Goal: Task Accomplishment & Management: Manage account settings

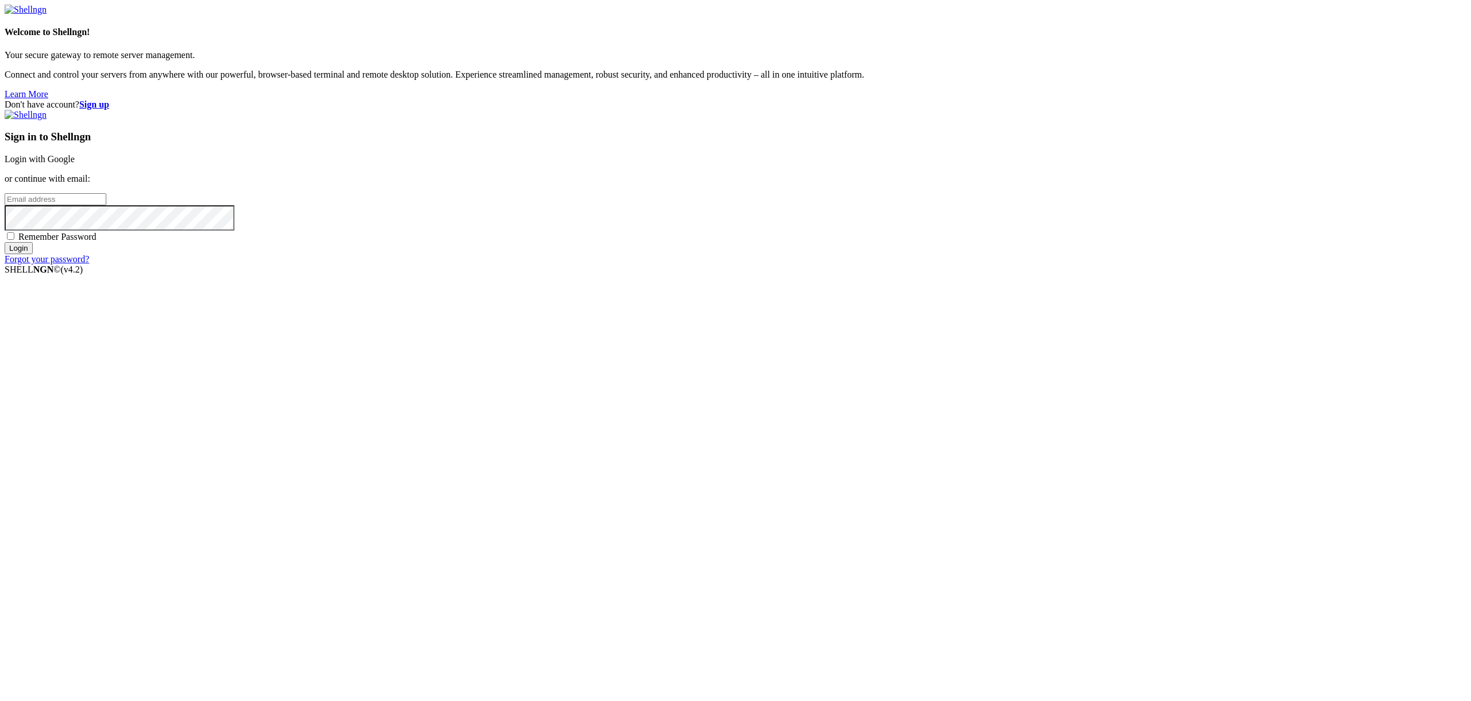
type input "[PERSON_NAME][EMAIL_ADDRESS][DOMAIN_NAME]"
click at [33, 254] on input "Login" at bounding box center [19, 248] width 28 height 12
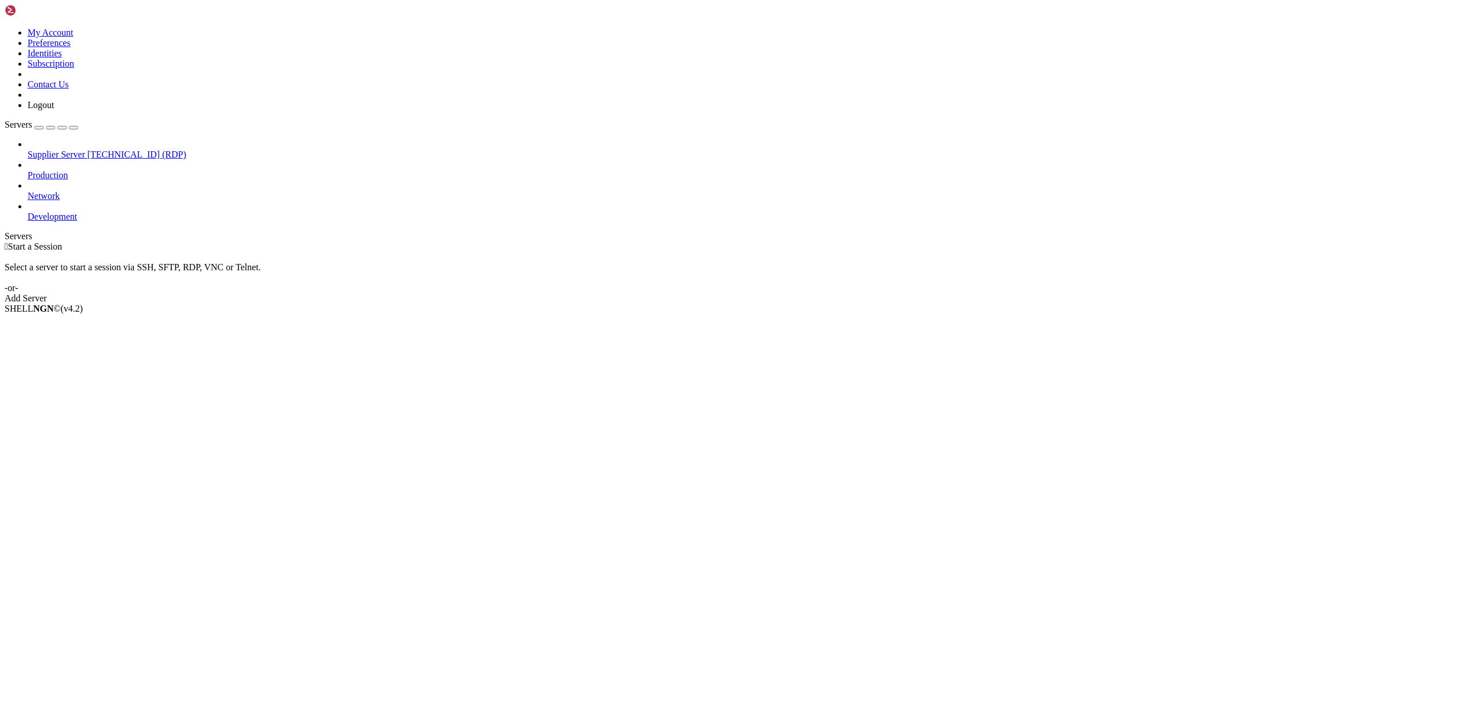
click at [55, 149] on span "Supplier Server" at bounding box center [56, 154] width 57 height 10
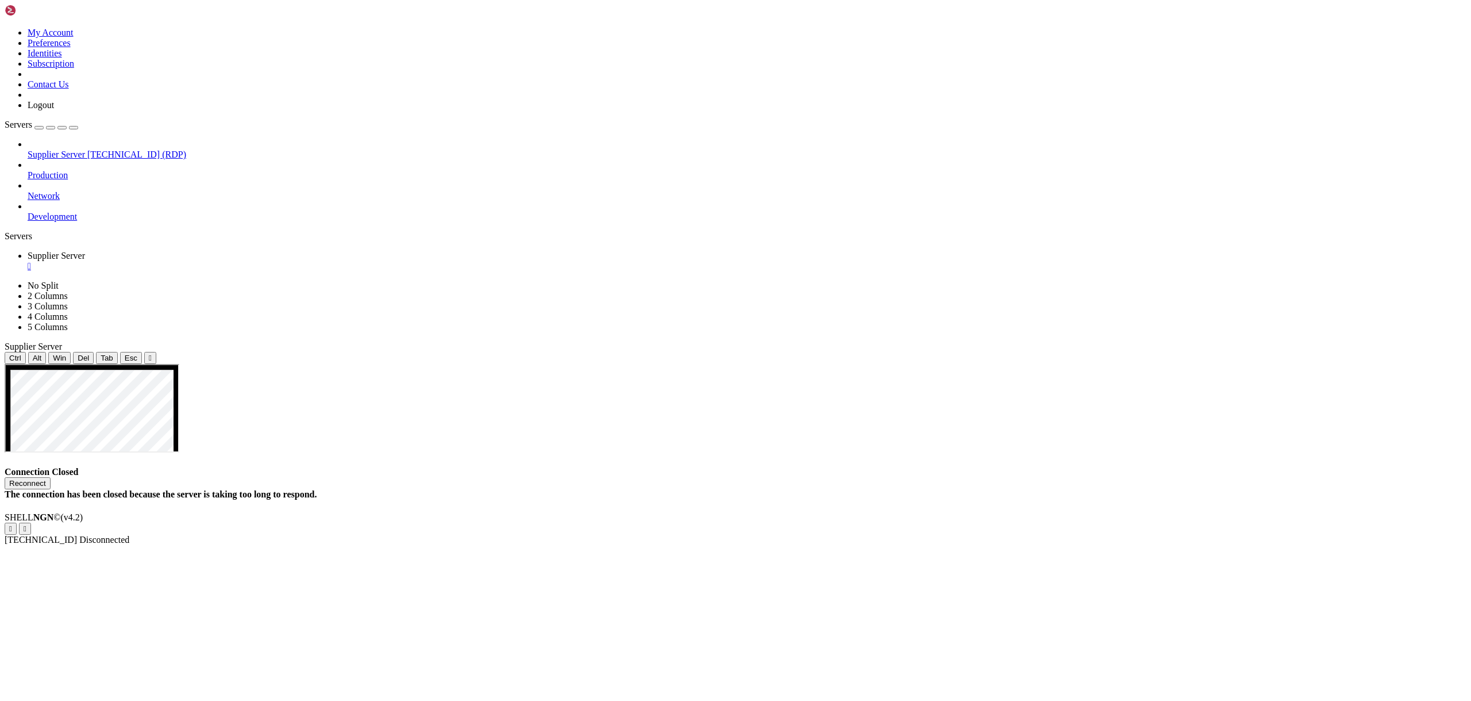
click at [445, 467] on div "Connection Closed Reconnect The connection has been closed because the server i…" at bounding box center [736, 483] width 1462 height 33
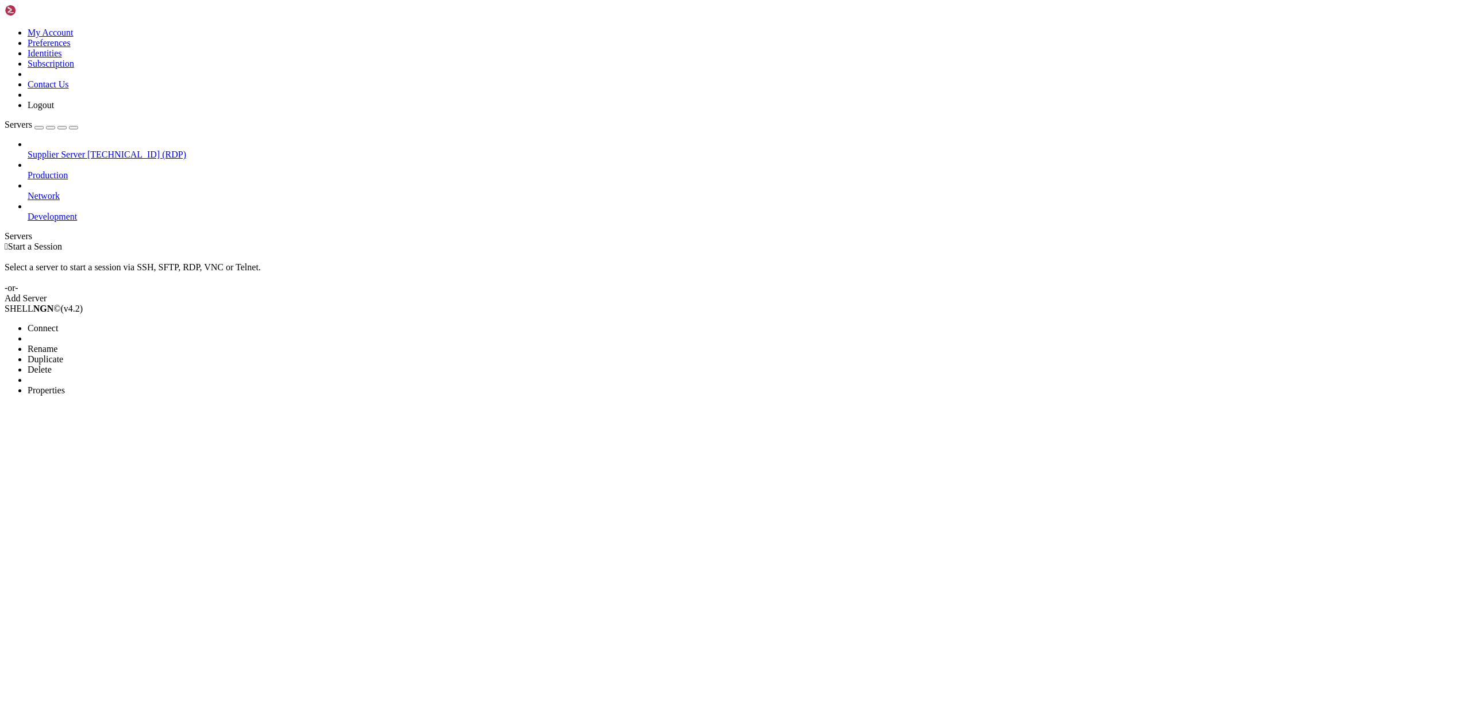
click at [117, 385] on li "Properties" at bounding box center [80, 390] width 105 height 10
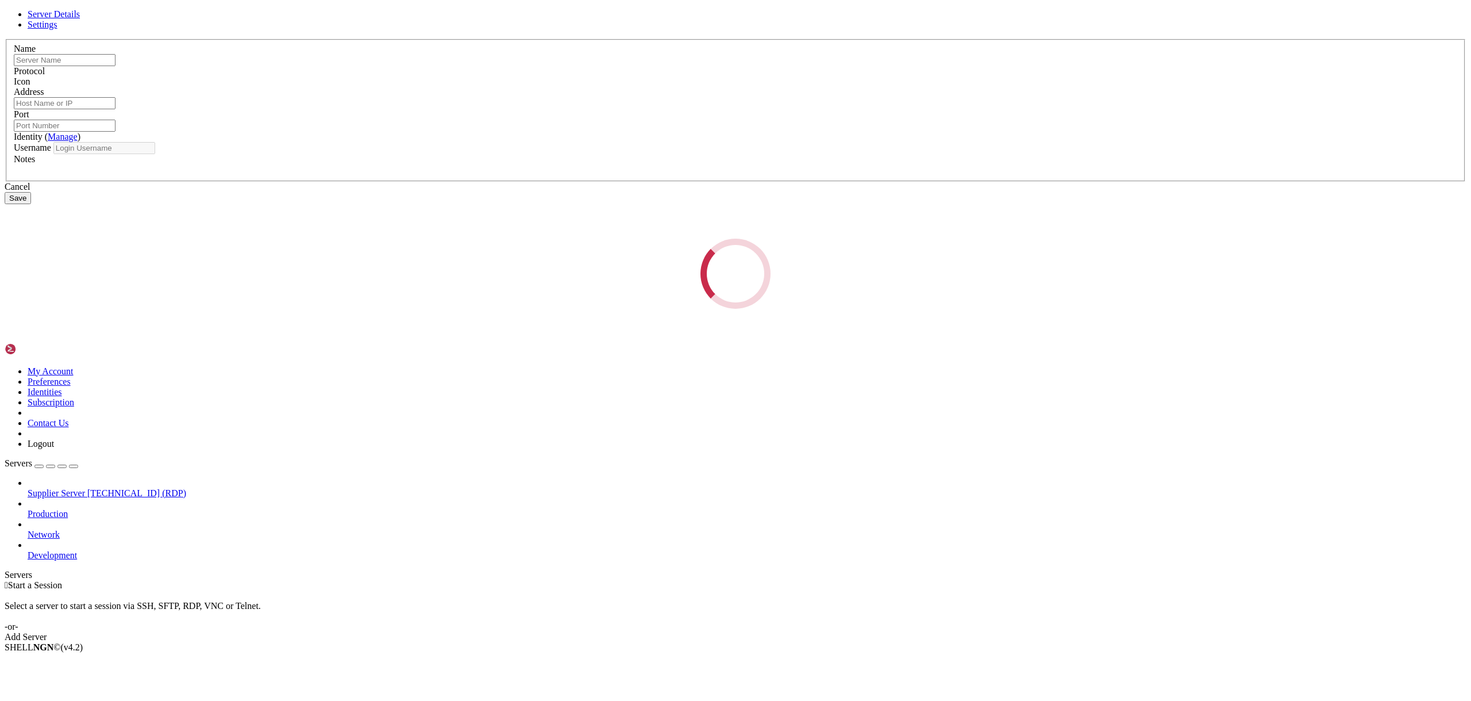
type input "Supplier Server"
type input "[TECHNICAL_ID]"
type input "55201"
type input "Administrator"
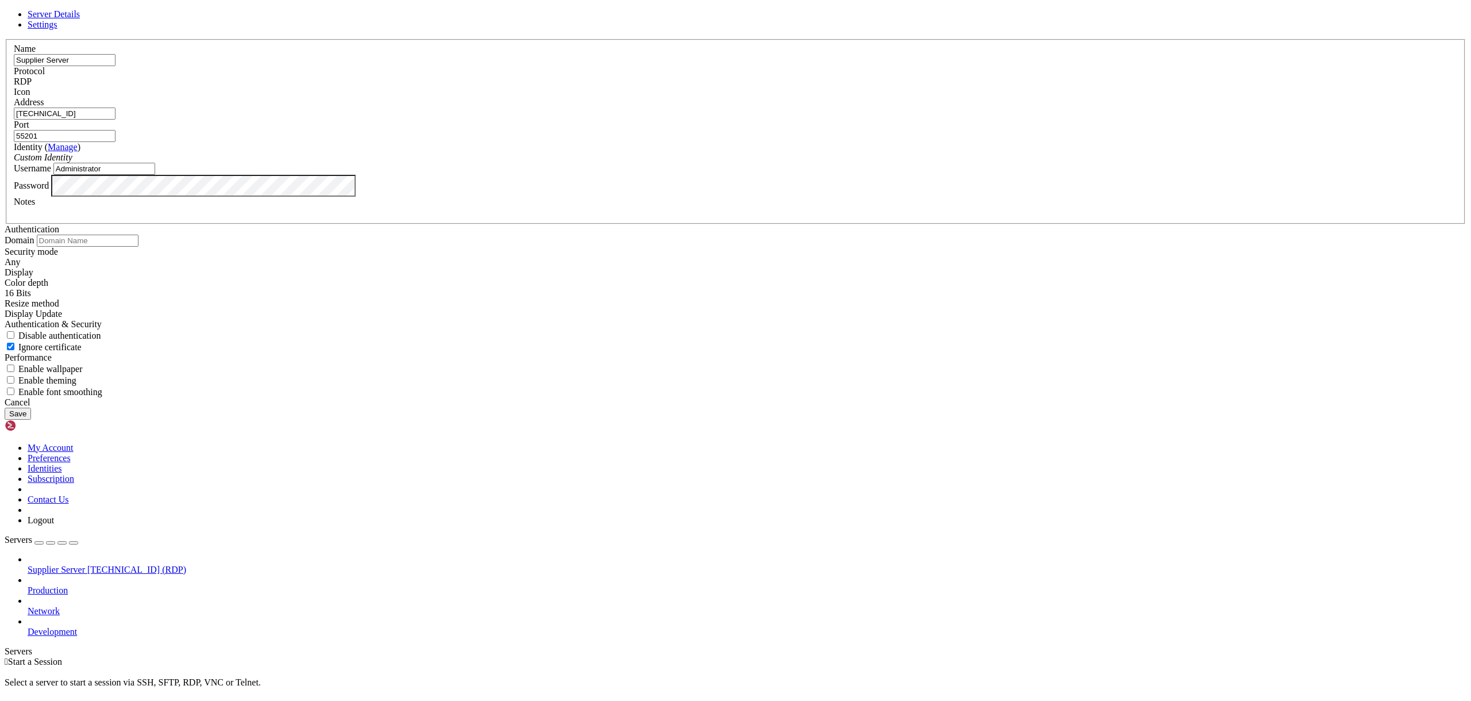
click at [116, 142] on input "55201" at bounding box center [65, 136] width 102 height 12
click at [613, 420] on div "Cancel Save" at bounding box center [736, 408] width 1462 height 22
click at [57, 29] on span "Settings" at bounding box center [43, 25] width 30 height 10
click at [101, 340] on span "Disable authentication" at bounding box center [59, 335] width 83 height 10
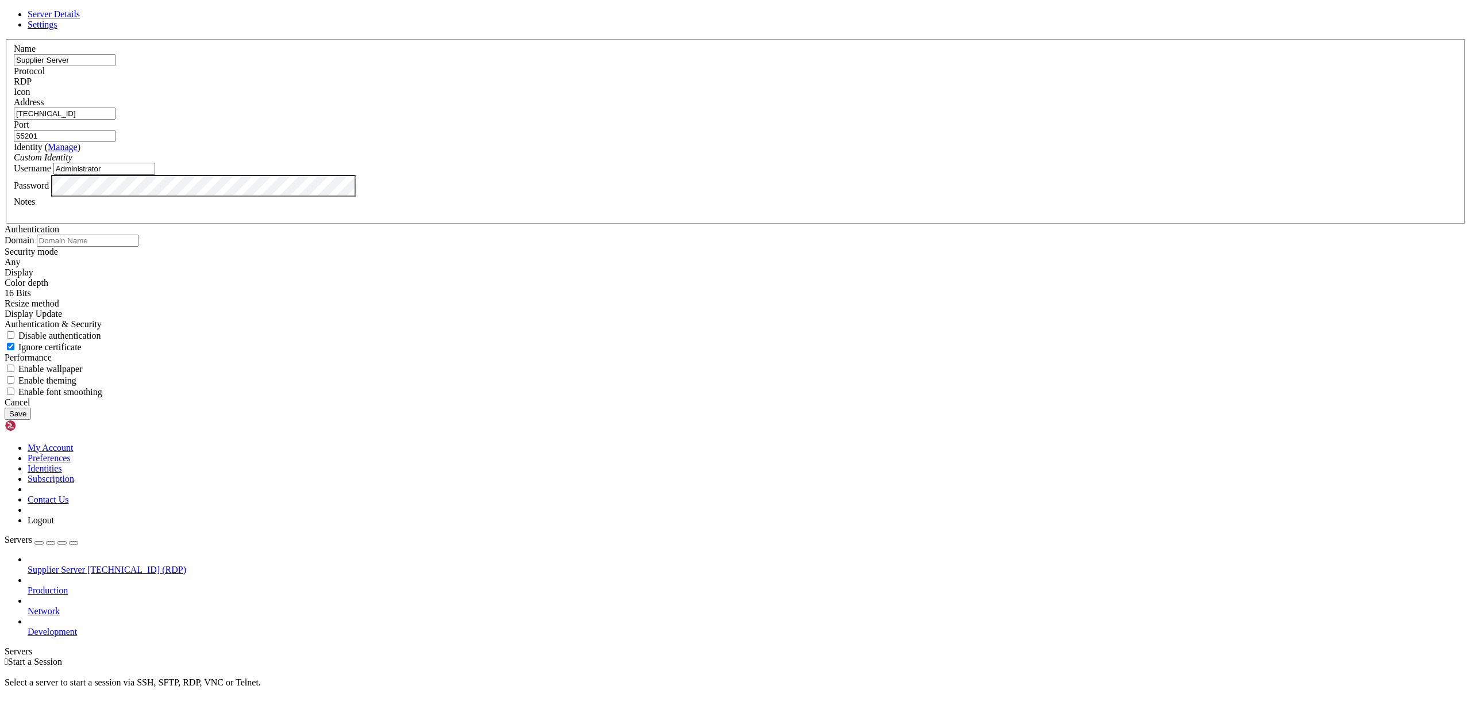
click at [14, 339] on input "Disable authentication" at bounding box center [10, 334] width 7 height 7
checkbox input "true"
click at [31, 420] on button "Save" at bounding box center [18, 413] width 26 height 12
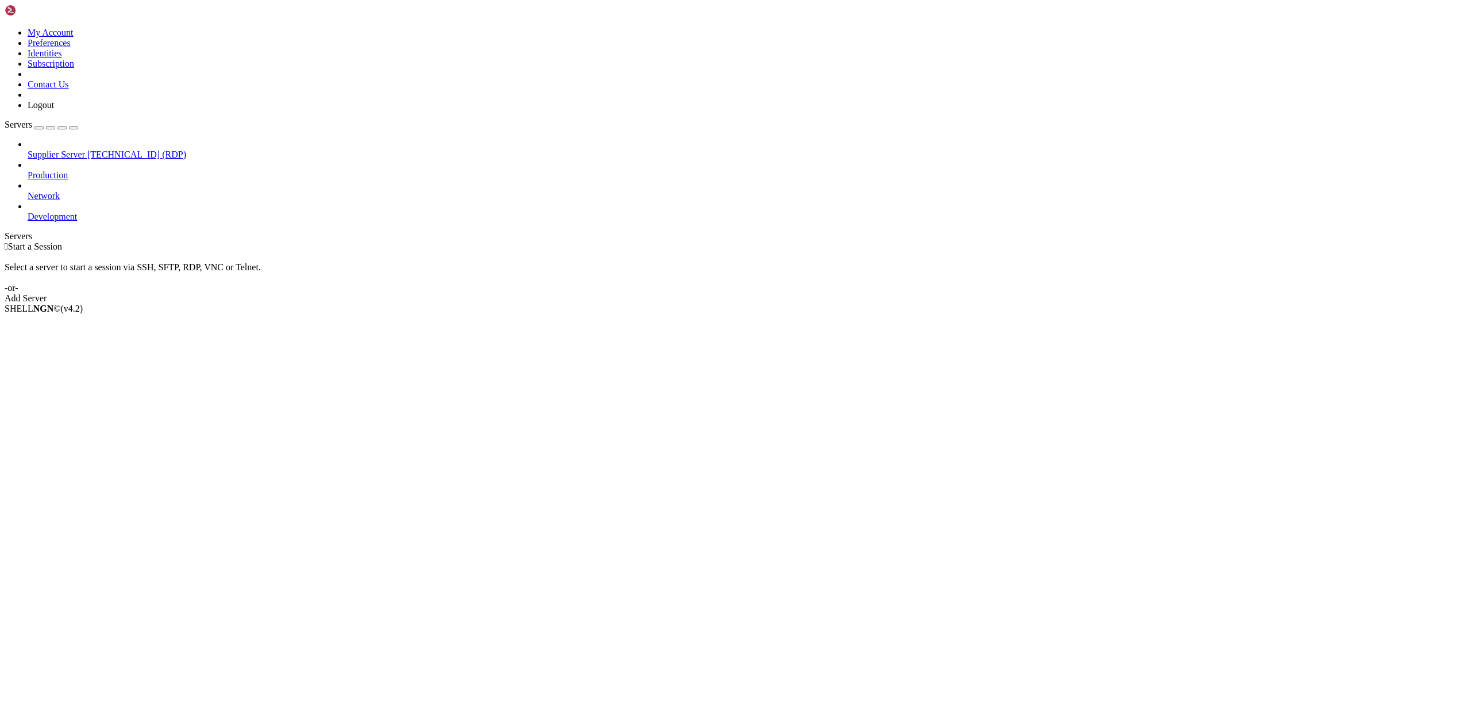
click at [87, 149] on span "[TECHNICAL_ID] (RDP)" at bounding box center [136, 154] width 99 height 10
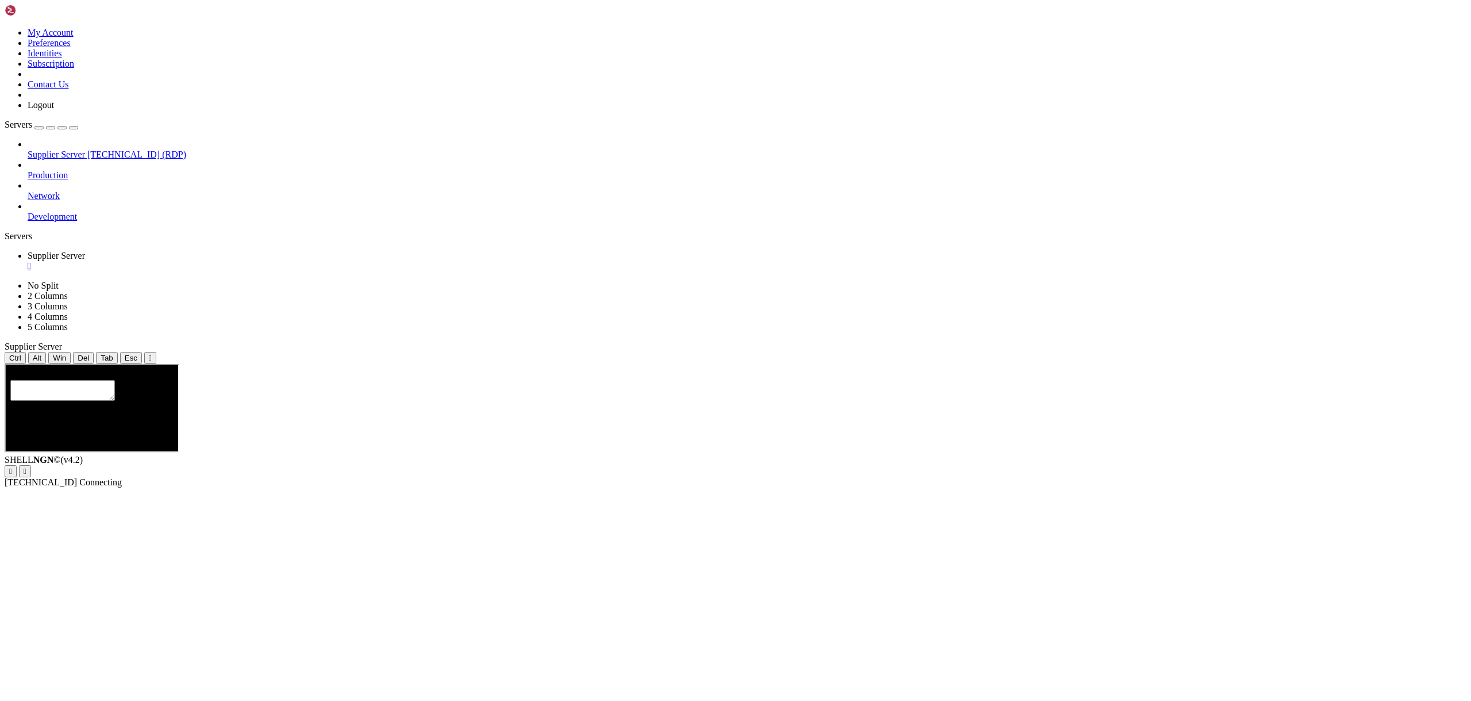
scroll to position [0, 0]
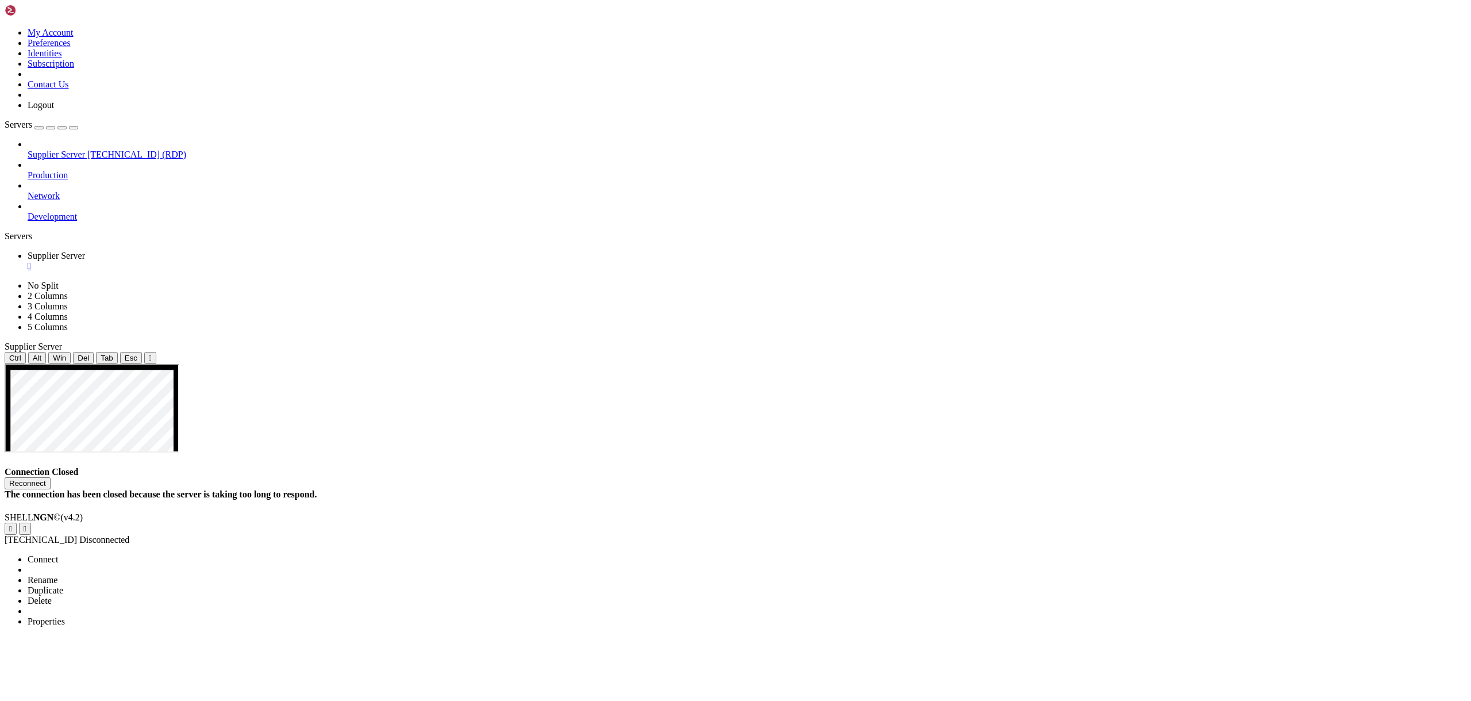
click at [132, 595] on li "Delete" at bounding box center [80, 600] width 105 height 10
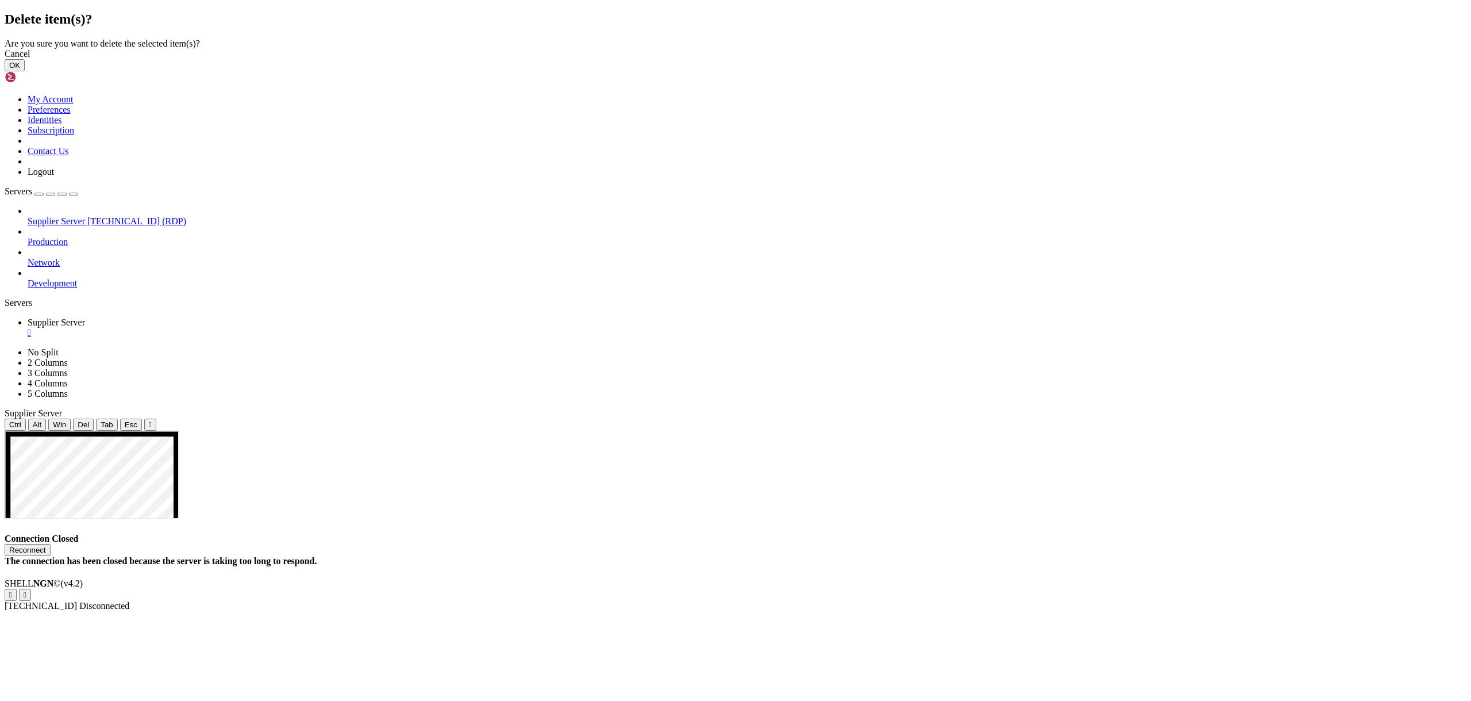
click at [25, 71] on button "OK" at bounding box center [15, 65] width 20 height 12
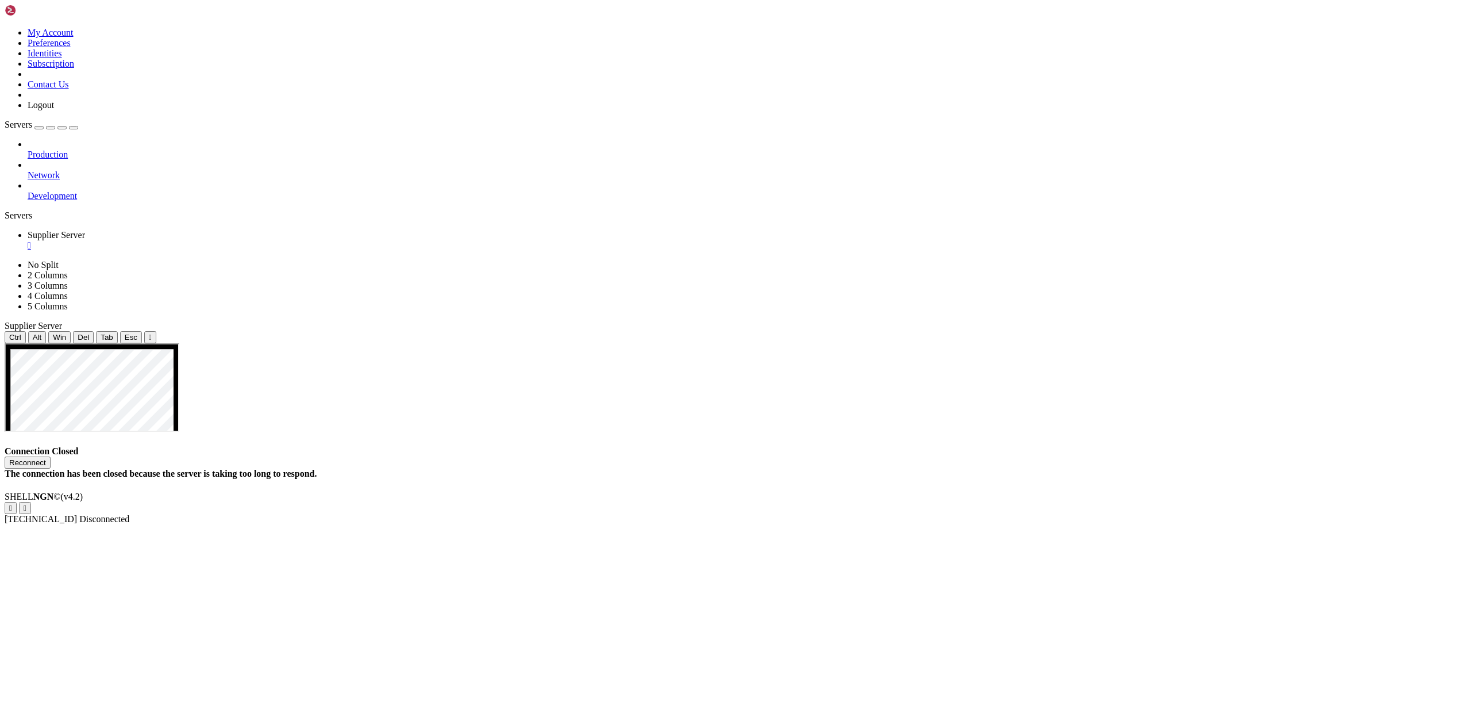
click at [228, 240] on div "" at bounding box center [747, 245] width 1439 height 10
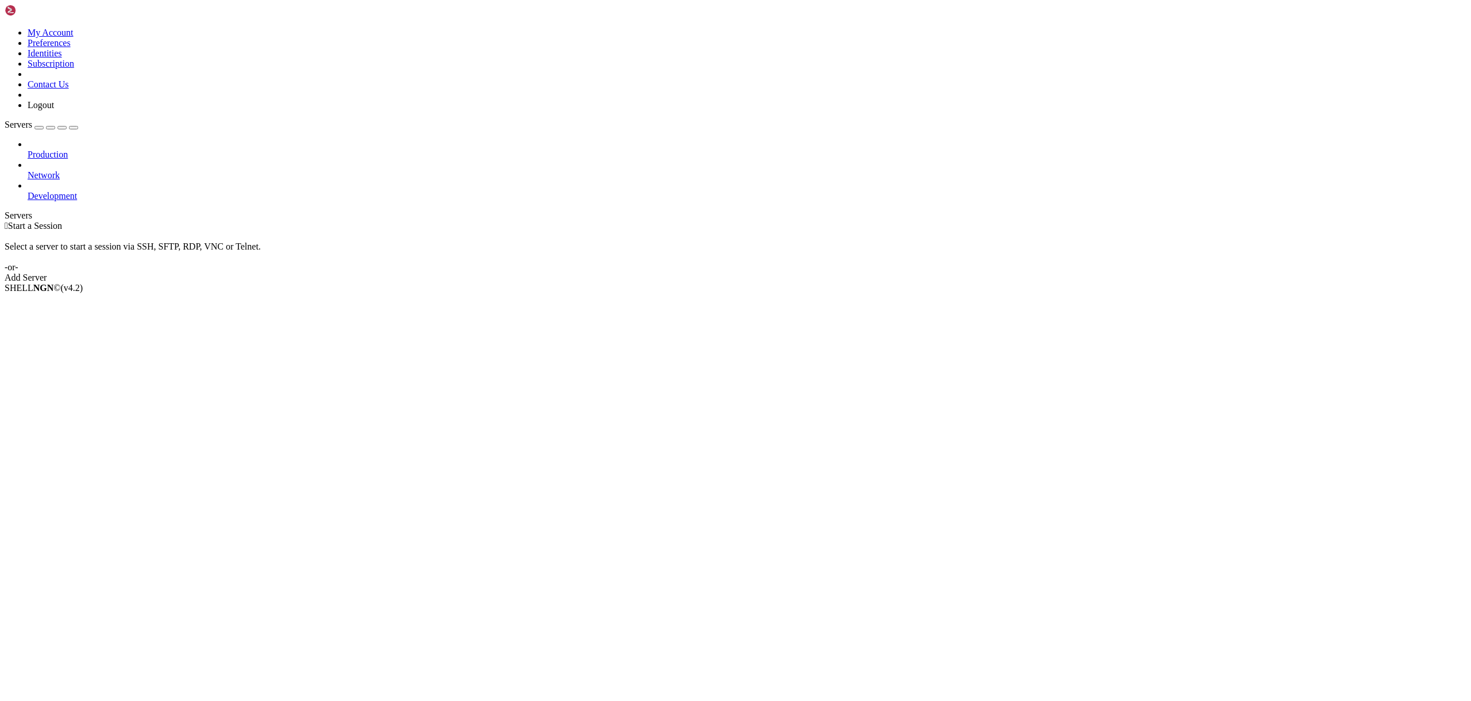
click at [66, 149] on span "Production" at bounding box center [48, 154] width 40 height 10
click at [39, 128] on div "button" at bounding box center [39, 128] width 0 height 0
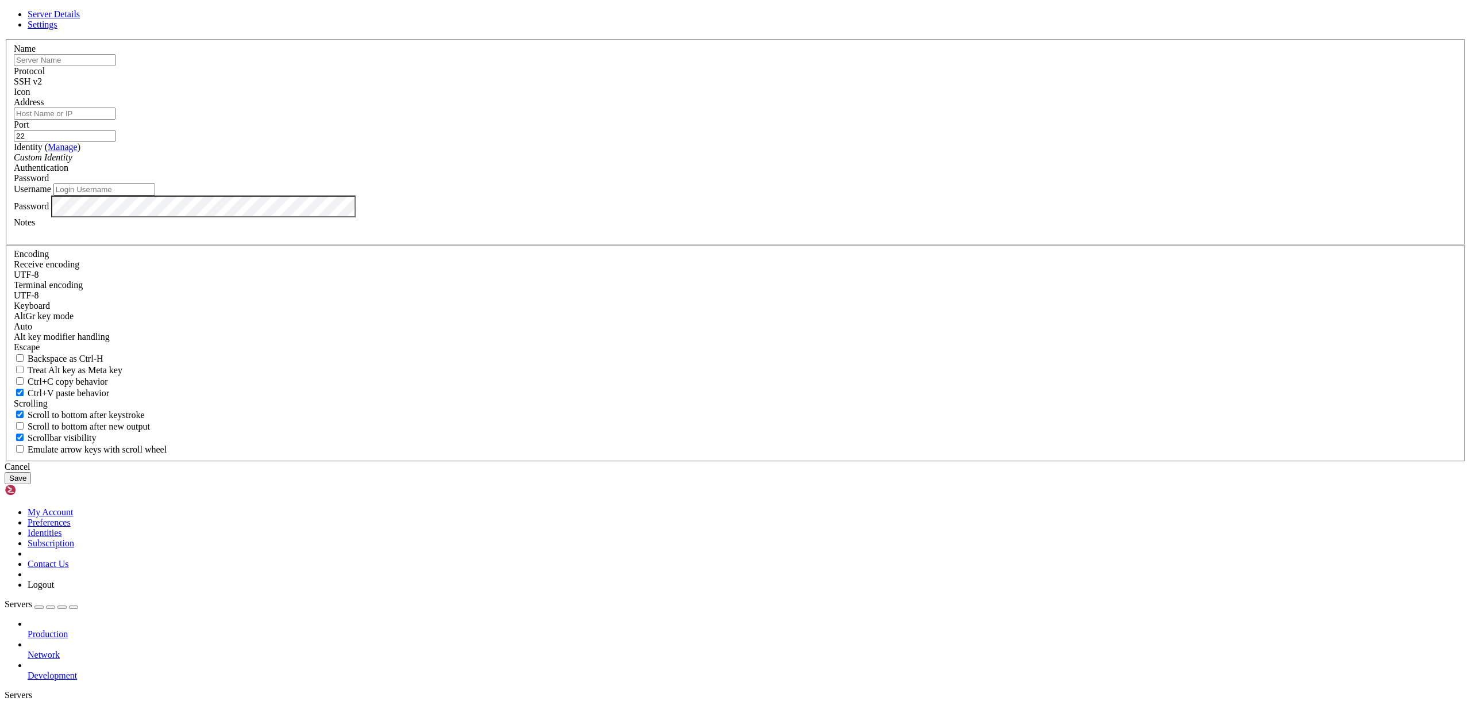
click at [116, 66] on input "text" at bounding box center [65, 60] width 102 height 12
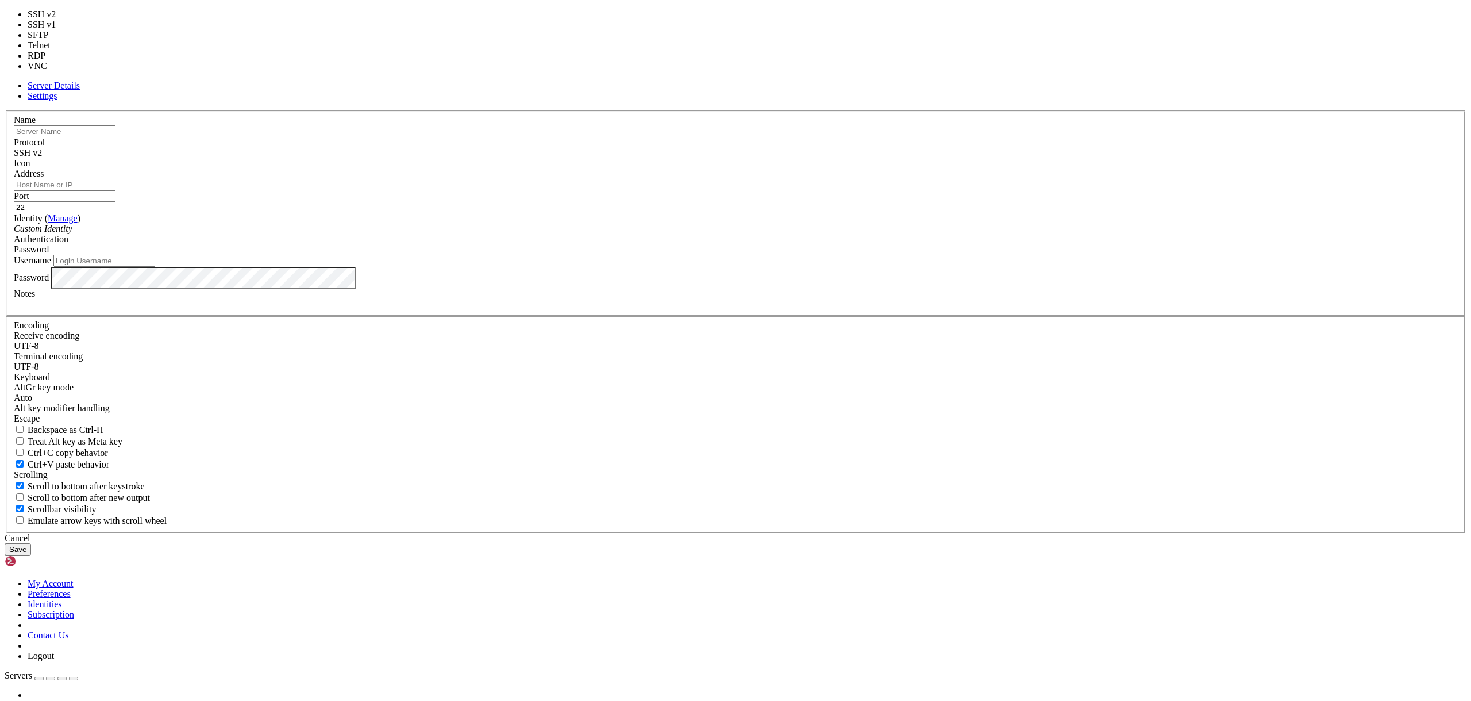
click at [42, 157] on span "SSH v2" at bounding box center [28, 153] width 28 height 10
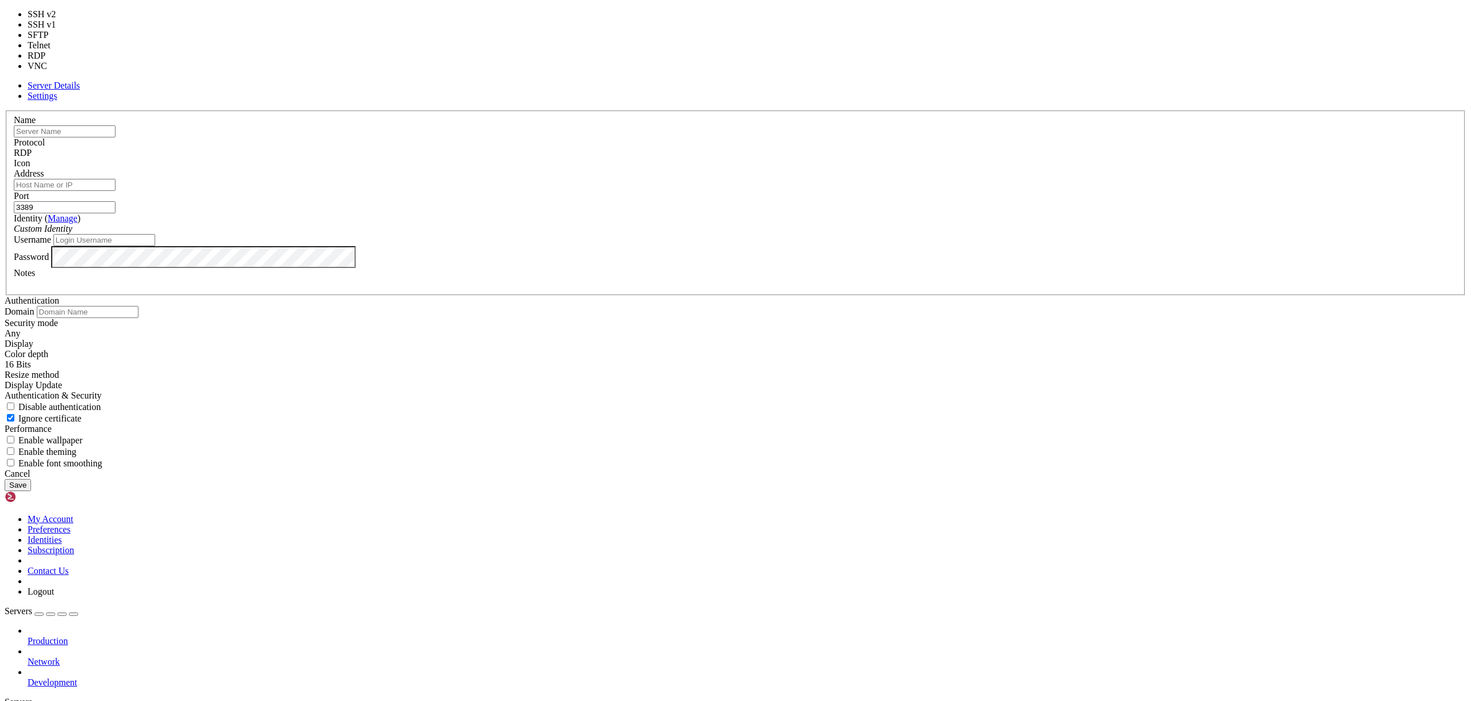
click at [805, 158] on div "RDP" at bounding box center [736, 153] width 1444 height 10
type input "5900"
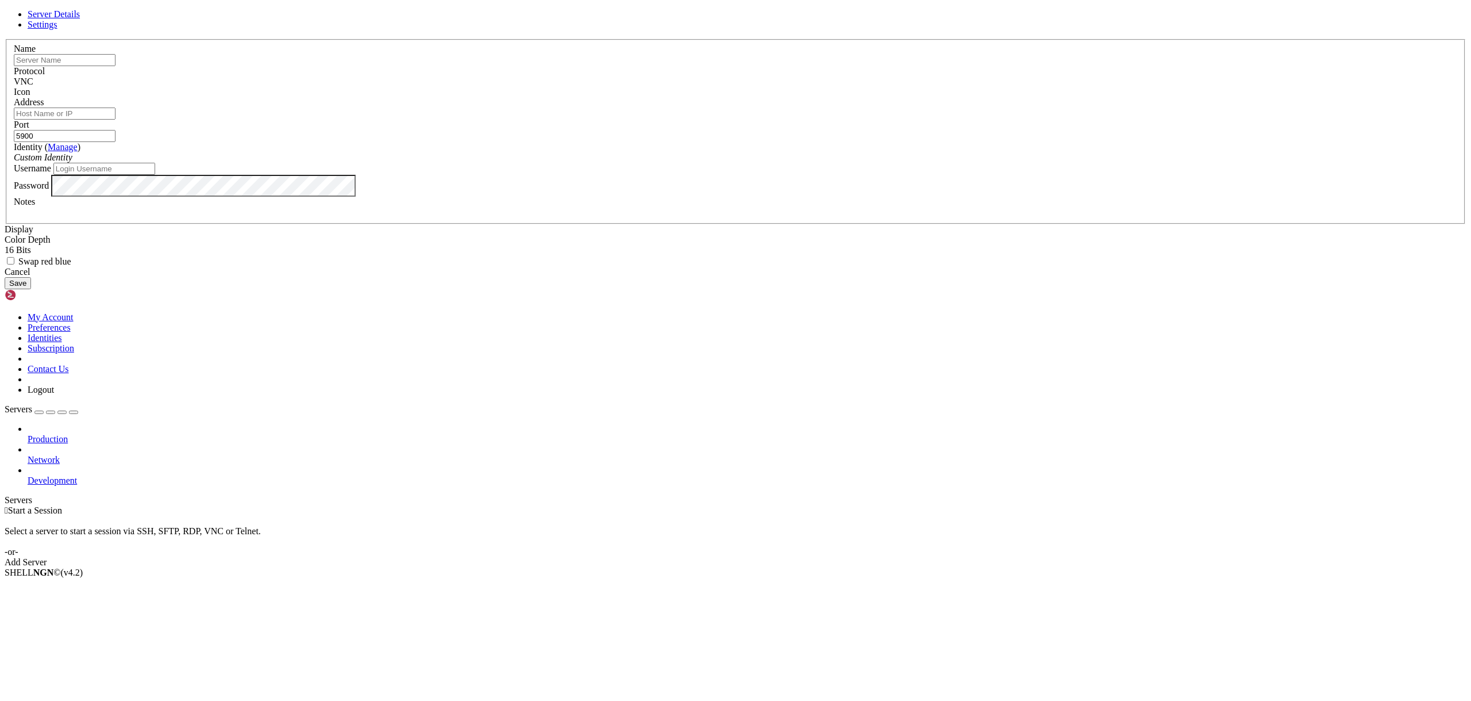
click at [49, 190] on label "Password" at bounding box center [31, 185] width 35 height 10
click at [155, 175] on input "Username" at bounding box center [104, 169] width 102 height 12
paste input "Administrator"
type input "Administrator"
click at [116, 120] on input "Address" at bounding box center [65, 113] width 102 height 12
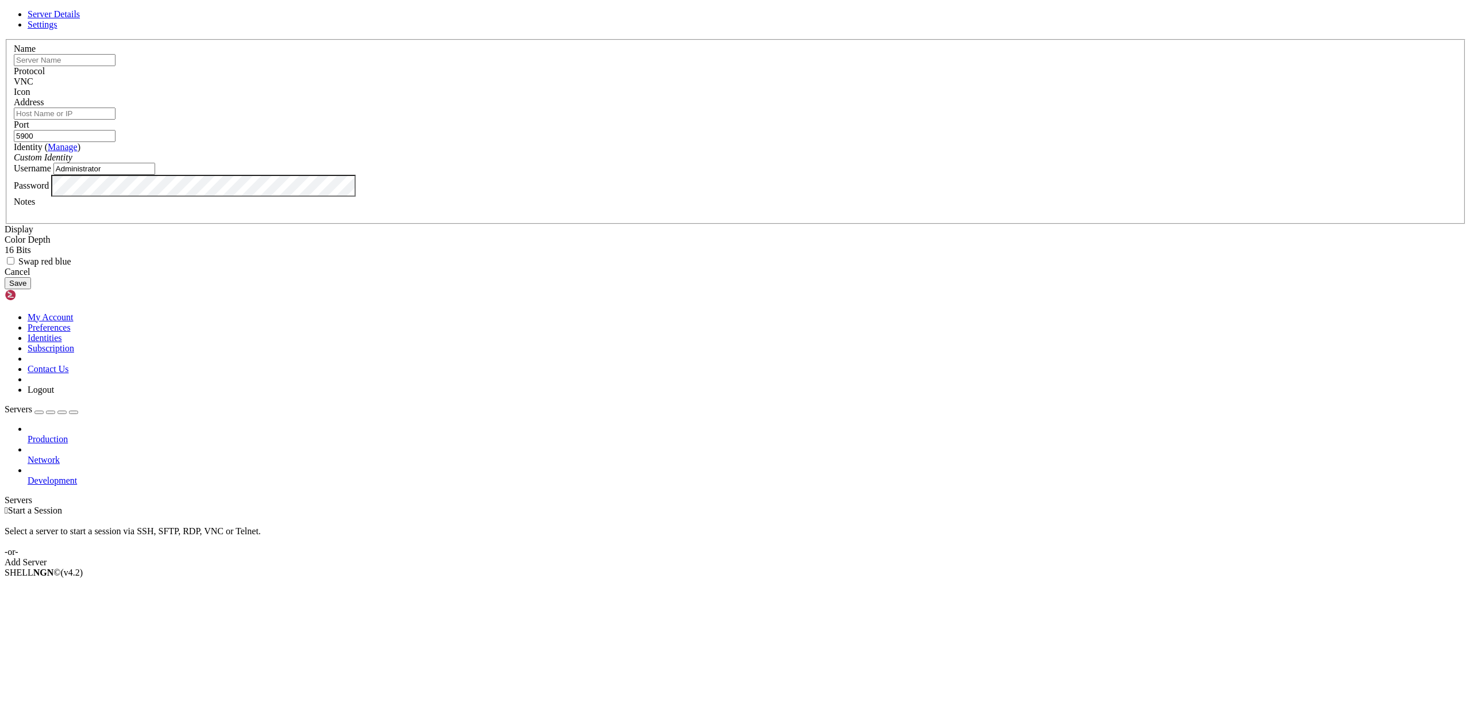
paste input "[TECHNICAL_ID]"
type input "[TECHNICAL_ID]"
click at [116, 142] on input "5900" at bounding box center [65, 136] width 102 height 12
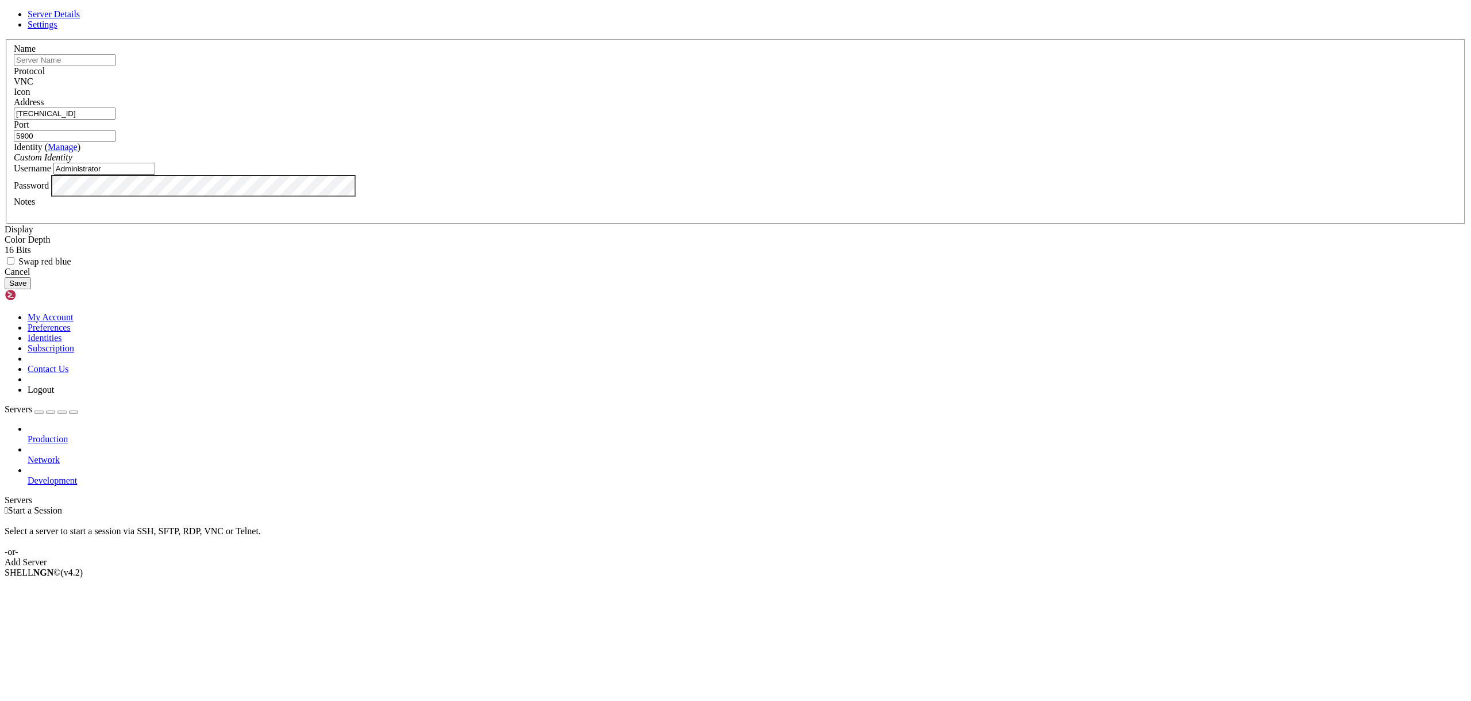
paste input "5201"
type input "55201"
click at [116, 66] on input "text" at bounding box center [65, 60] width 102 height 12
type input "Ebay"
click at [805, 87] on div "VNC" at bounding box center [736, 81] width 1444 height 10
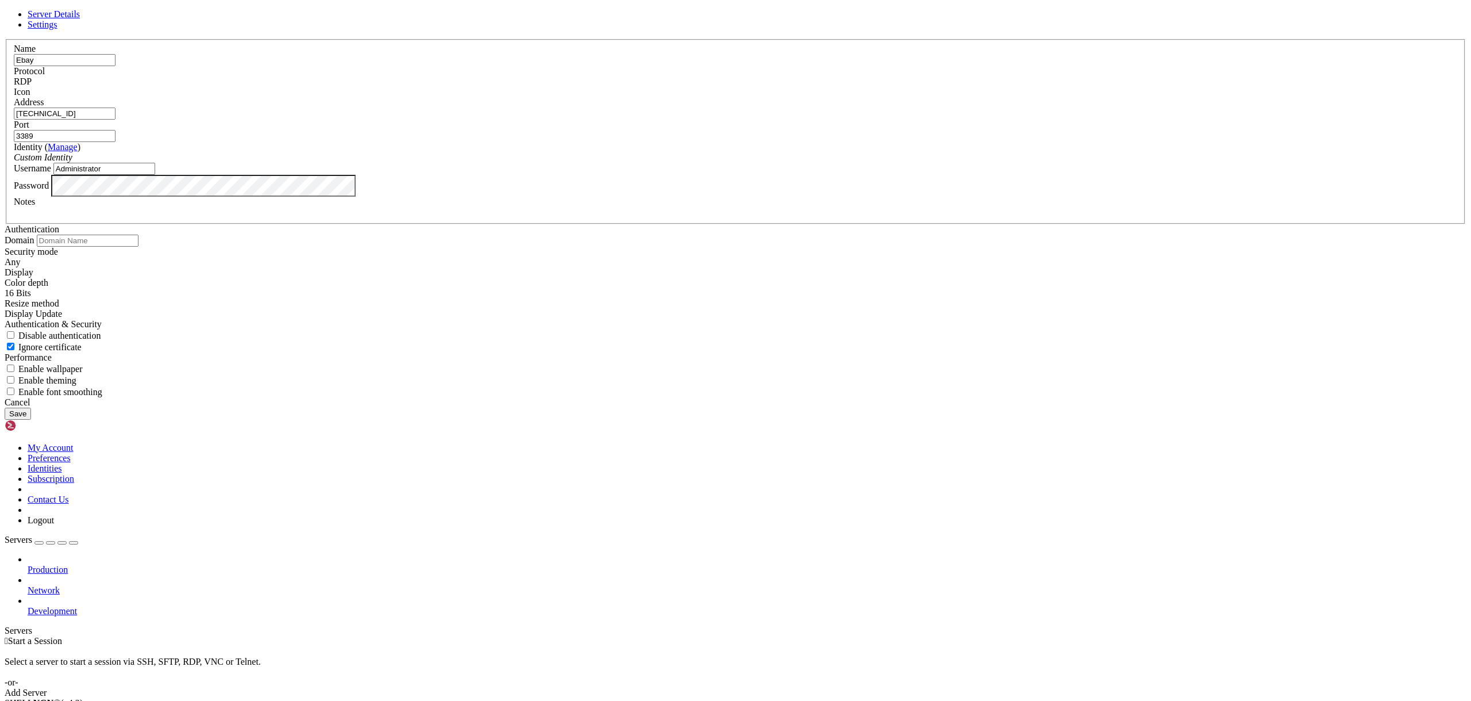
click at [116, 142] on input "3389" at bounding box center [65, 136] width 102 height 12
paste input "55201"
type input "55201"
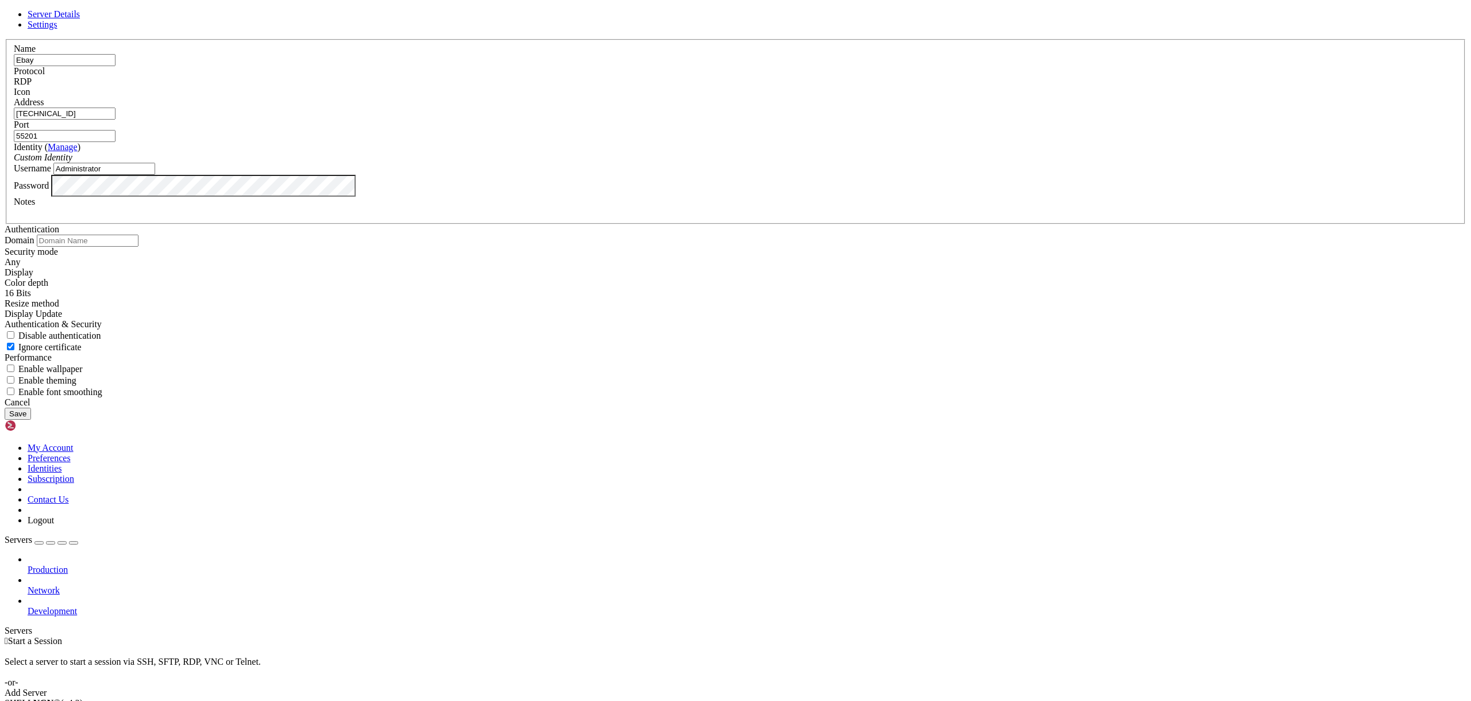
click at [746, 120] on div "Address 185.174.103.20" at bounding box center [736, 108] width 1444 height 22
click at [616, 197] on div "Password" at bounding box center [736, 186] width 1444 height 22
click at [608, 399] on div at bounding box center [608, 399] width 0 height 0
click at [49, 190] on label "Password" at bounding box center [31, 185] width 35 height 10
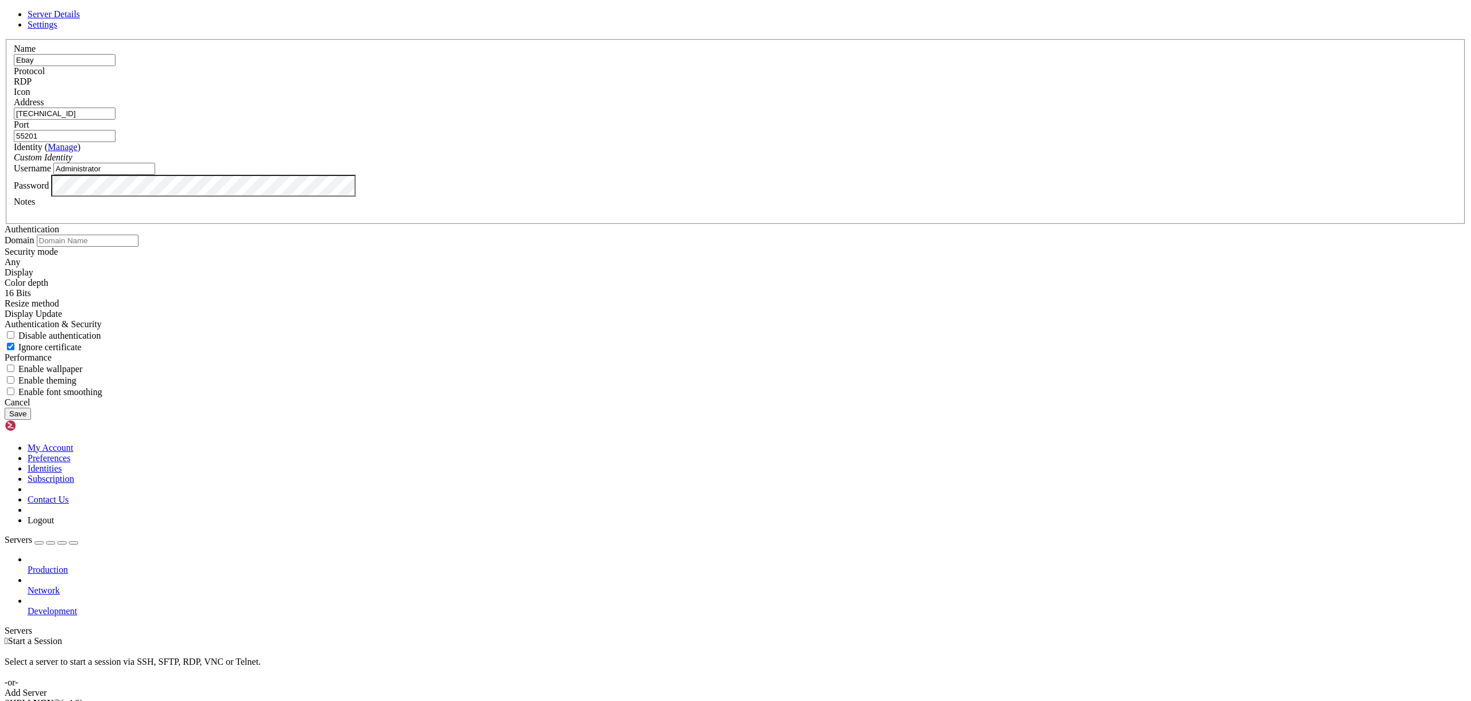
click at [724, 163] on div "Custom Identity" at bounding box center [736, 157] width 1444 height 10
click at [78, 152] on link "Manage" at bounding box center [63, 147] width 30 height 10
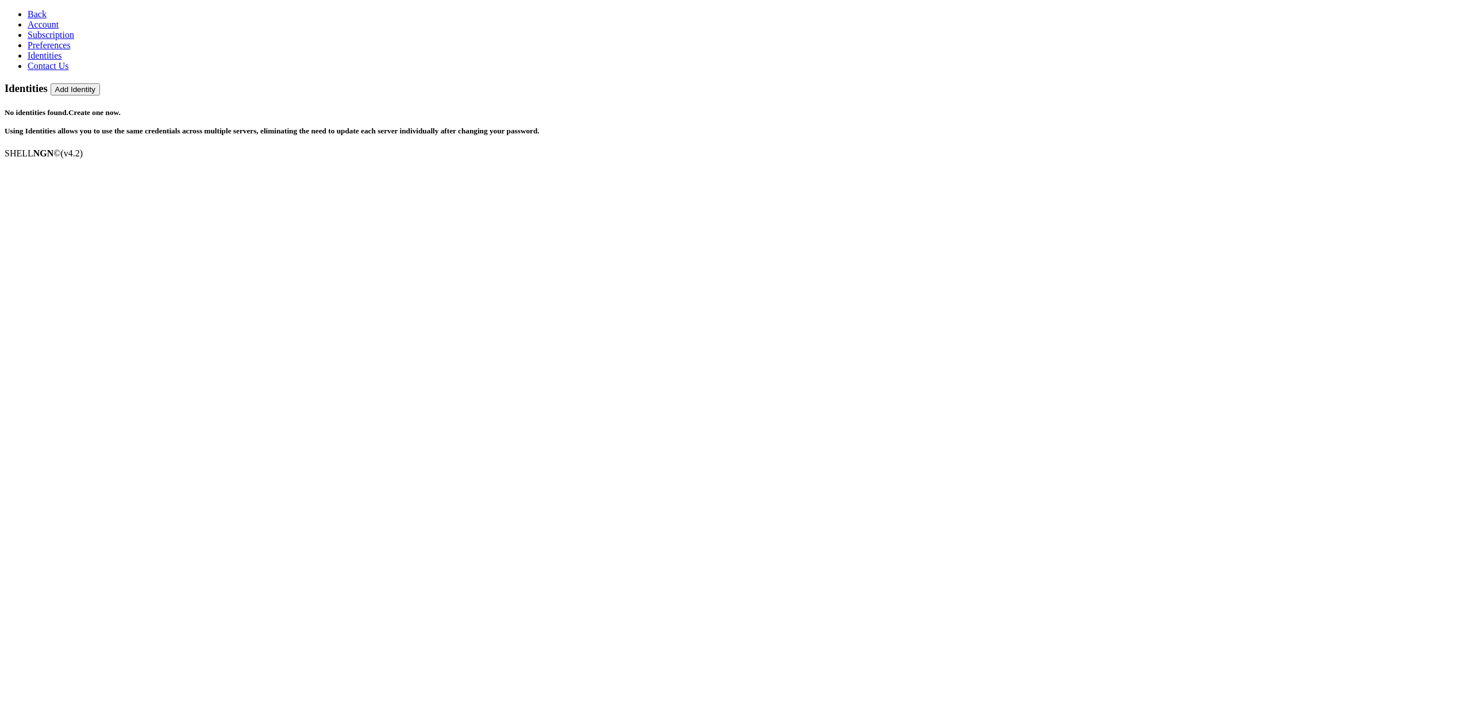
click at [30, 12] on span "Back" at bounding box center [37, 14] width 19 height 10
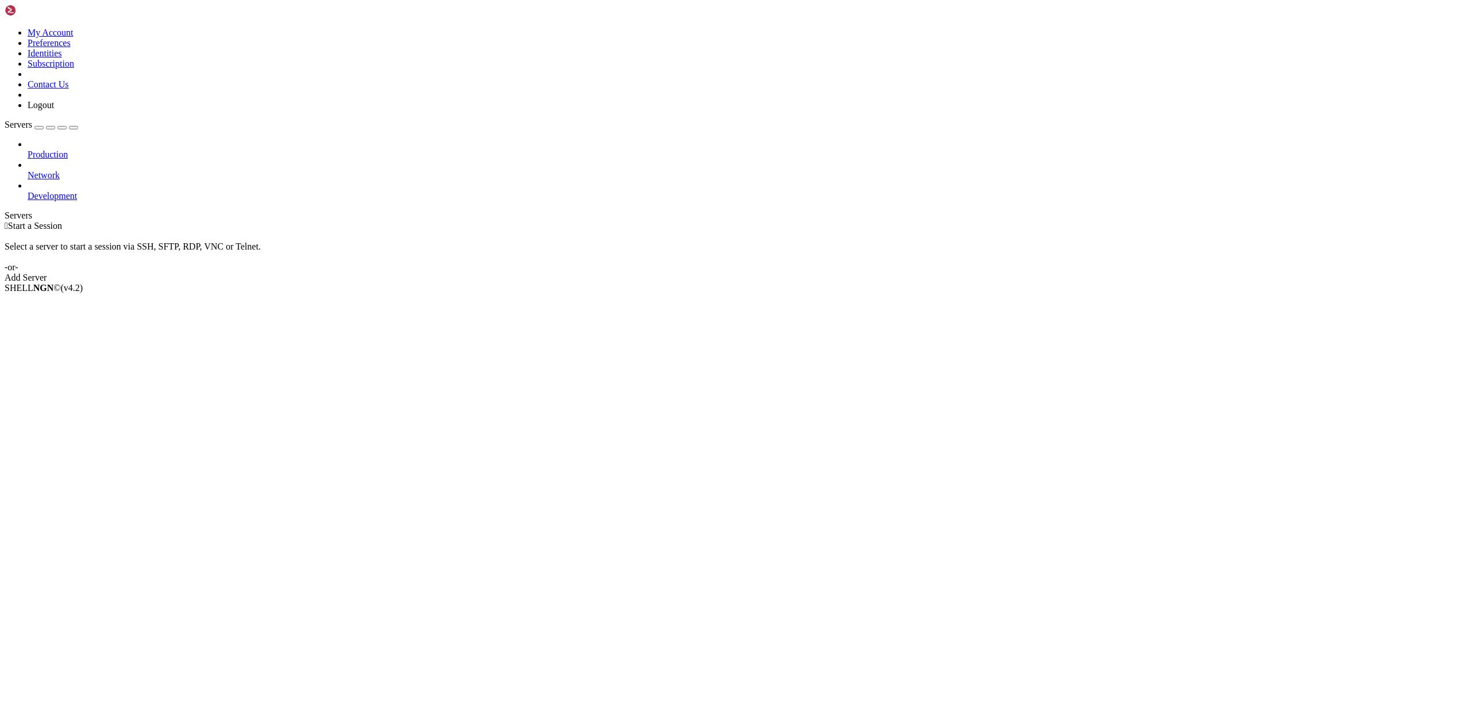
click at [39, 128] on div "button" at bounding box center [39, 128] width 0 height 0
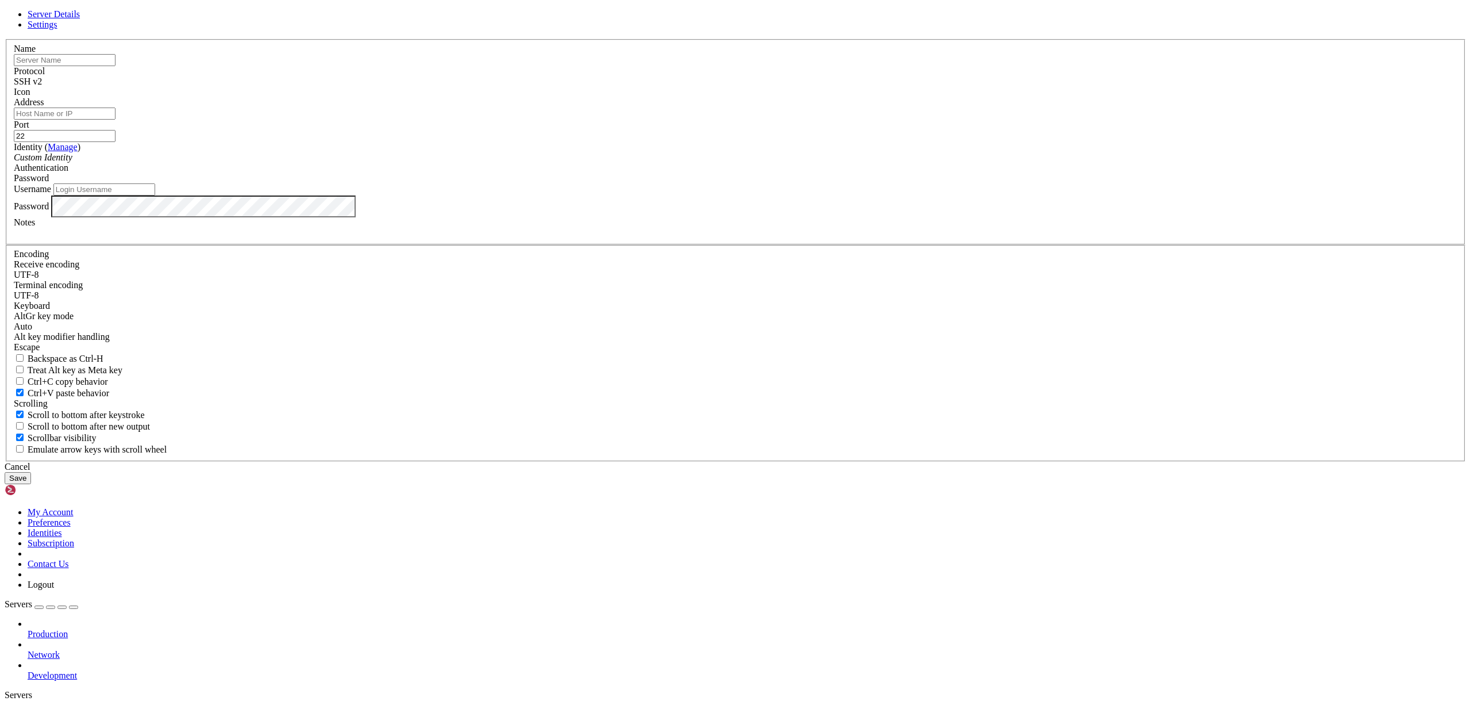
click at [116, 120] on input "Address" at bounding box center [65, 113] width 102 height 12
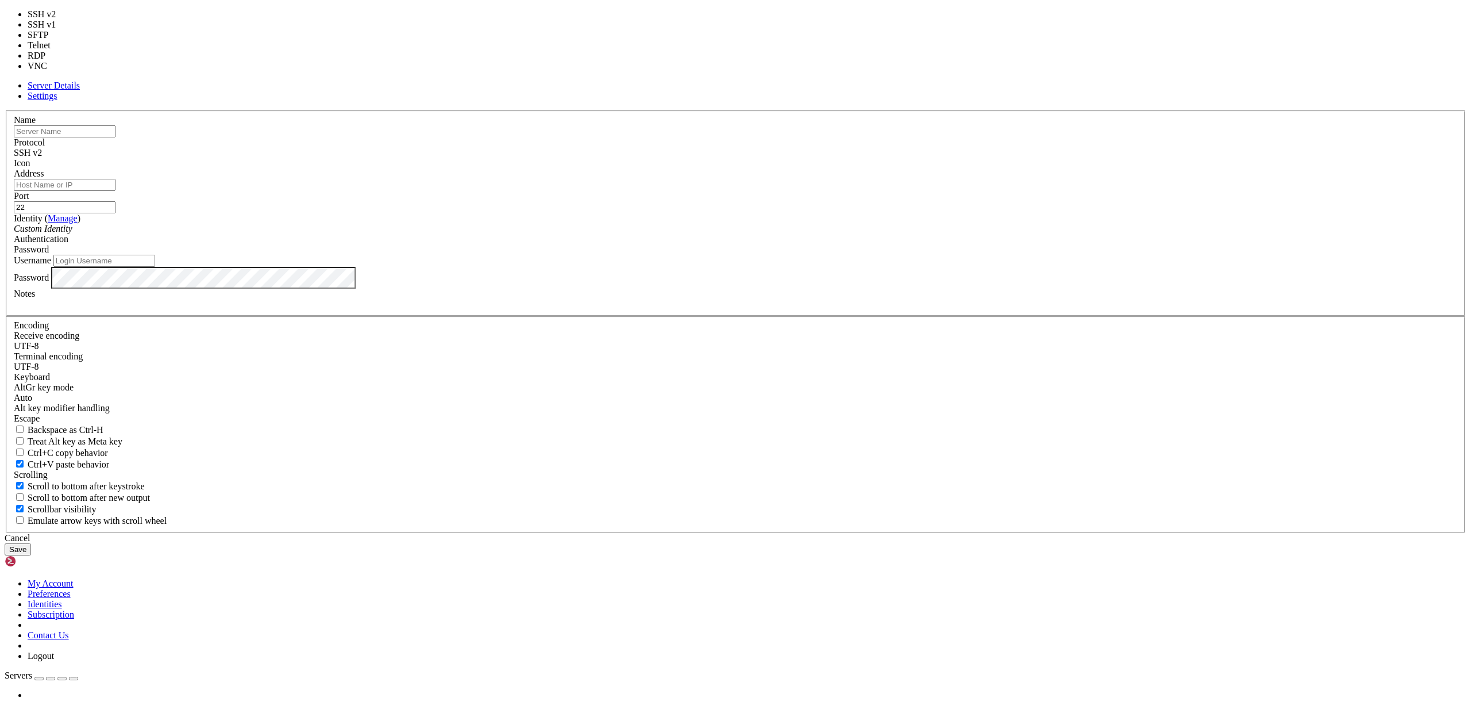
click at [793, 158] on div "SSH v2" at bounding box center [736, 153] width 1444 height 10
type input "3389"
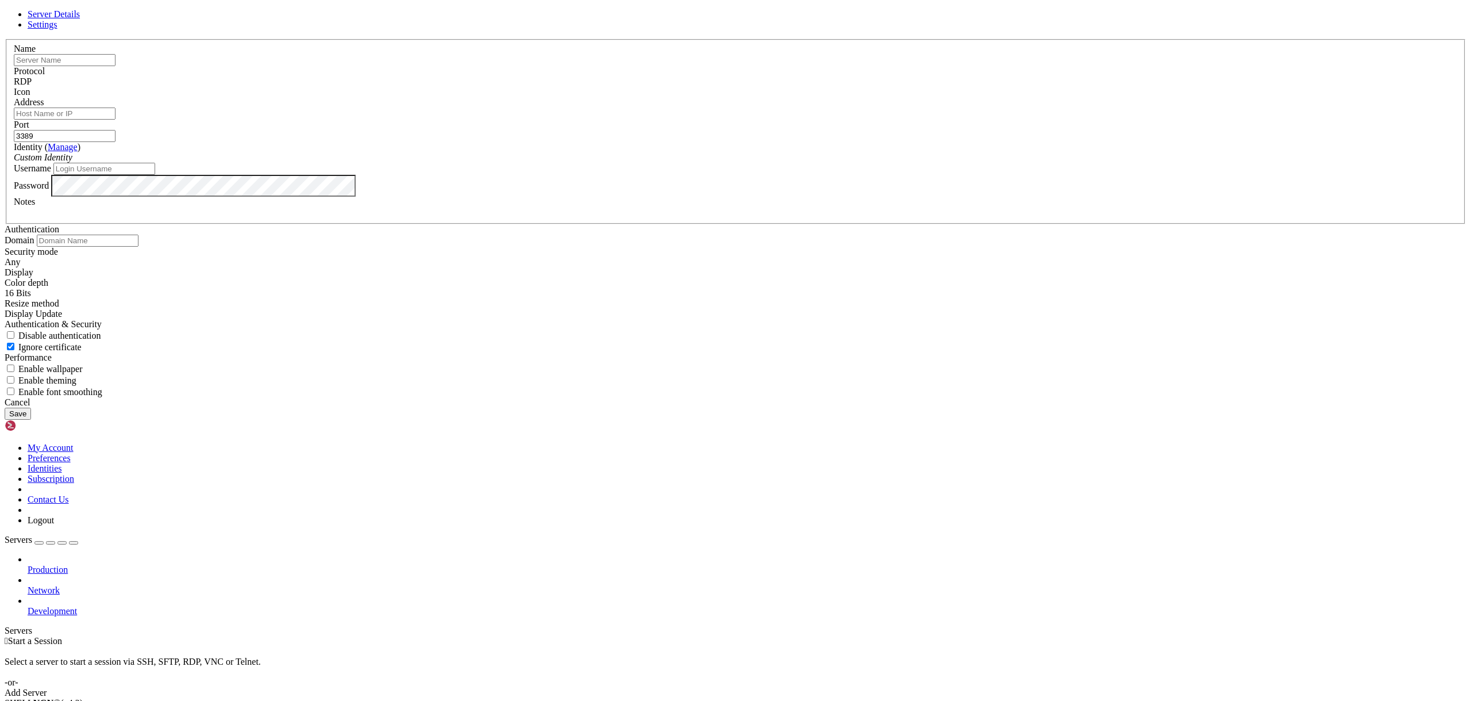
click at [622, 175] on div "Username" at bounding box center [736, 169] width 1444 height 12
click at [155, 175] on input "Username" at bounding box center [104, 169] width 102 height 12
paste input "Administrator"
type input "Administrator"
click at [116, 66] on input "text" at bounding box center [65, 60] width 102 height 12
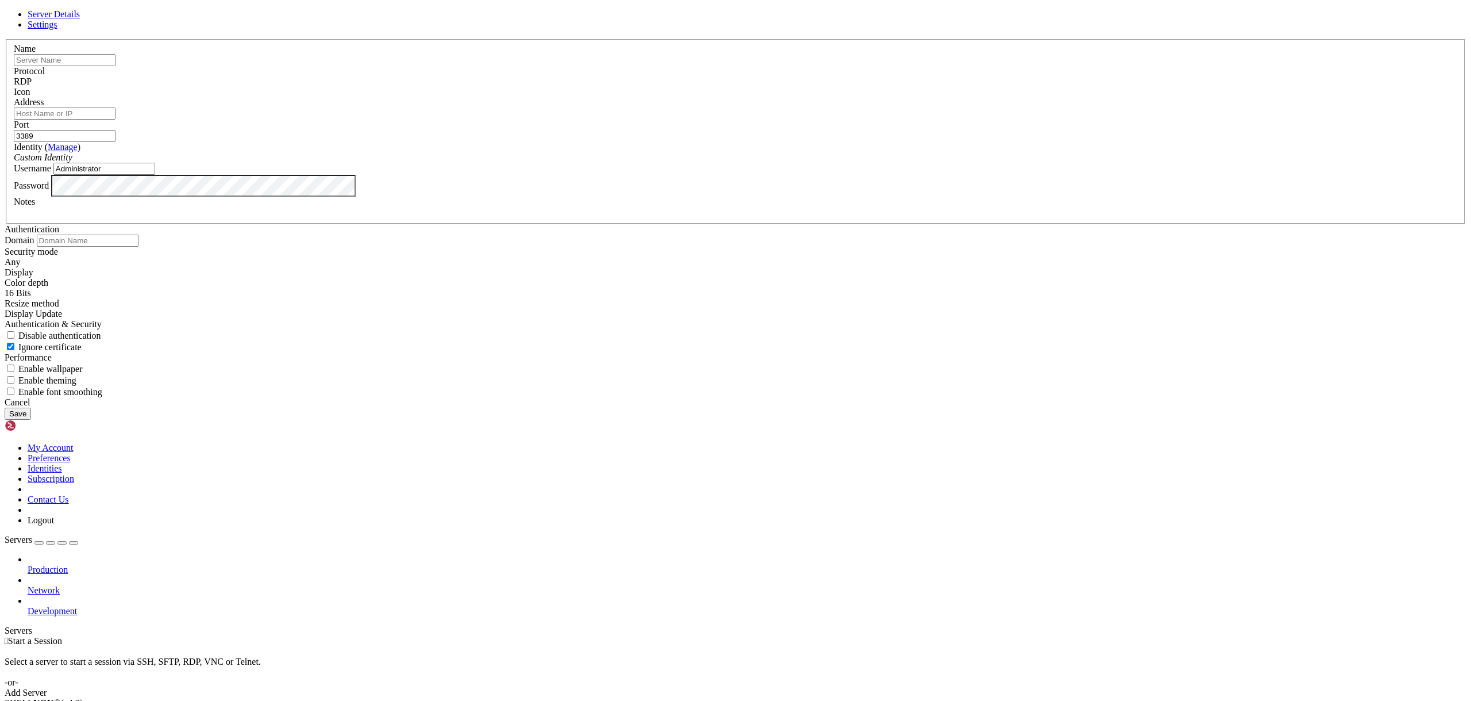
paste input "[TECHNICAL_ID]"
type input "[TECHNICAL_ID]"
click at [116, 120] on input "Address" at bounding box center [65, 113] width 102 height 12
paste input "[TECHNICAL_ID]"
type input "[TECHNICAL_ID]"
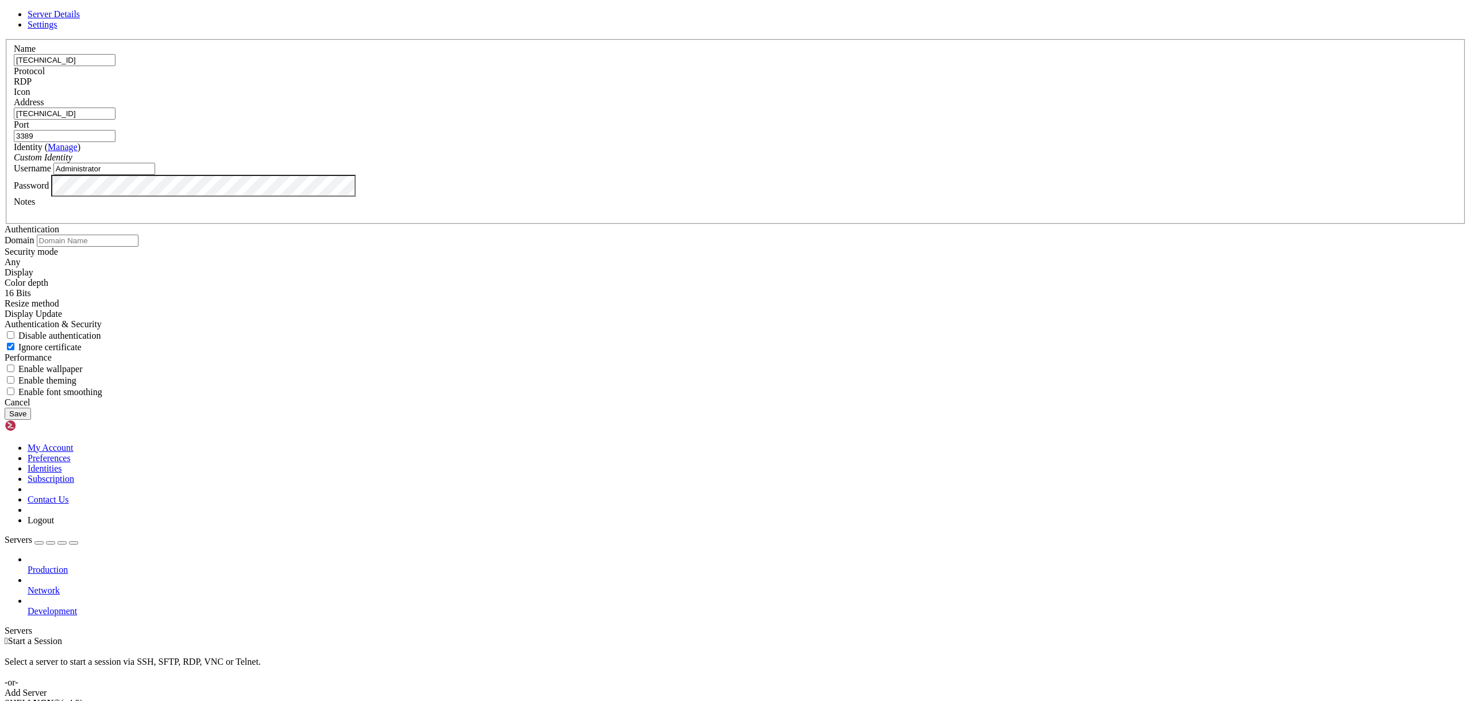
click at [116, 66] on input "[TECHNICAL_ID]" at bounding box center [65, 60] width 102 height 12
click at [116, 142] on input "3389" at bounding box center [65, 136] width 102 height 12
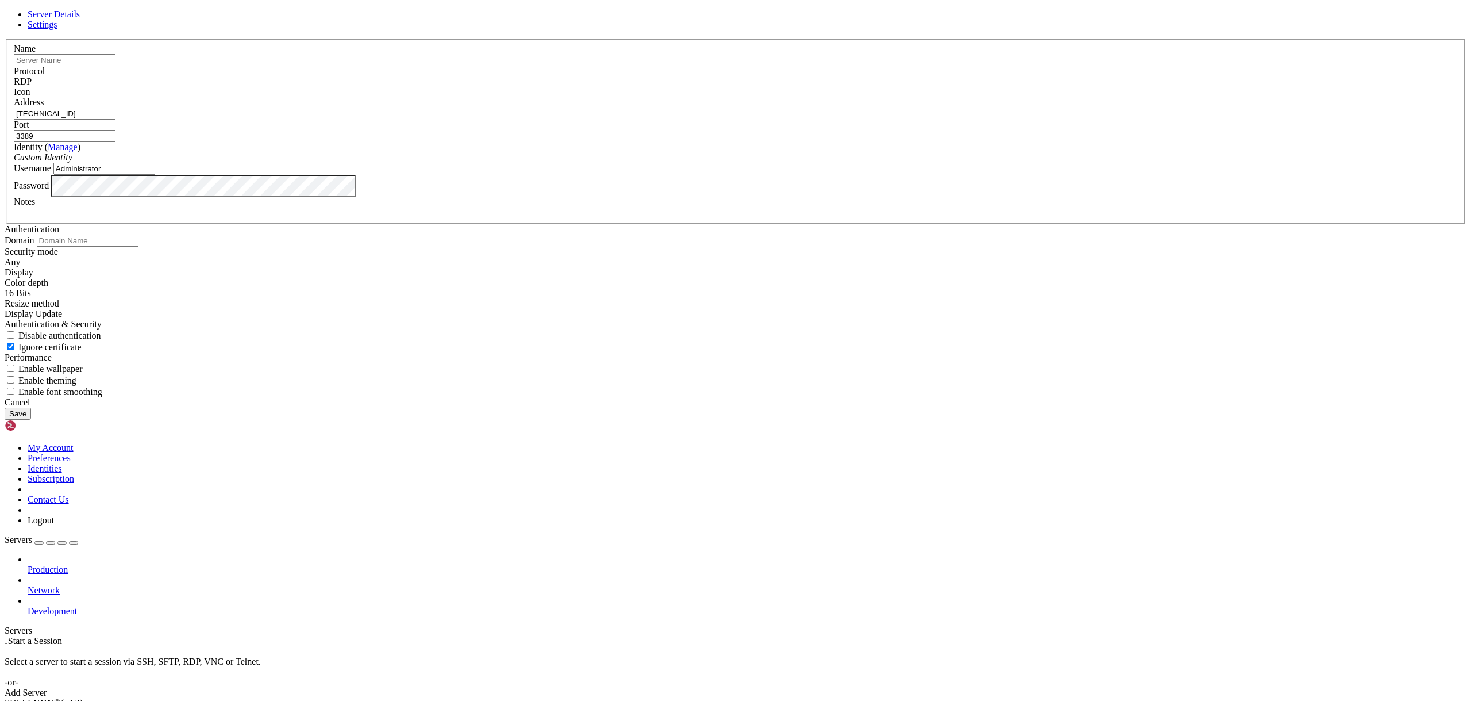
click at [116, 142] on input "3389" at bounding box center [65, 136] width 102 height 12
paste input "55201"
type input "55201"
click at [116, 66] on input "text" at bounding box center [65, 60] width 102 height 12
type input "Ebay"
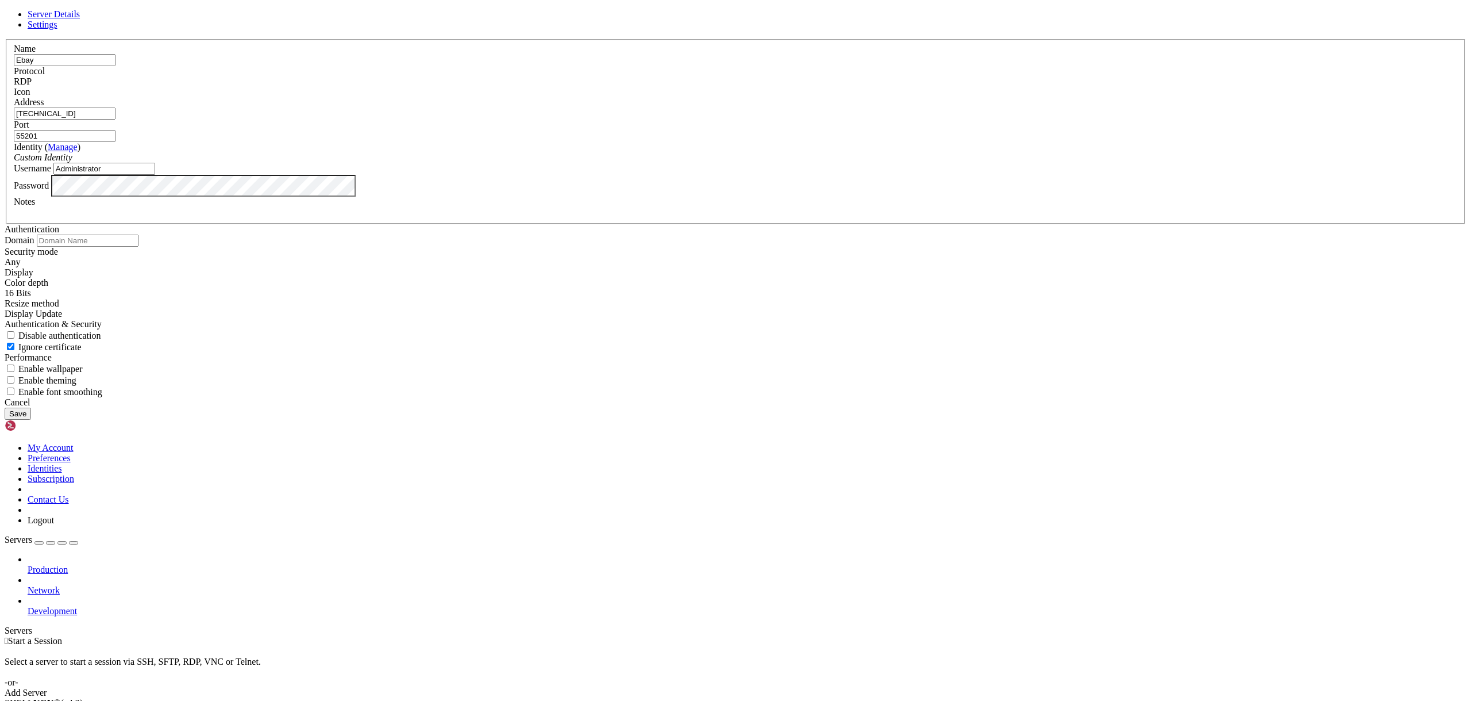
click at [31, 420] on button "Save" at bounding box center [18, 413] width 26 height 12
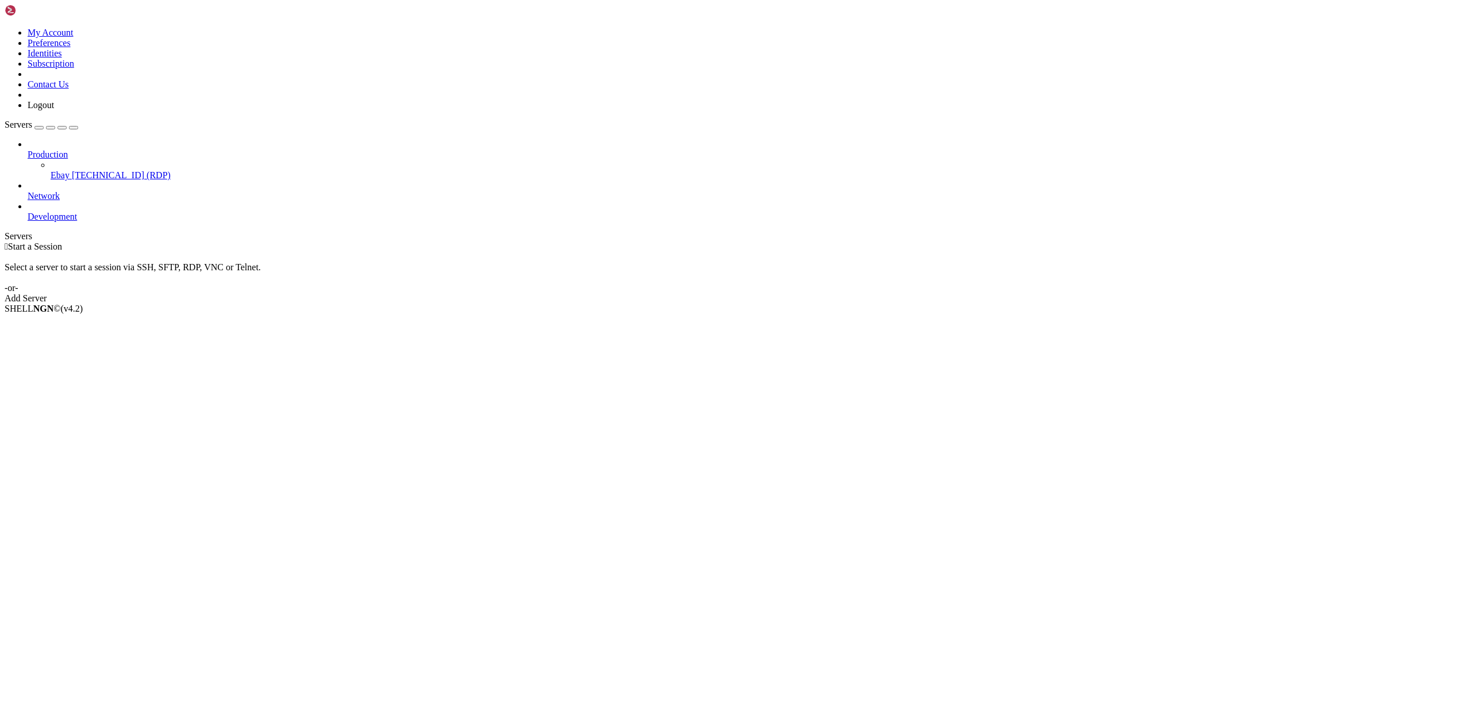
click at [74, 170] on span "[TECHNICAL_ID] (RDP)" at bounding box center [121, 175] width 99 height 10
click at [72, 170] on span "[TECHNICAL_ID] (RDP)" at bounding box center [121, 175] width 99 height 10
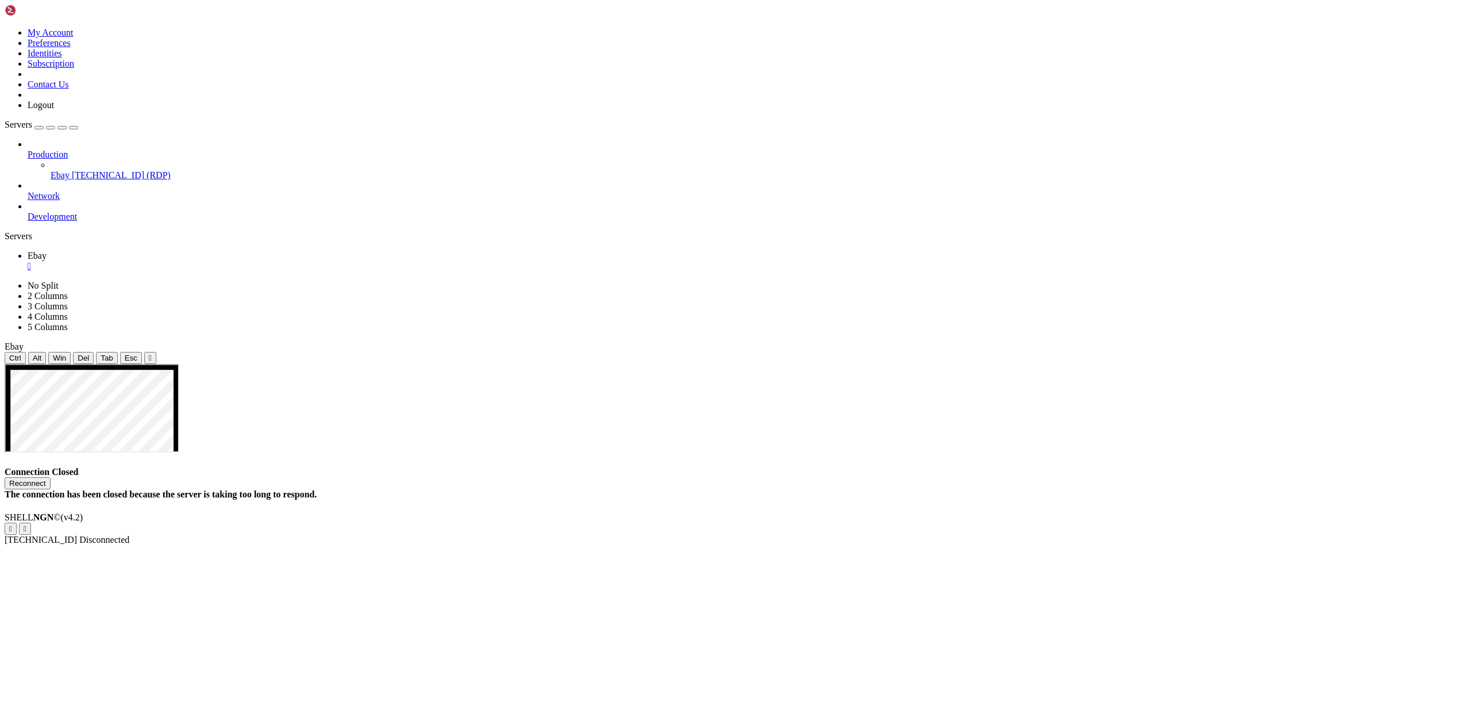
click at [809, 477] on div "Reconnect" at bounding box center [736, 483] width 1462 height 12
click at [51, 477] on button "Reconnect" at bounding box center [28, 483] width 46 height 12
click at [70, 170] on span "Ebay" at bounding box center [60, 175] width 19 height 10
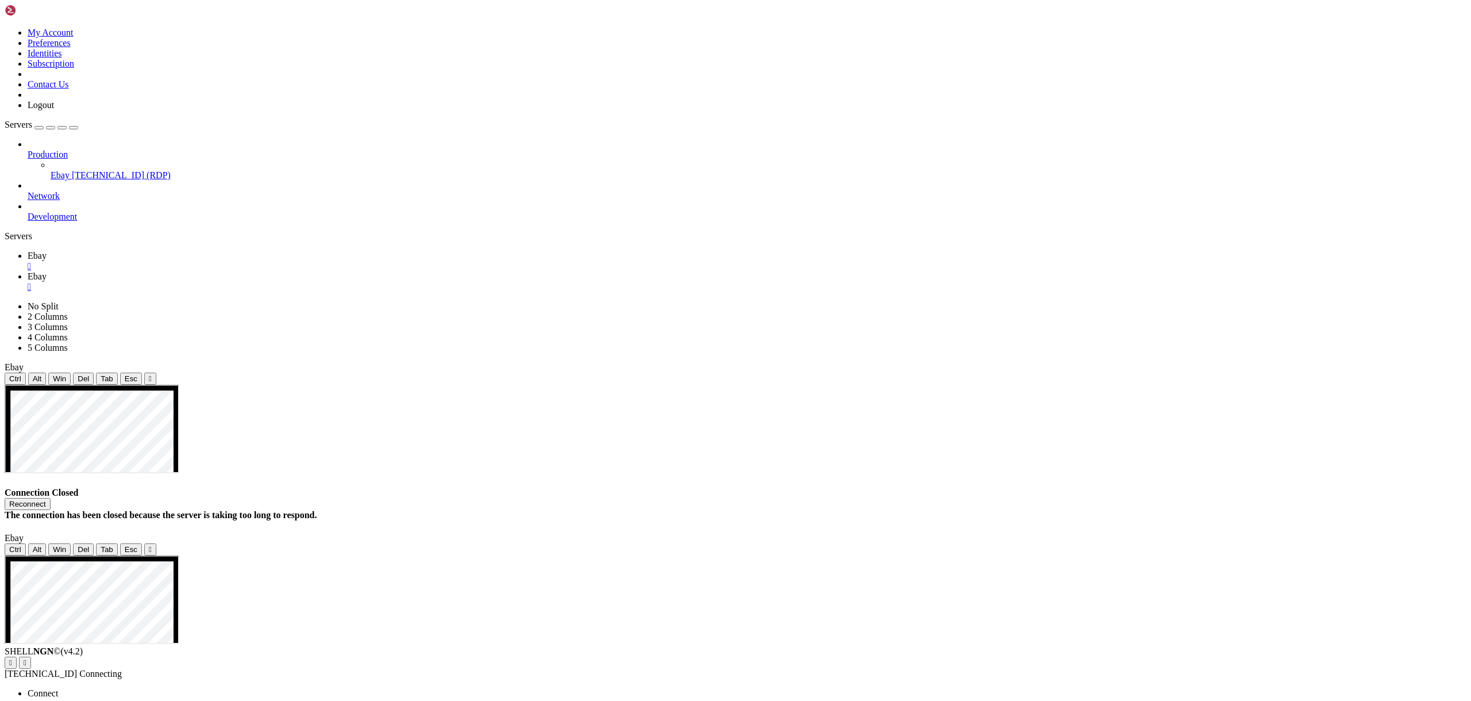
click at [58, 688] on span "Connect" at bounding box center [43, 693] width 30 height 10
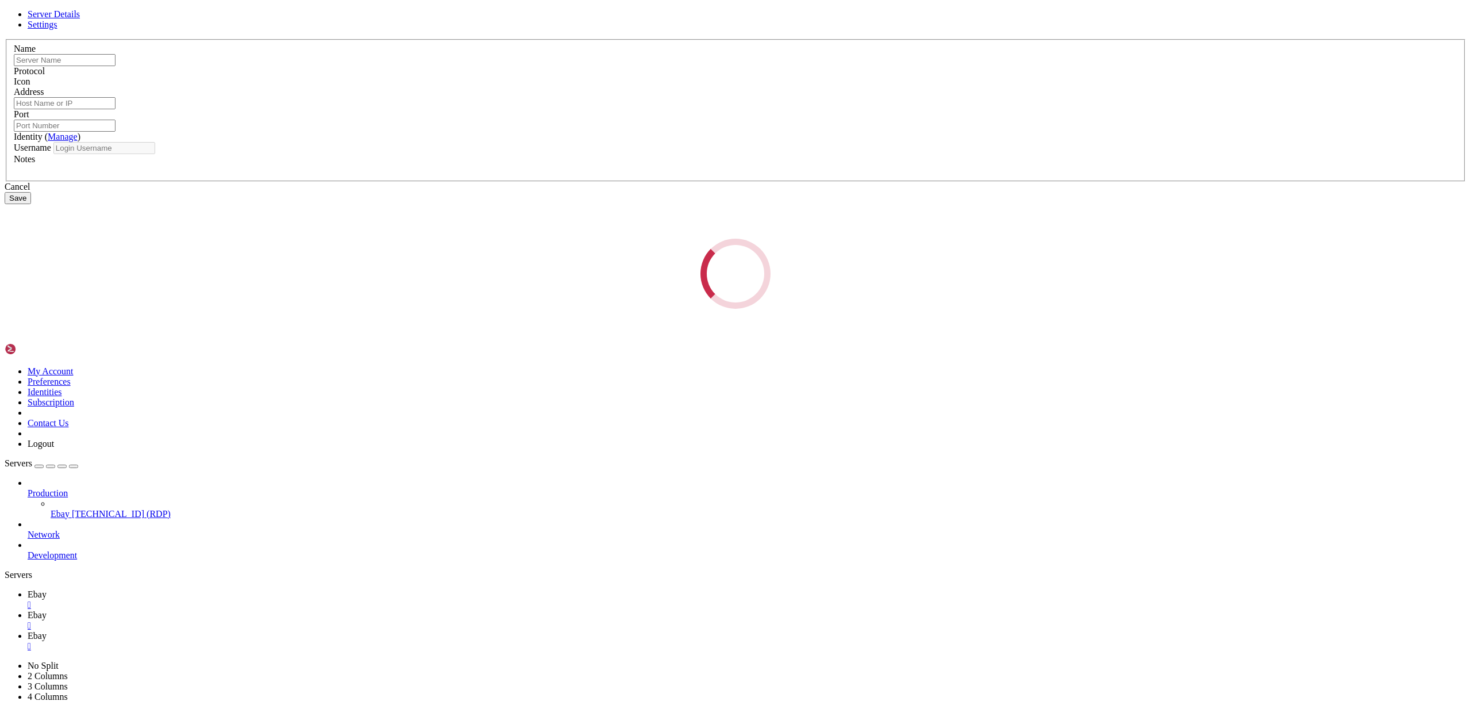
type input "Ebay"
type input "[TECHNICAL_ID]"
type input "55201"
type input "Administrator"
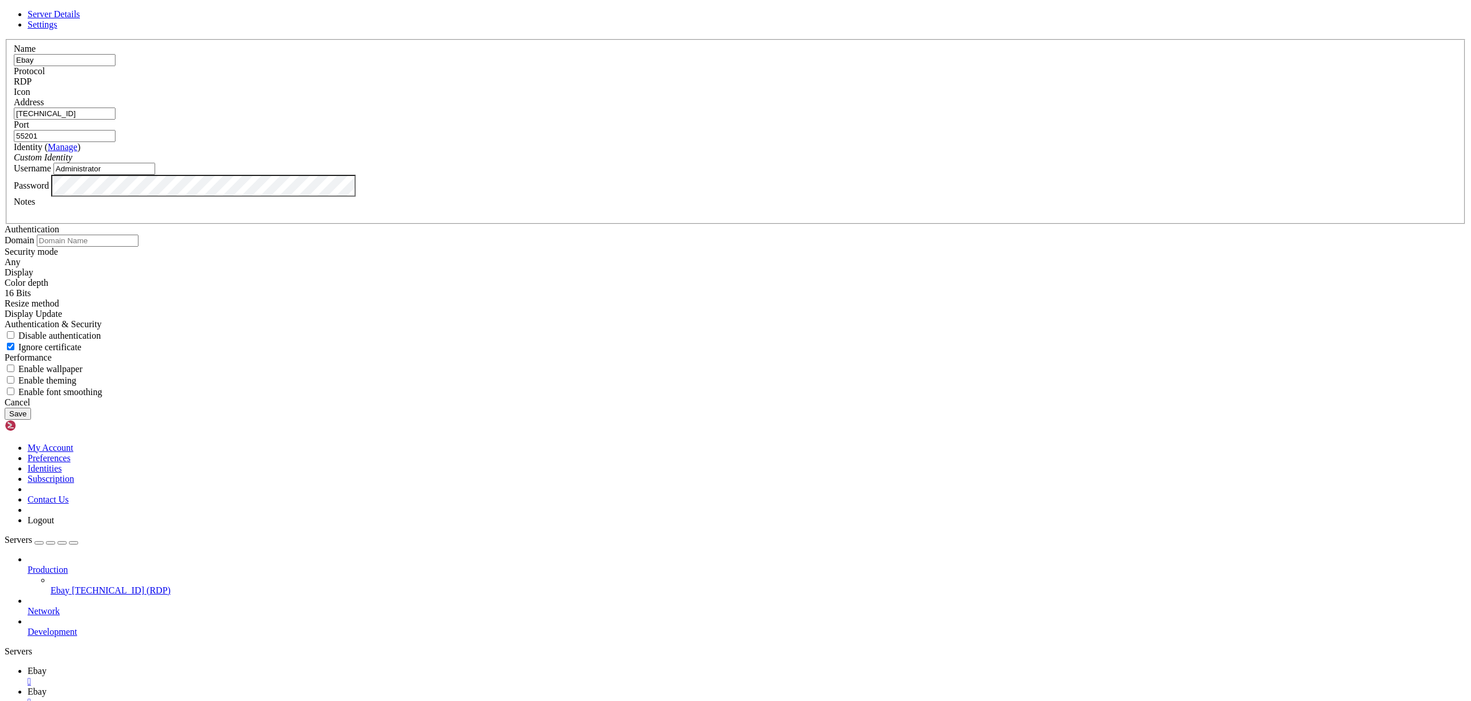
click at [910, 232] on div "Server Details Settings Name [GEOGRAPHIC_DATA] Protocol RDP Icon" at bounding box center [736, 214] width 1462 height 410
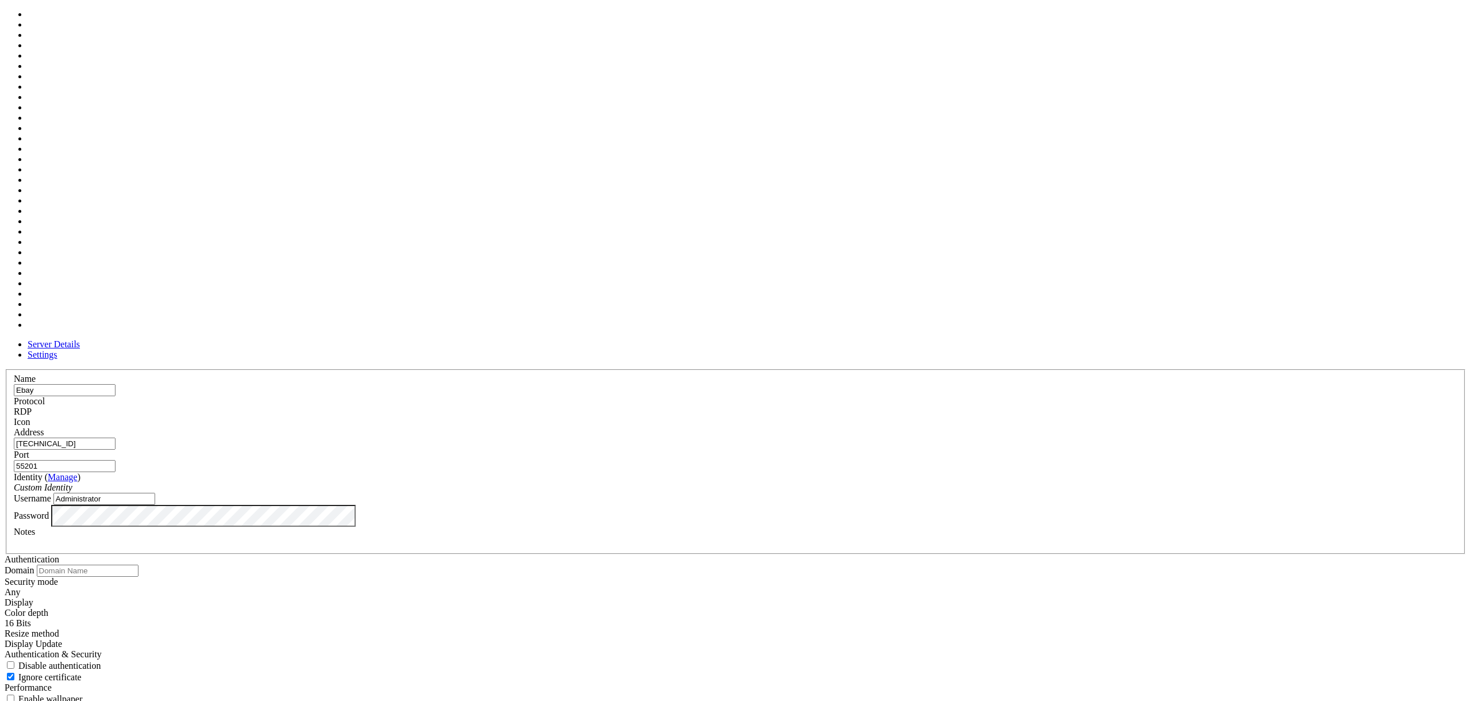
click at [14, 427] on span at bounding box center [14, 427] width 0 height 0
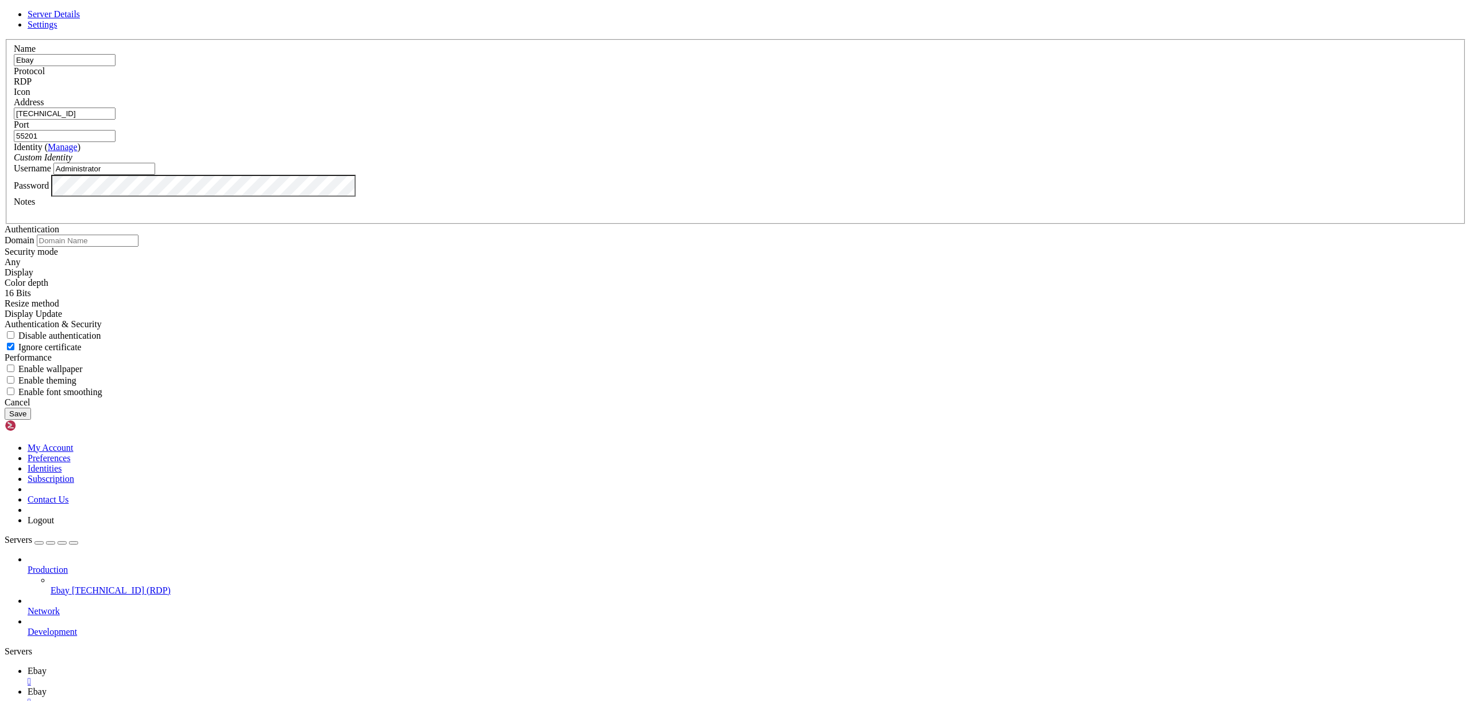
click at [31, 420] on button "Save" at bounding box center [18, 413] width 26 height 12
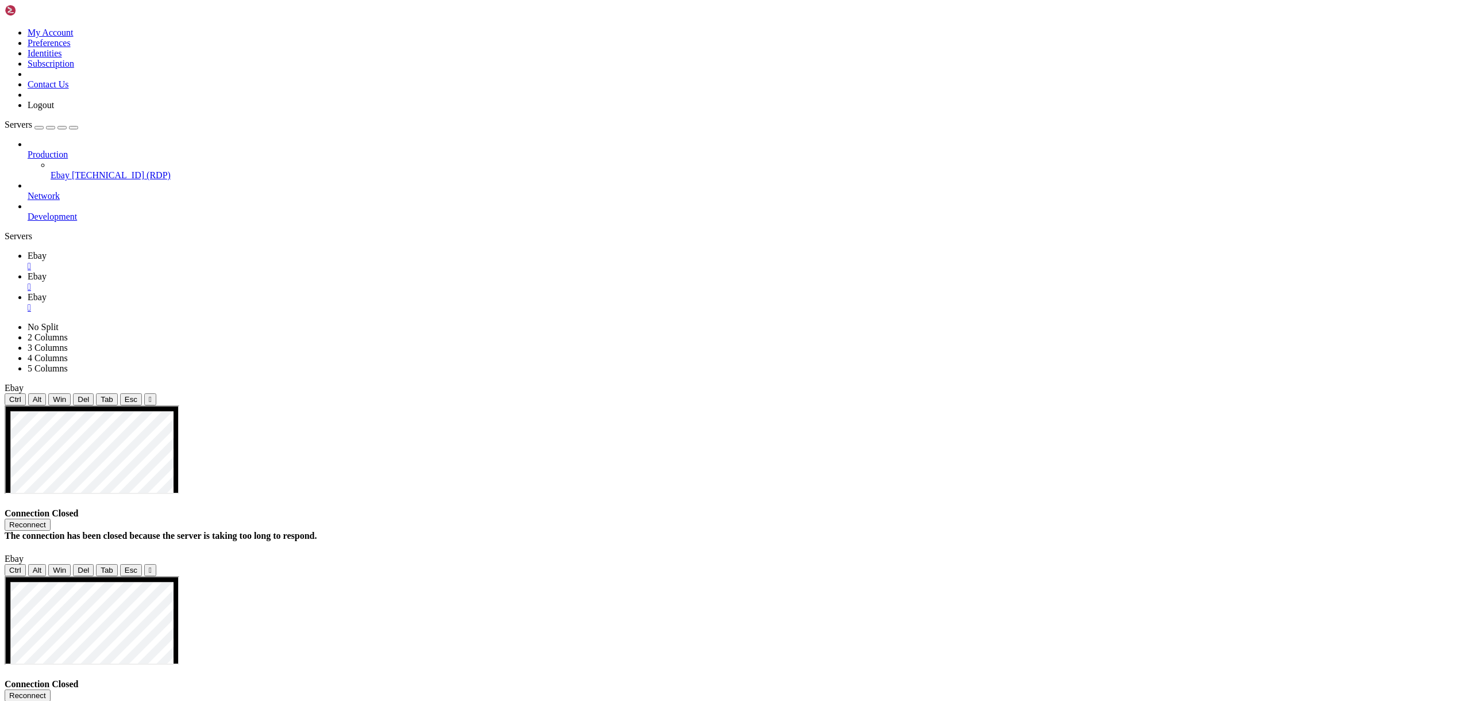
click at [51, 170] on link "Ebay [TECHNICAL_ID] (RDP)" at bounding box center [759, 175] width 1416 height 10
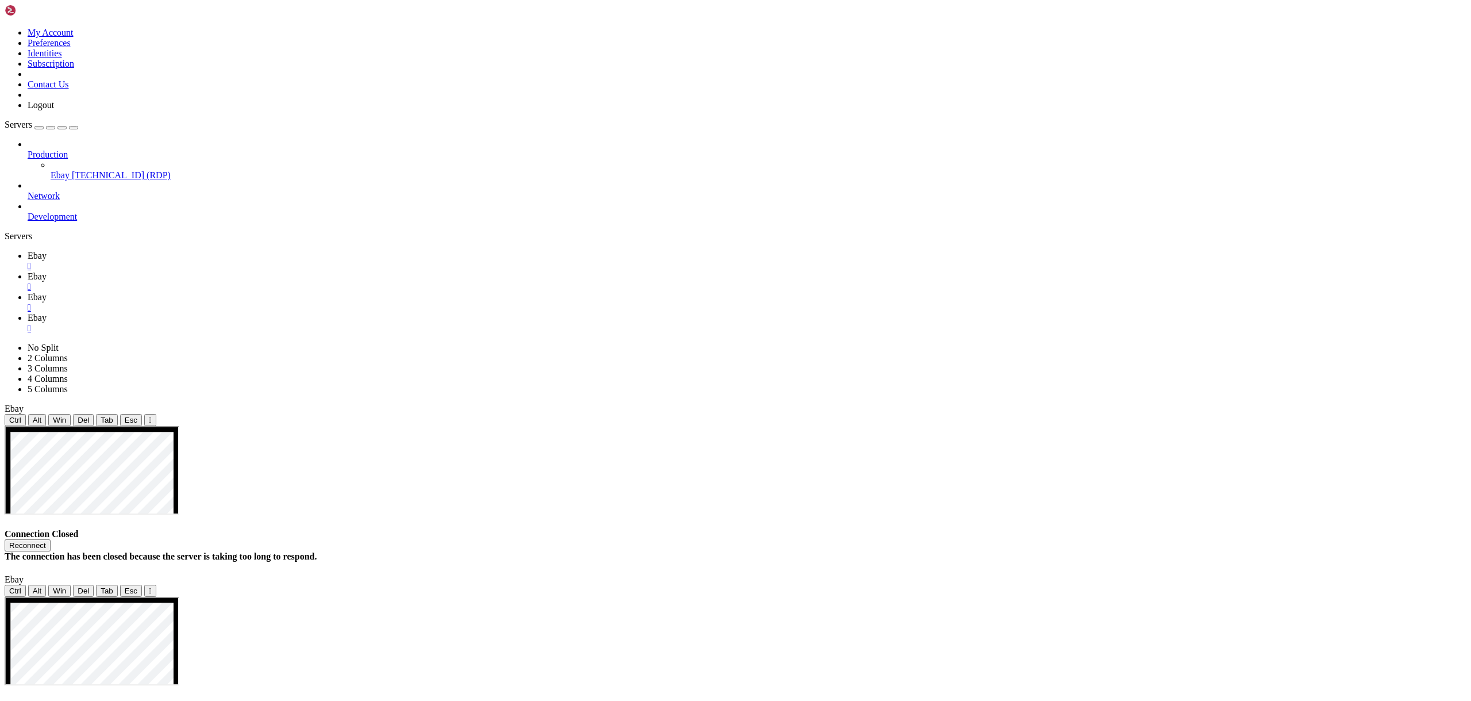
scroll to position [0, 0]
click at [47, 271] on span "Ebay" at bounding box center [37, 276] width 19 height 10
click at [28, 292] on icon at bounding box center [28, 297] width 0 height 10
click at [313, 302] on div "" at bounding box center [747, 307] width 1439 height 10
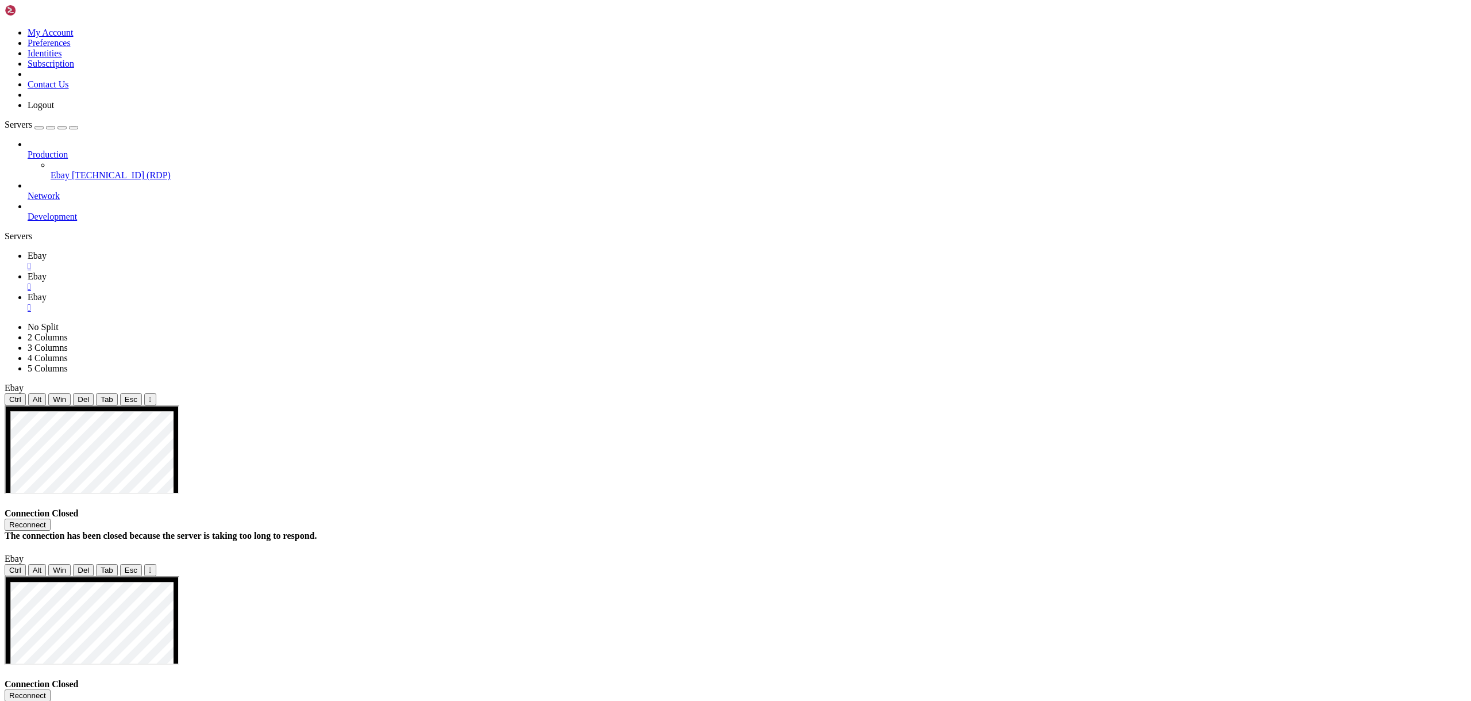
click at [253, 282] on div "" at bounding box center [747, 287] width 1439 height 10
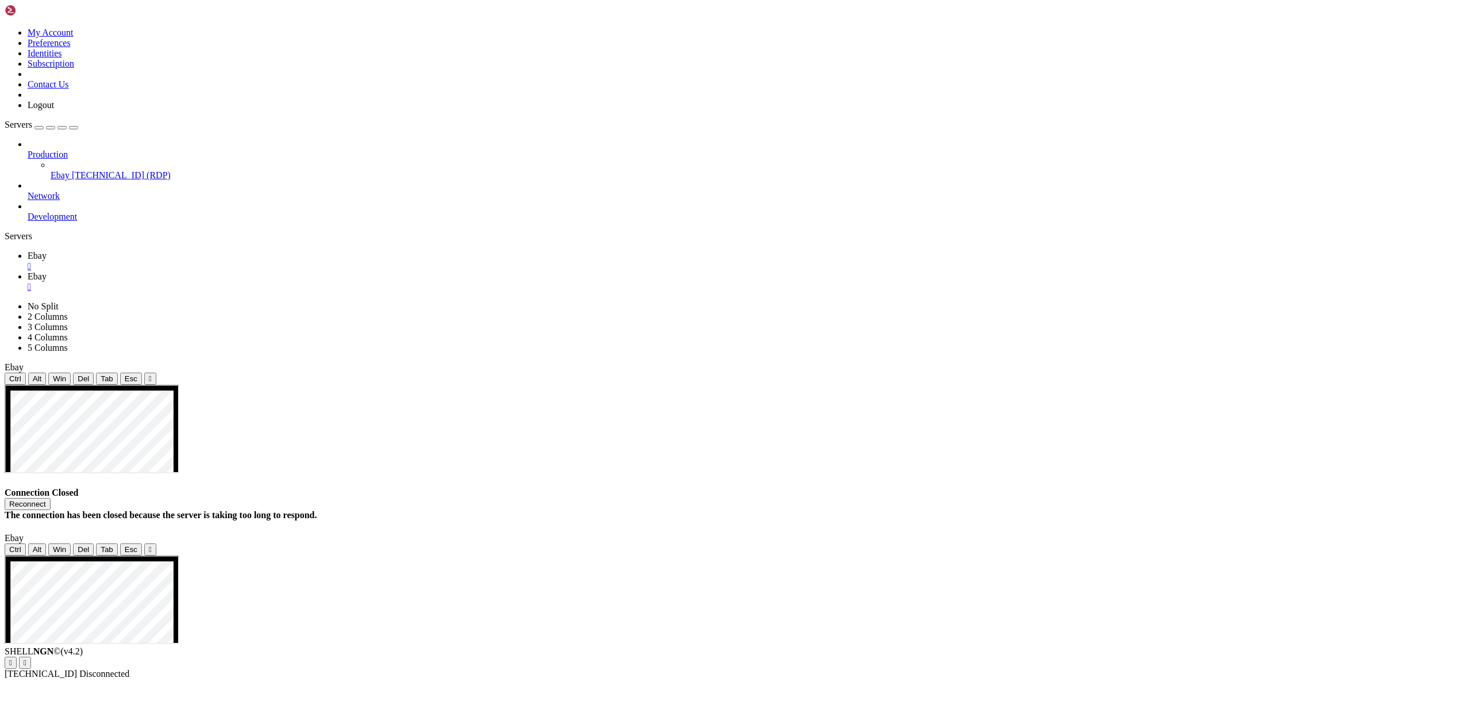
click at [193, 261] on div "" at bounding box center [747, 266] width 1439 height 10
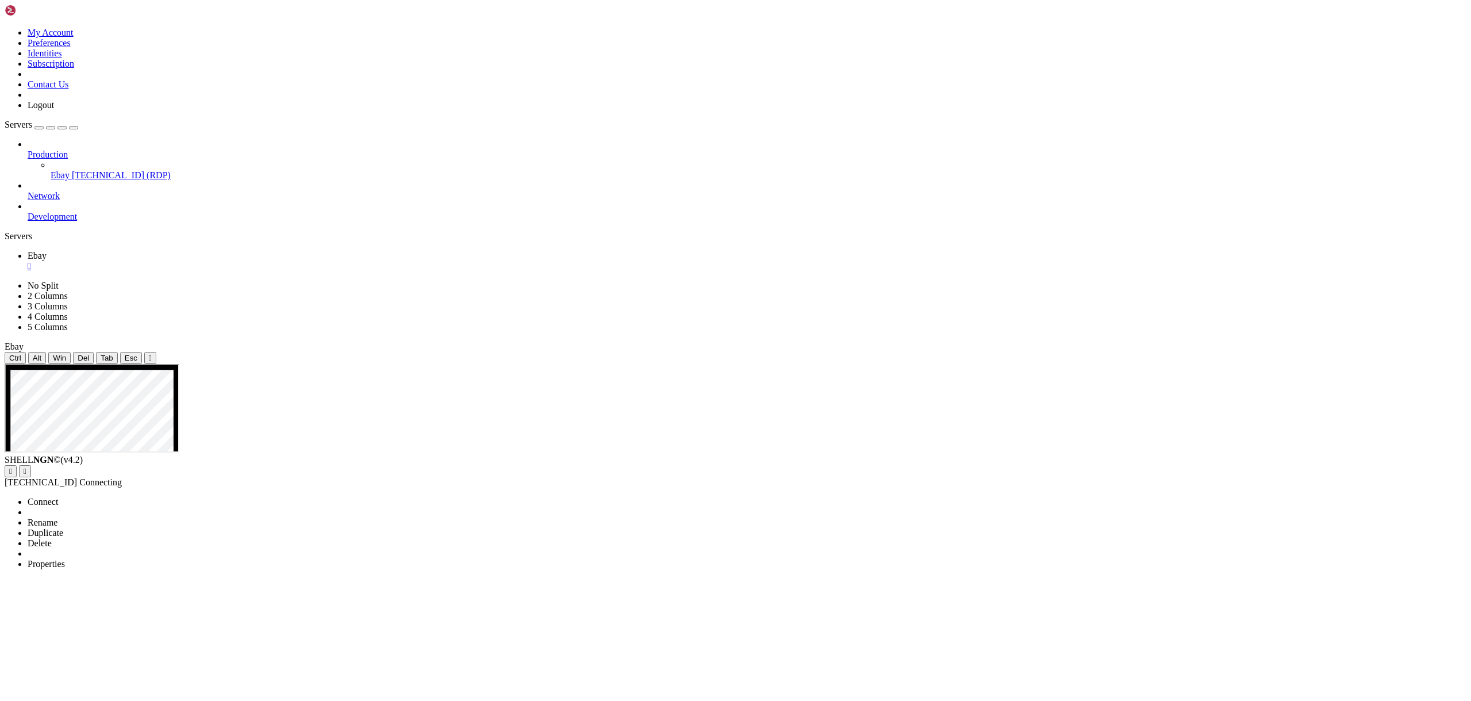
click at [132, 559] on li "Properties" at bounding box center [80, 564] width 105 height 10
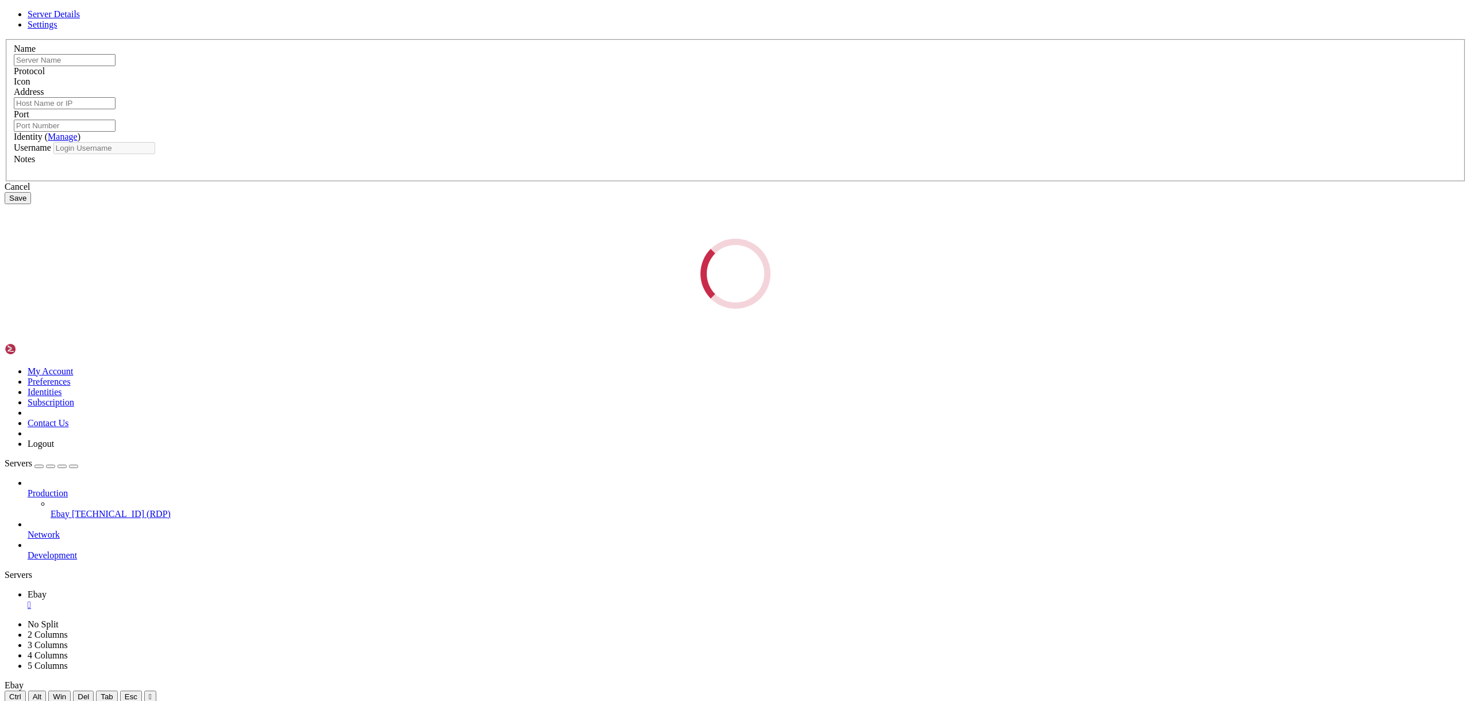
type input "Ebay"
type input "[TECHNICAL_ID]"
type input "55201"
type input "Administrator"
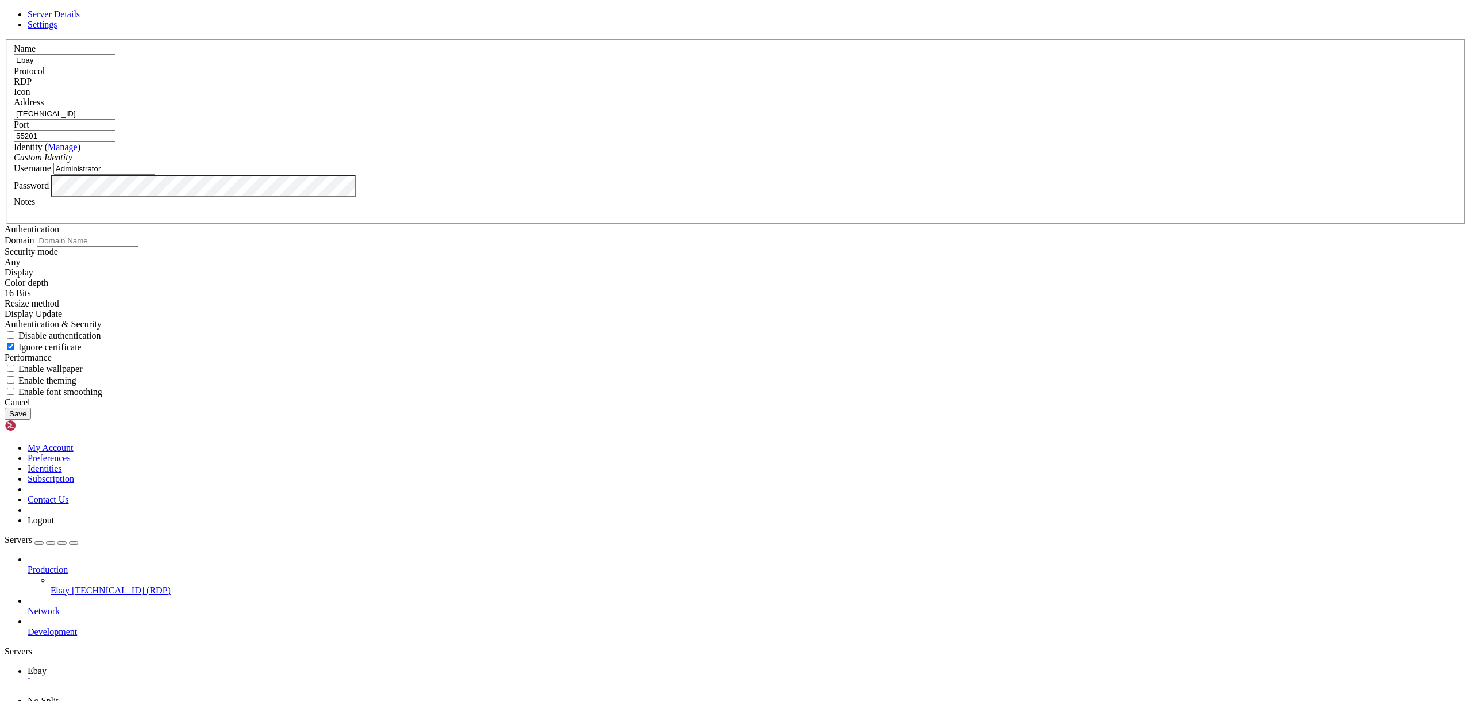
click at [116, 142] on input "55201" at bounding box center [65, 136] width 102 height 12
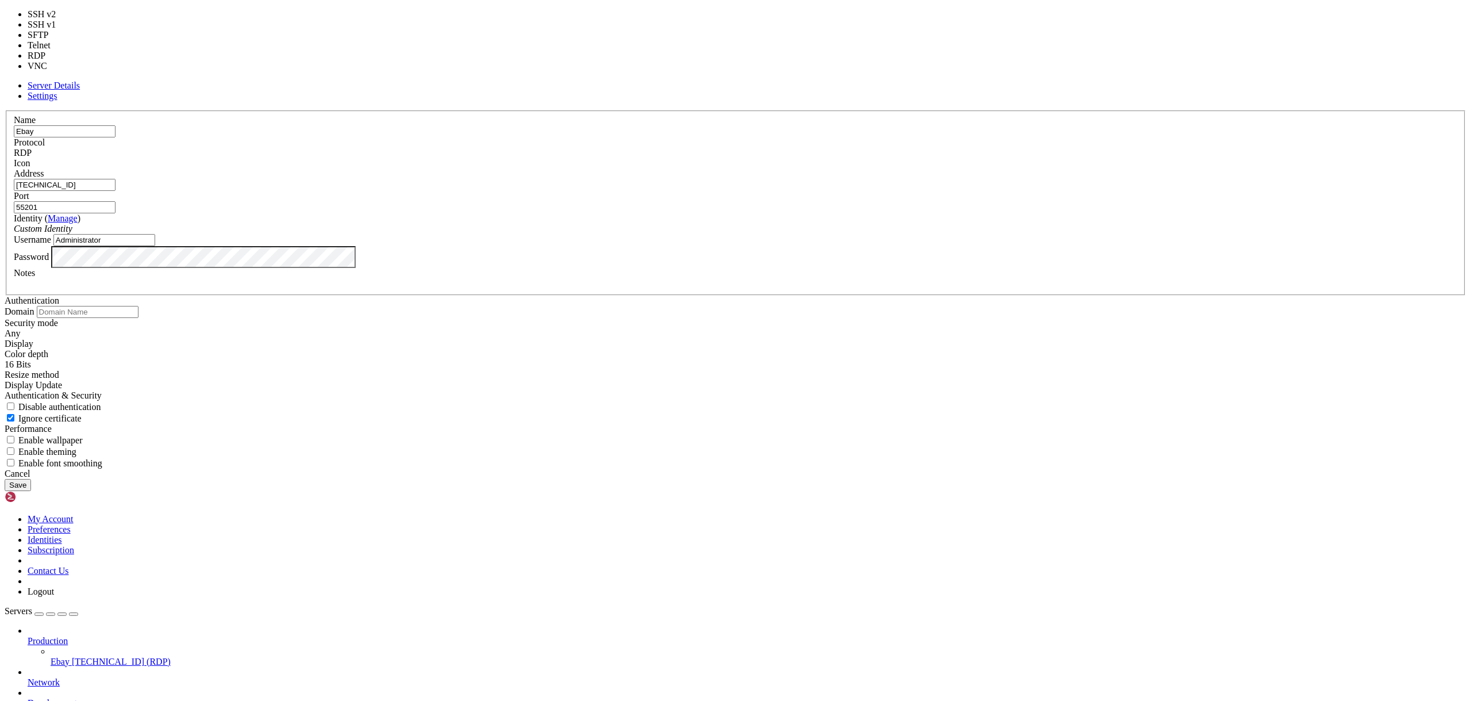
click at [792, 158] on div "RDP" at bounding box center [736, 153] width 1444 height 10
click at [116, 137] on input "Ebay" at bounding box center [65, 131] width 102 height 12
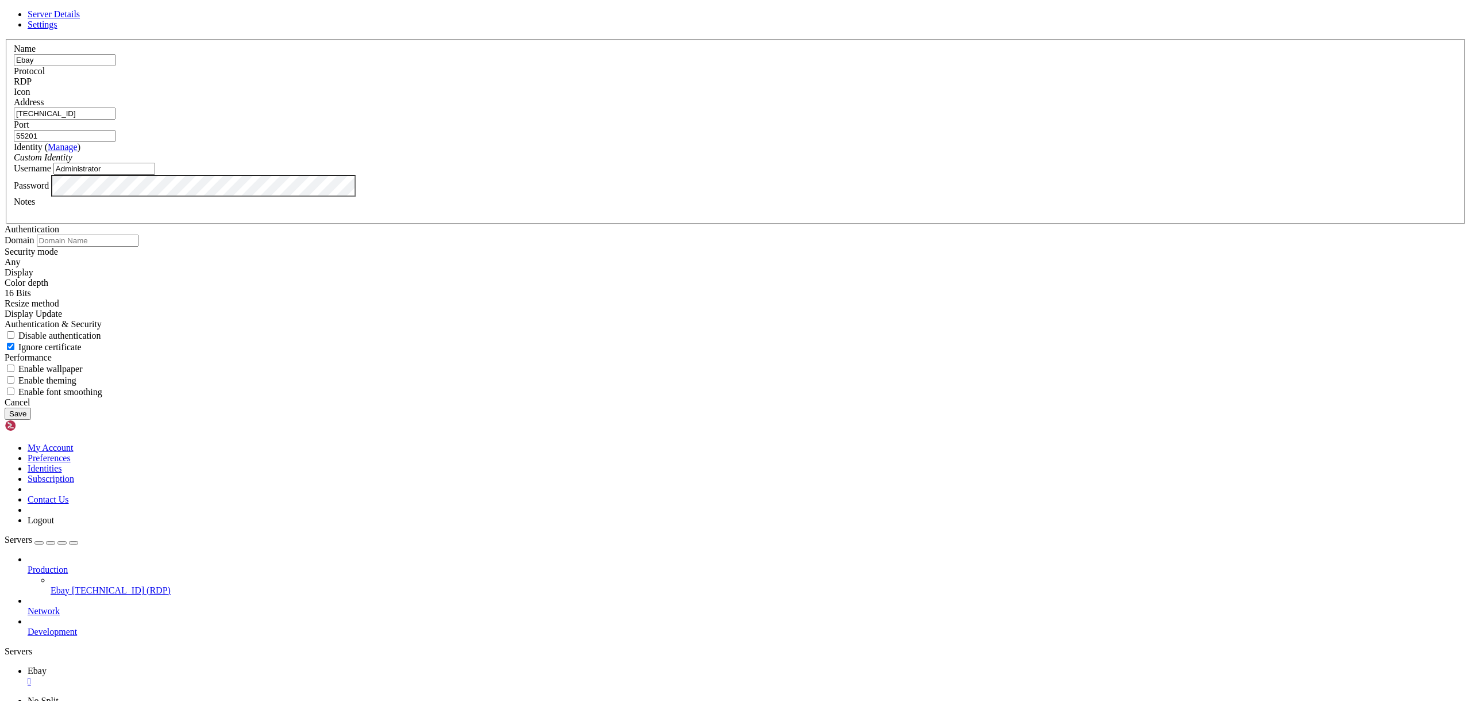
click at [116, 120] on input "[TECHNICAL_ID]" at bounding box center [65, 113] width 102 height 12
click at [667, 163] on div "Identity ( Manage ) Custom Identity" at bounding box center [736, 152] width 1444 height 21
click at [31, 420] on button "Save" at bounding box center [18, 413] width 26 height 12
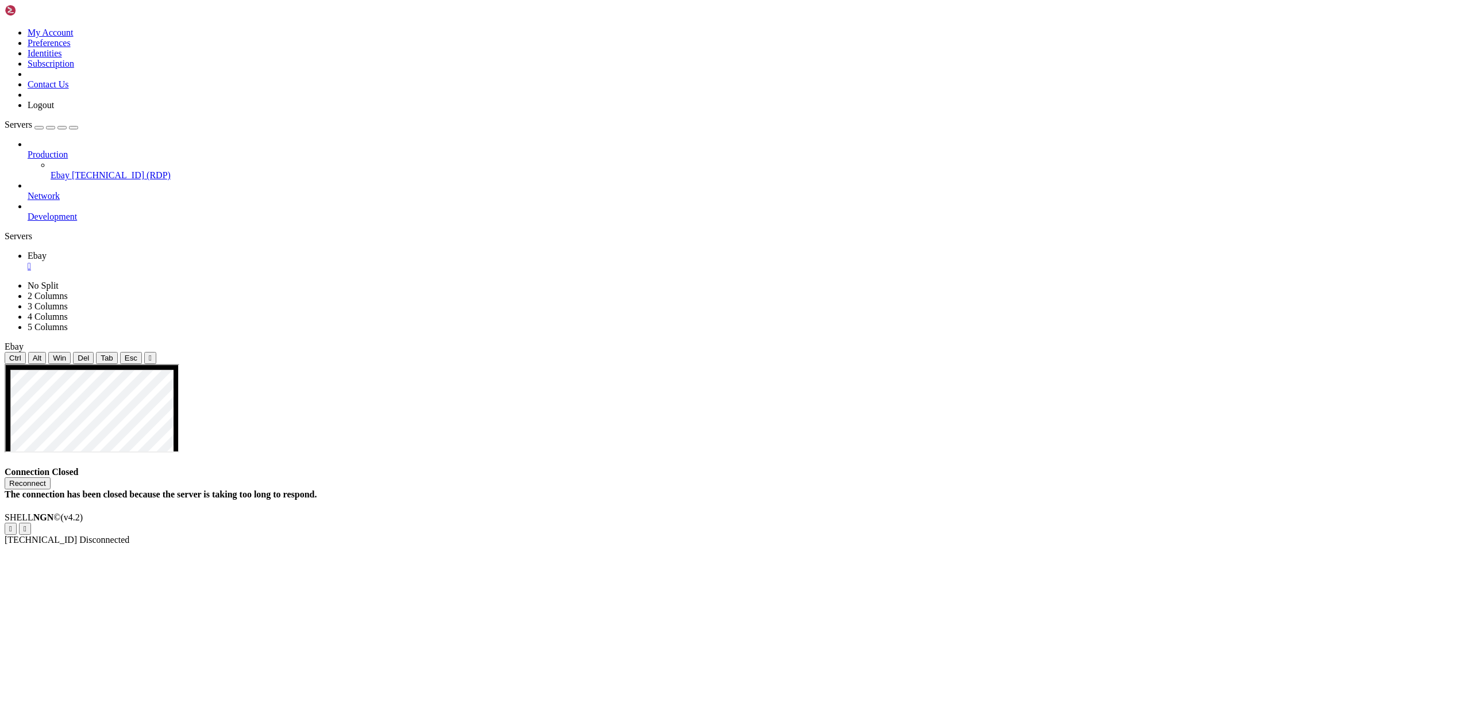
click at [70, 170] on span "Ebay" at bounding box center [60, 175] width 19 height 10
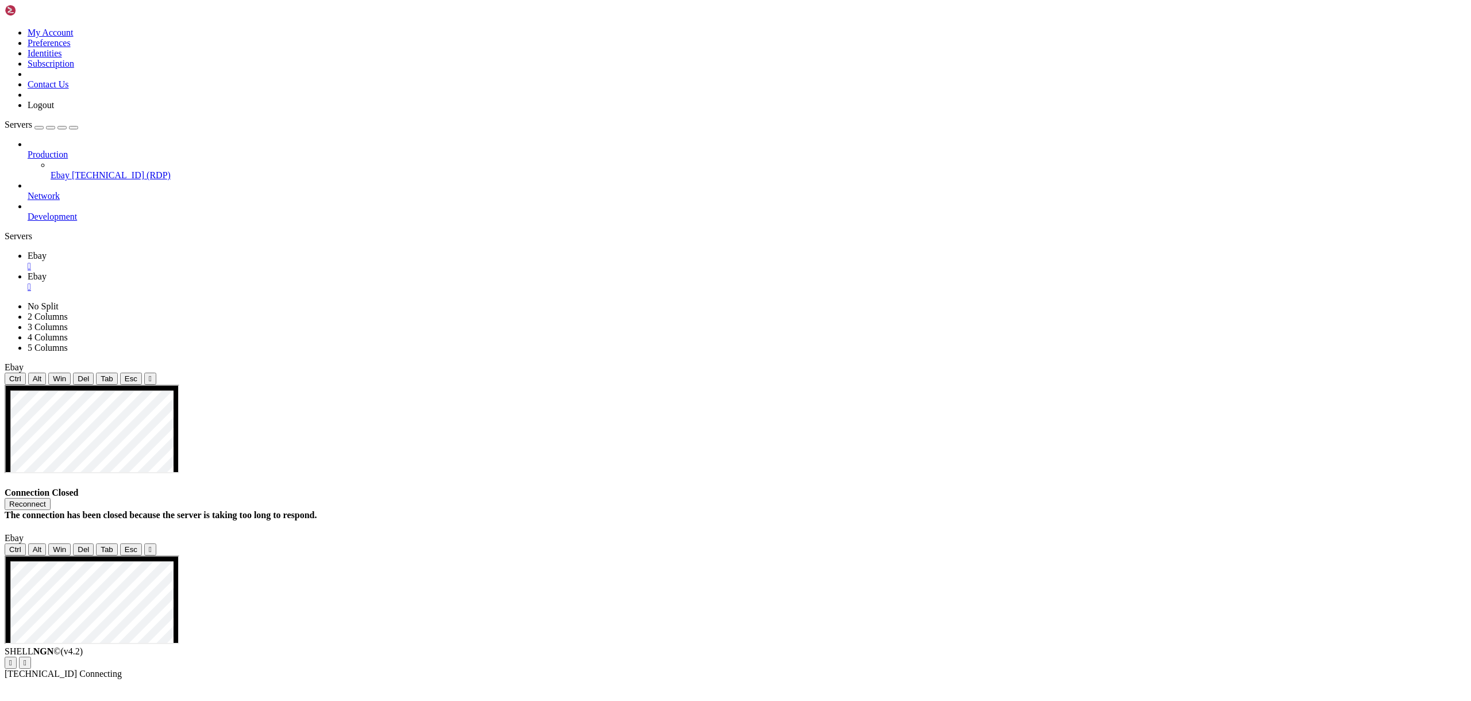
click at [192, 261] on div "" at bounding box center [747, 266] width 1439 height 10
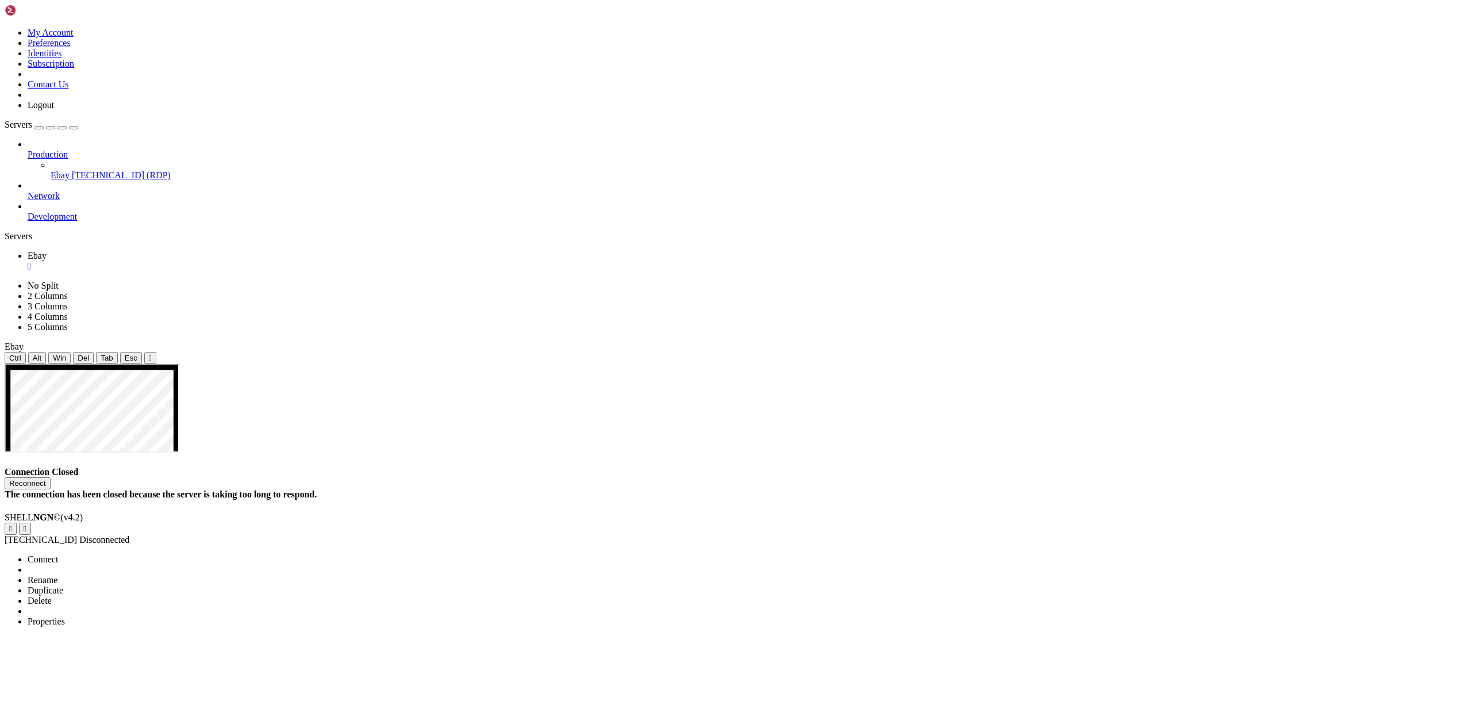
click at [132, 616] on li "Properties" at bounding box center [80, 621] width 105 height 10
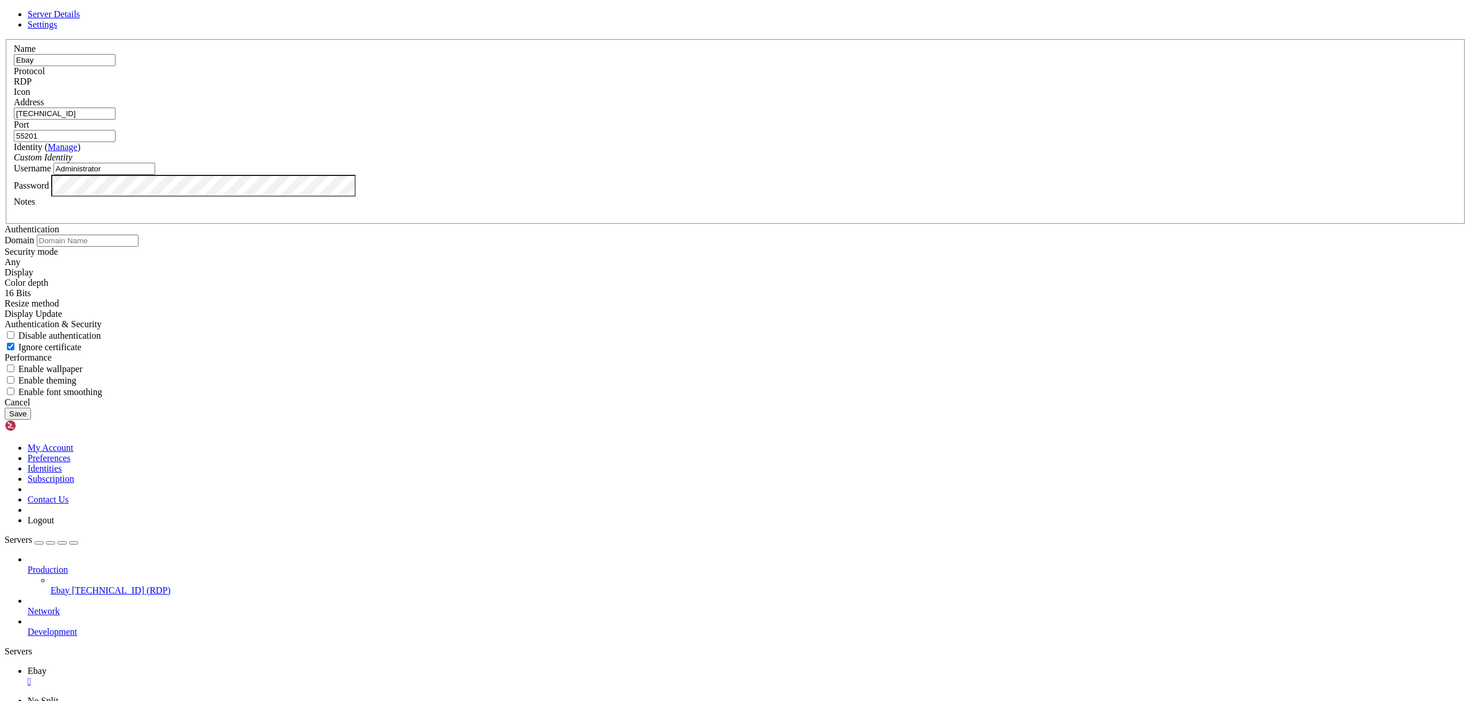
click at [675, 197] on div "Password" at bounding box center [736, 186] width 1444 height 22
click at [799, 407] on div "Cancel" at bounding box center [736, 402] width 1462 height 10
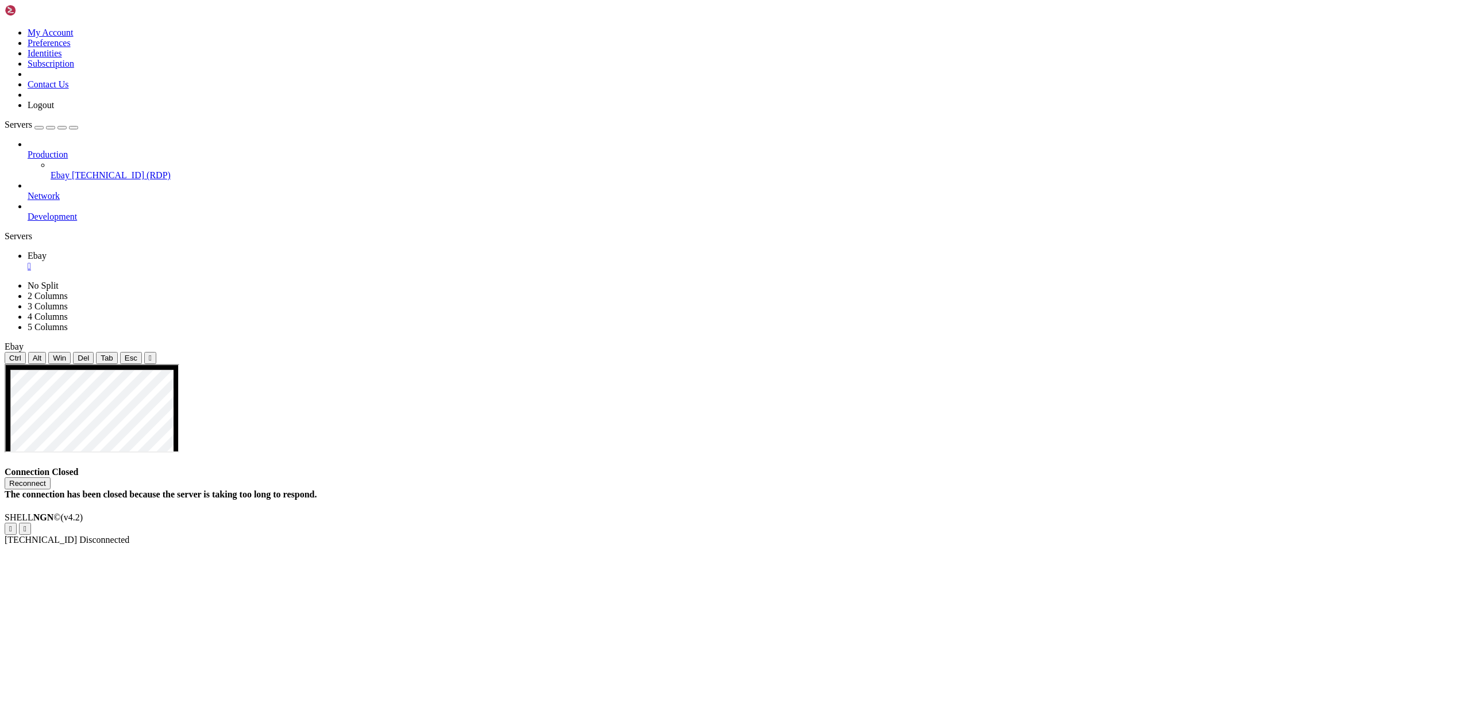
click at [726, 467] on div "Connection Closed Reconnect The connection has been closed because the server i…" at bounding box center [736, 483] width 1462 height 33
click at [5, 280] on icon at bounding box center [5, 280] width 0 height 0
click at [37, 16] on img at bounding box center [38, 10] width 66 height 11
click at [86, 222] on div "Production Ebay 185.174.103.20 (RDP) Network Development" at bounding box center [736, 180] width 1462 height 83
click at [5, 28] on link at bounding box center [5, 28] width 0 height 0
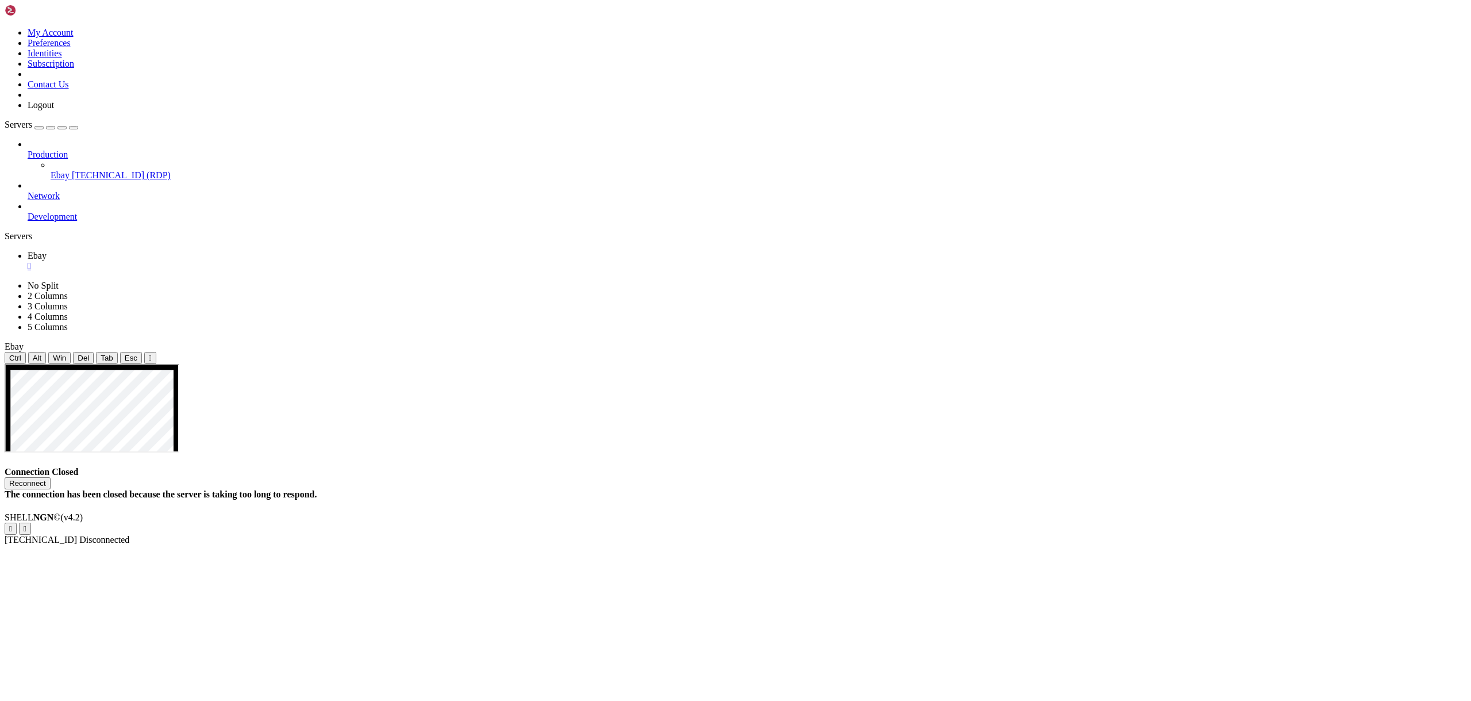
click at [54, 110] on link "Logout" at bounding box center [41, 105] width 26 height 10
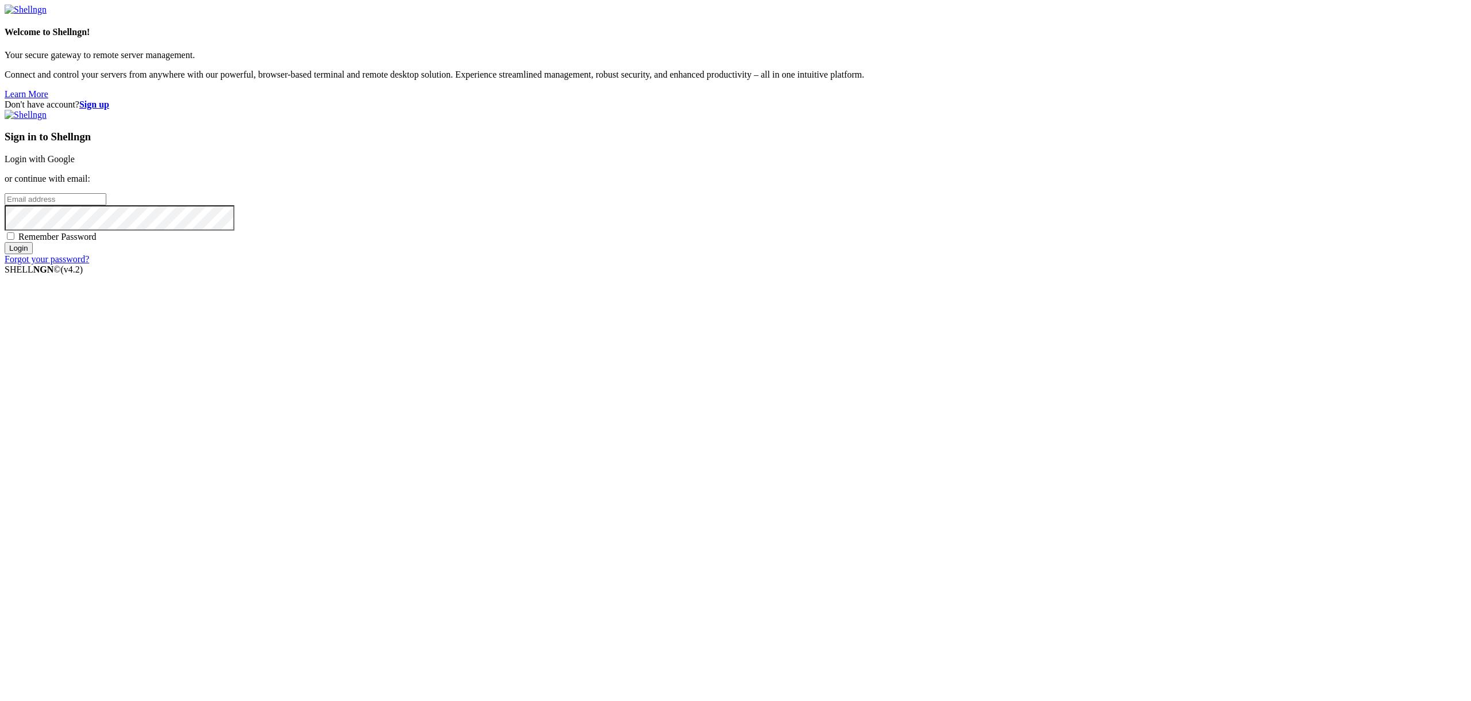
click at [106, 205] on input "email" at bounding box center [56, 199] width 102 height 12
click at [764, 264] on div "Don't have account? Sign up Sign in to Shellngn Login with Google or continue w…" at bounding box center [736, 181] width 1462 height 165
click at [106, 205] on input "email" at bounding box center [56, 199] width 102 height 12
paste input "sergei@smartsellweb.com"
type input "sergei@smartsellweb.com"
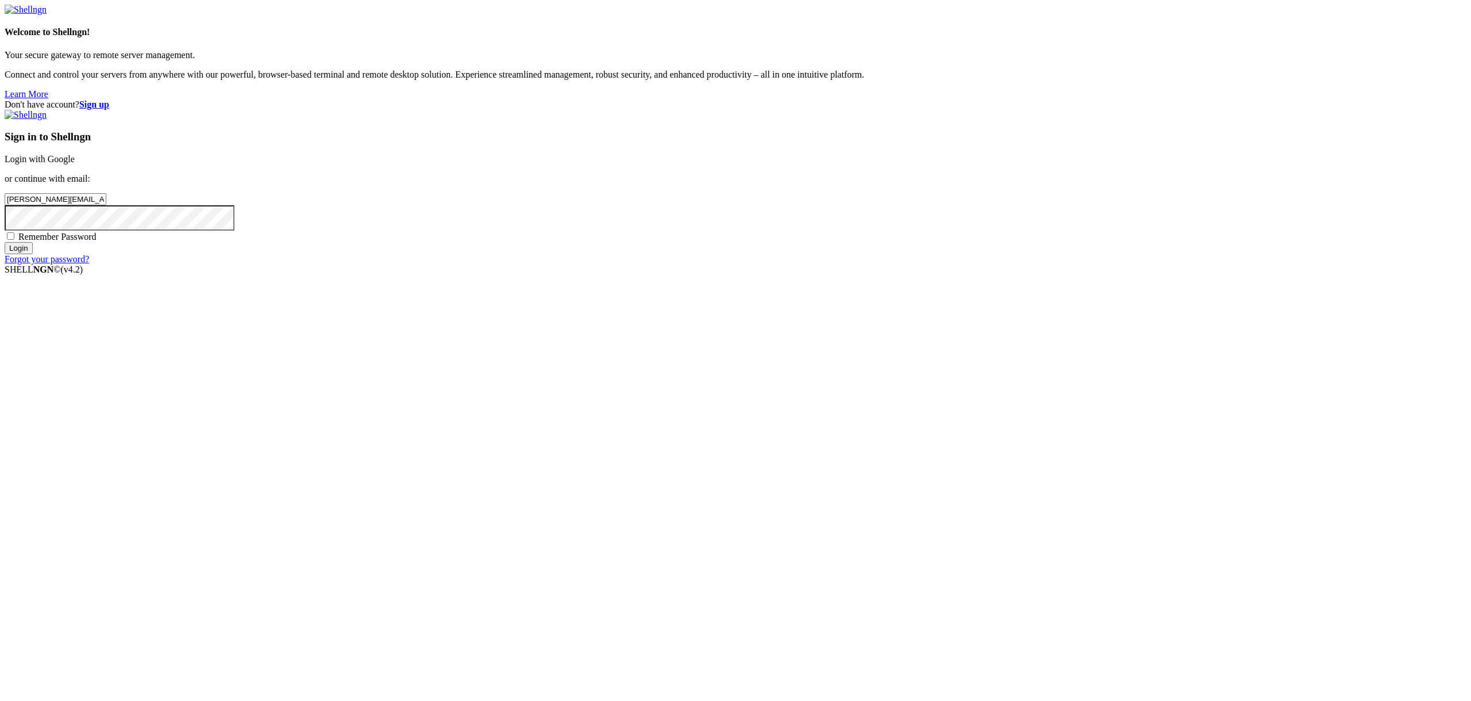
click at [1155, 264] on div "Don't have account? Sign up Sign in to Shellngn Login with Google or continue w…" at bounding box center [736, 181] width 1462 height 165
click at [97, 241] on span "Remember Password" at bounding box center [57, 237] width 78 height 10
click at [14, 240] on input "Remember Password" at bounding box center [10, 235] width 7 height 7
checkbox input "true"
click at [33, 254] on input "Login" at bounding box center [19, 248] width 28 height 12
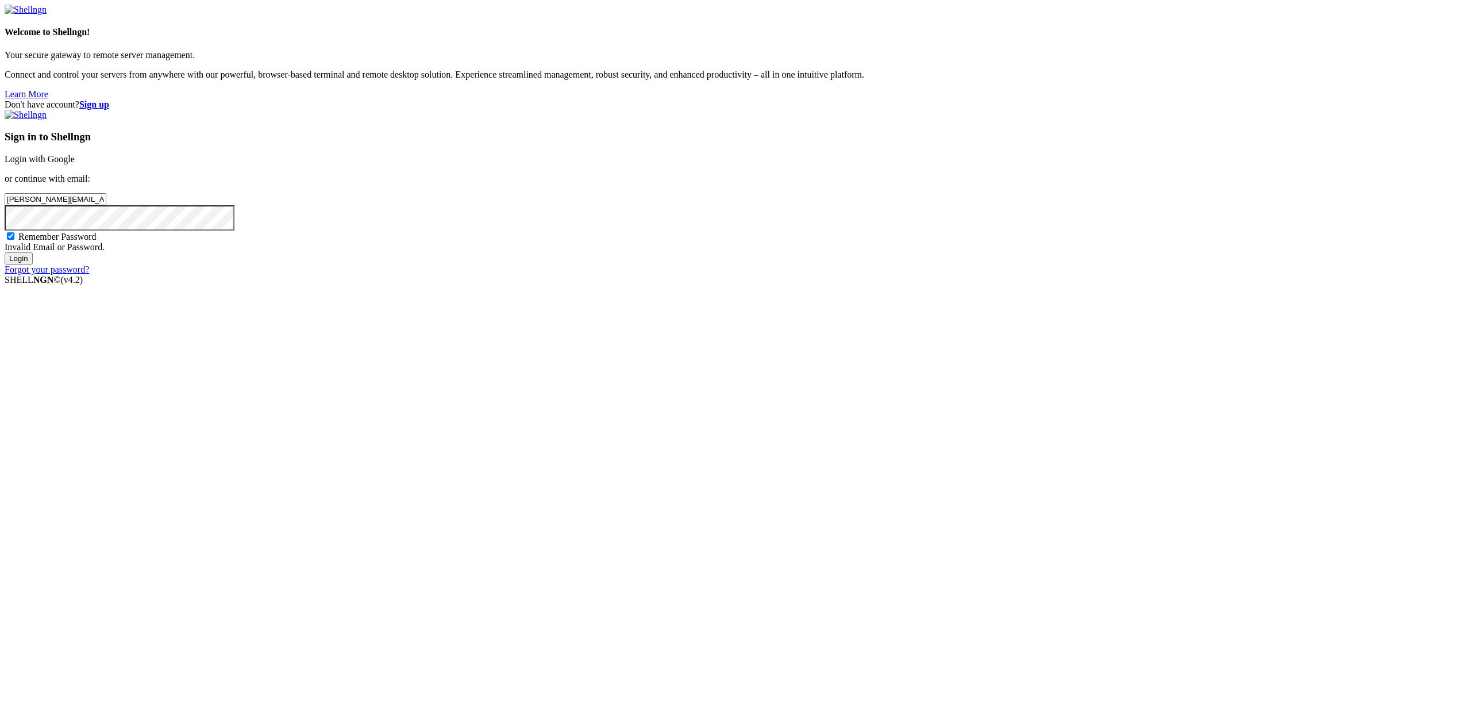
click at [33, 264] on input "Login" at bounding box center [19, 258] width 28 height 12
click at [75, 164] on link "Login with Google" at bounding box center [40, 159] width 70 height 10
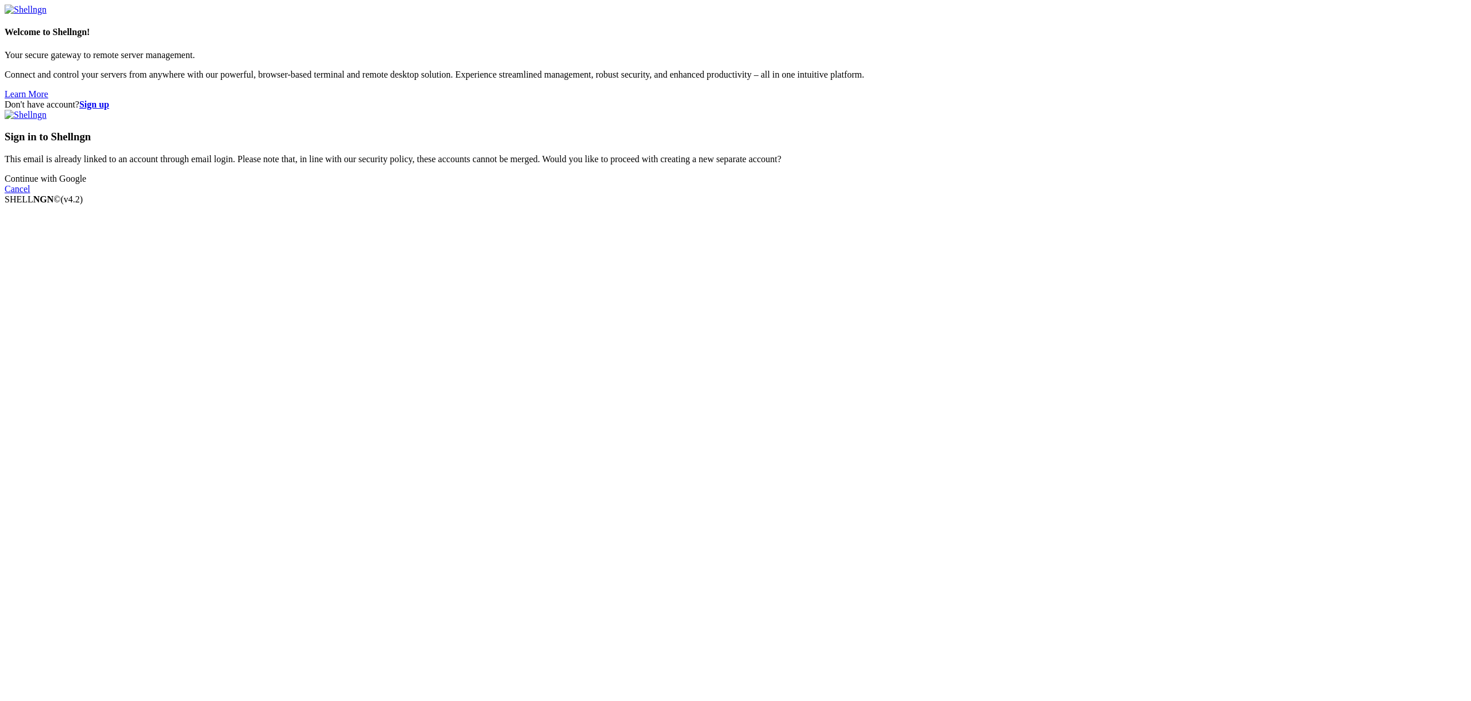
click at [86, 183] on link "Continue with Google" at bounding box center [46, 179] width 82 height 10
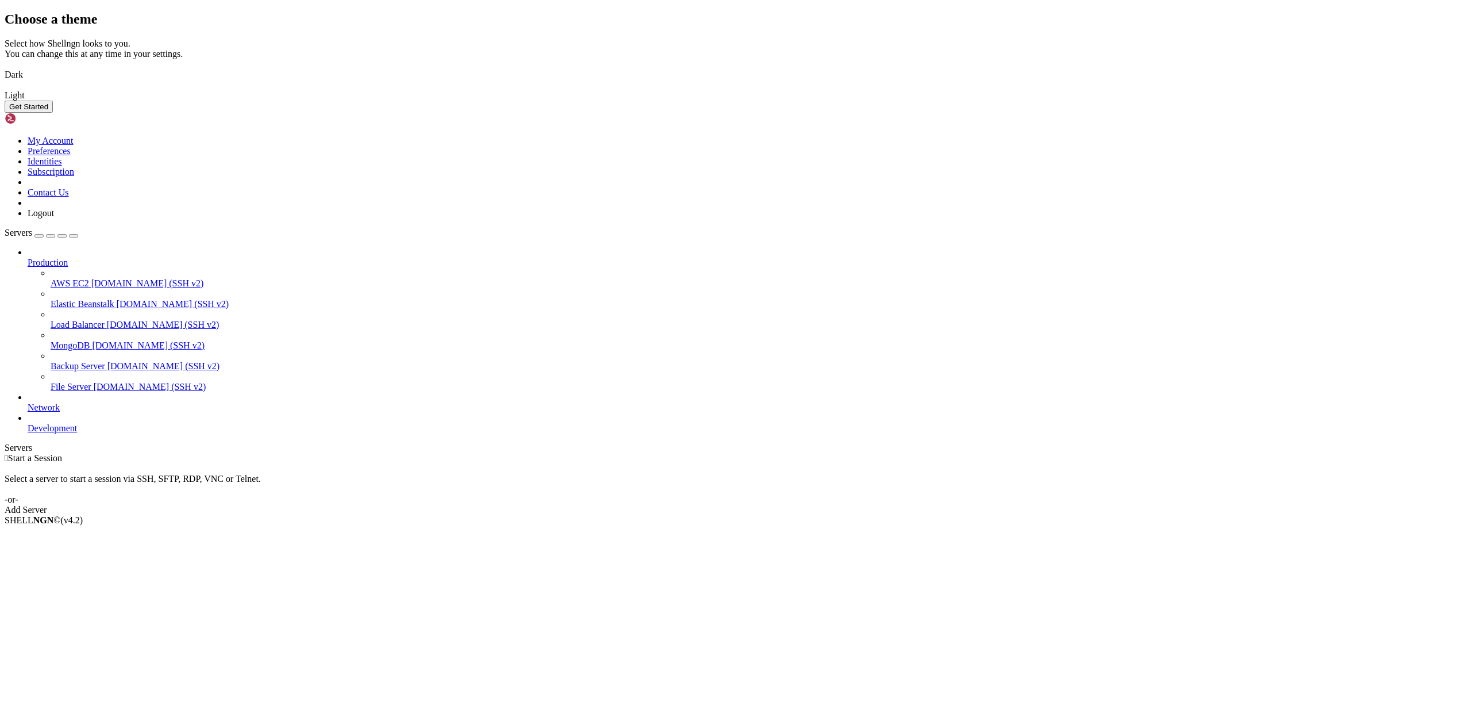
click at [5, 67] on img at bounding box center [5, 67] width 0 height 0
click at [53, 113] on button "Get Started" at bounding box center [29, 107] width 48 height 12
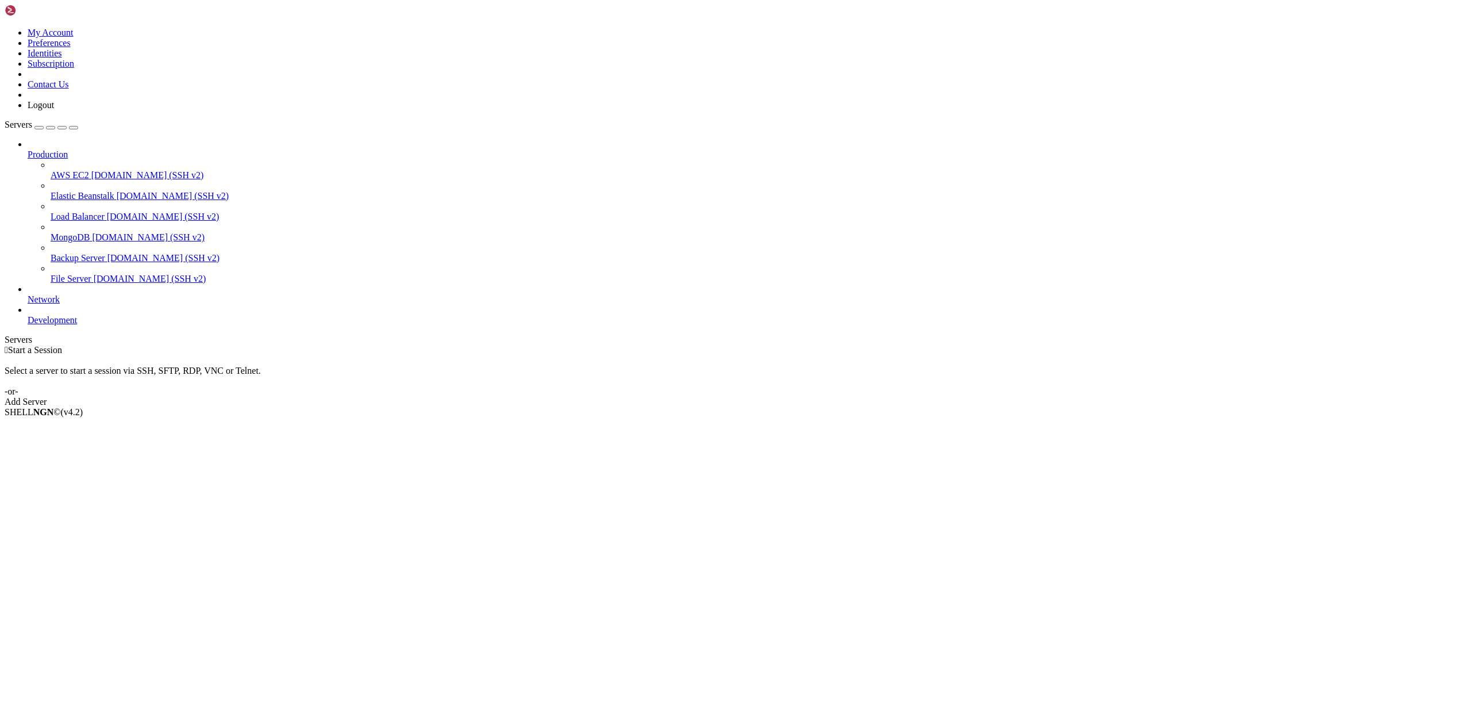
click at [882, 407] on div " Start a Session Select a server to start a session via SSH, SFTP, RDP, VNC or…" at bounding box center [736, 376] width 1462 height 62
click at [37, 16] on img at bounding box center [38, 10] width 66 height 11
click at [39, 128] on div "button" at bounding box center [39, 128] width 0 height 0
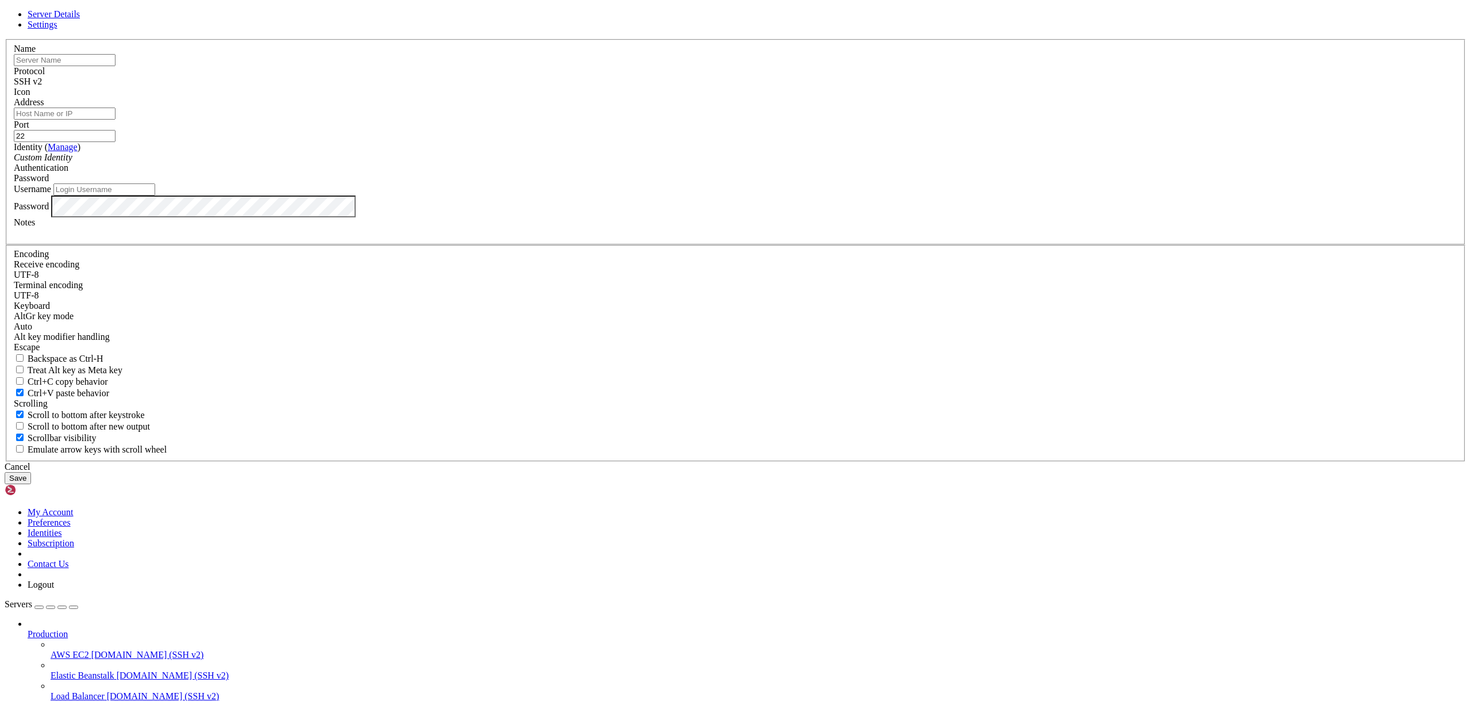
click at [5, 39] on icon at bounding box center [5, 39] width 0 height 0
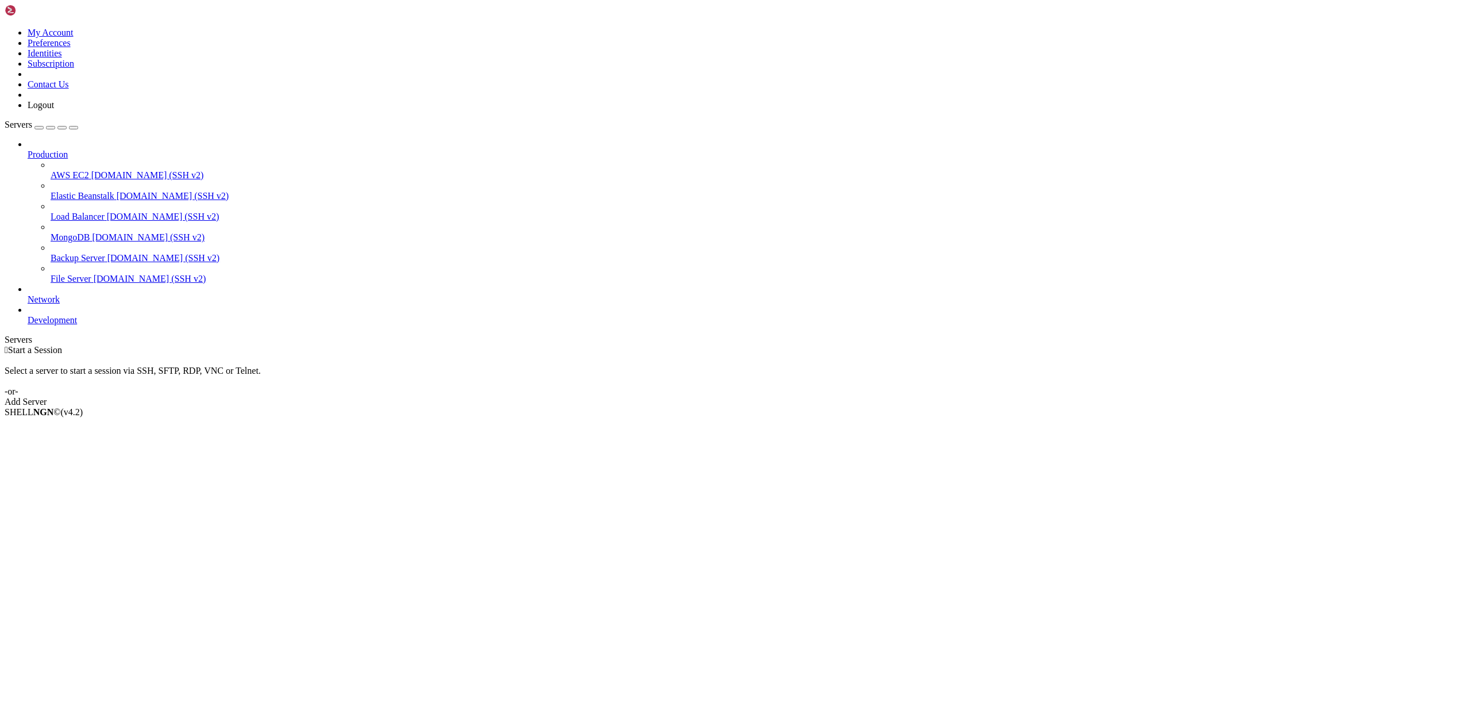
click at [5, 28] on icon at bounding box center [5, 28] width 0 height 0
click at [74, 68] on link "Subscription" at bounding box center [51, 64] width 47 height 10
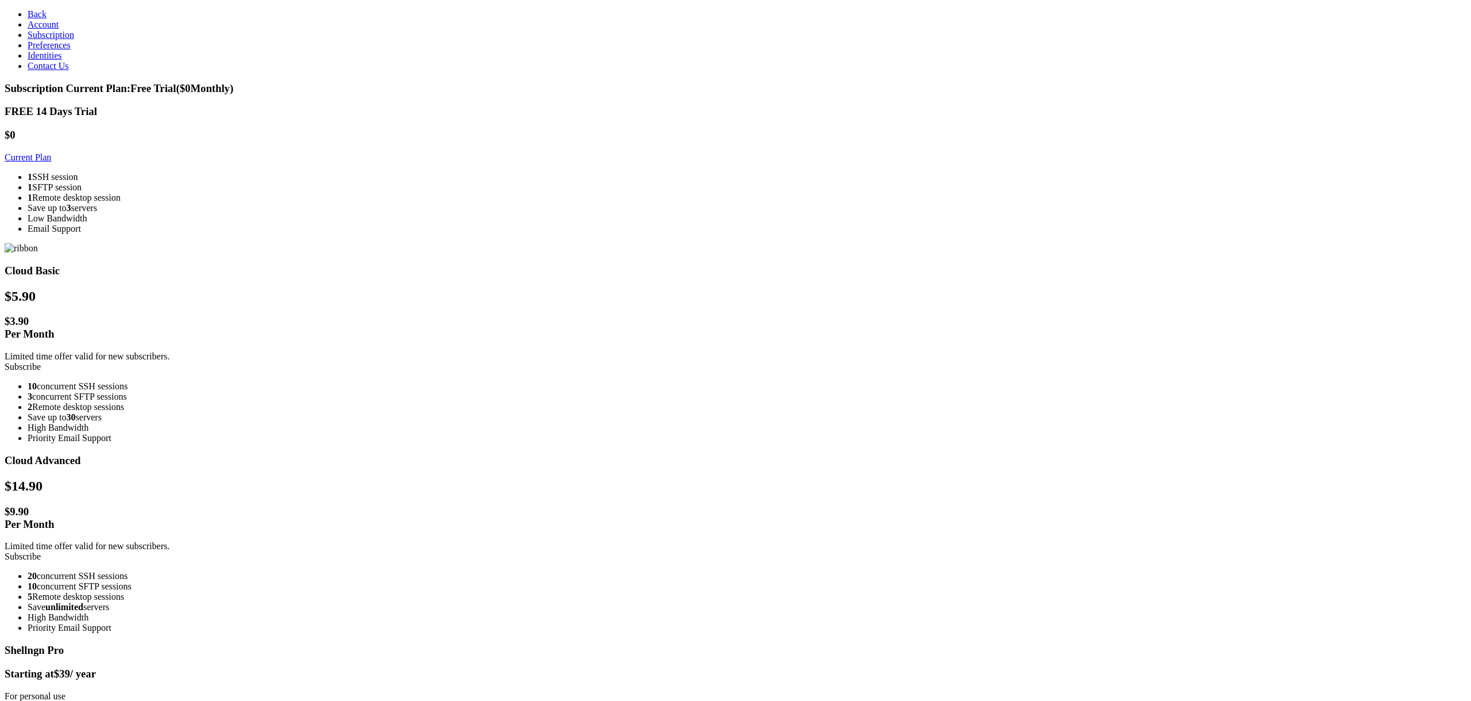
click at [28, 16] on span "Back" at bounding box center [37, 14] width 19 height 10
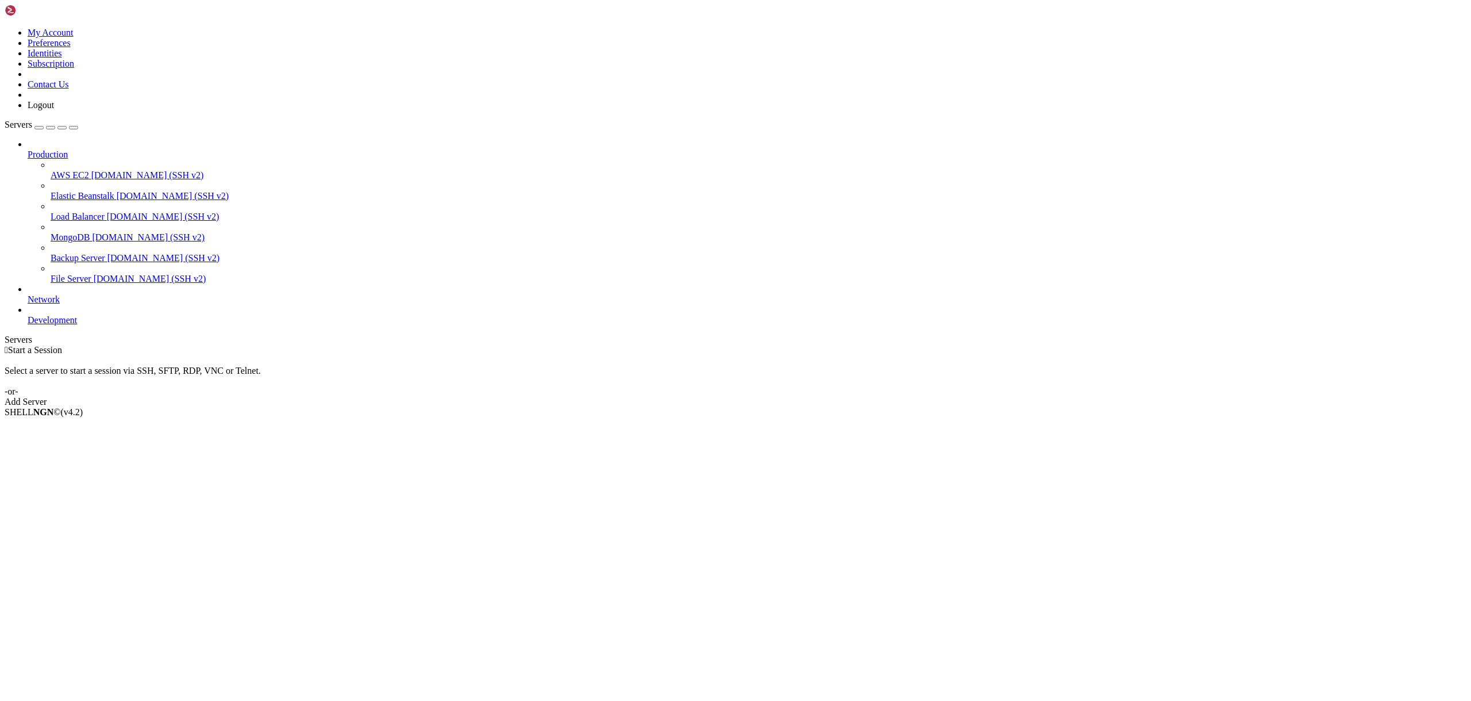
click at [44, 126] on button "button" at bounding box center [38, 127] width 9 height 3
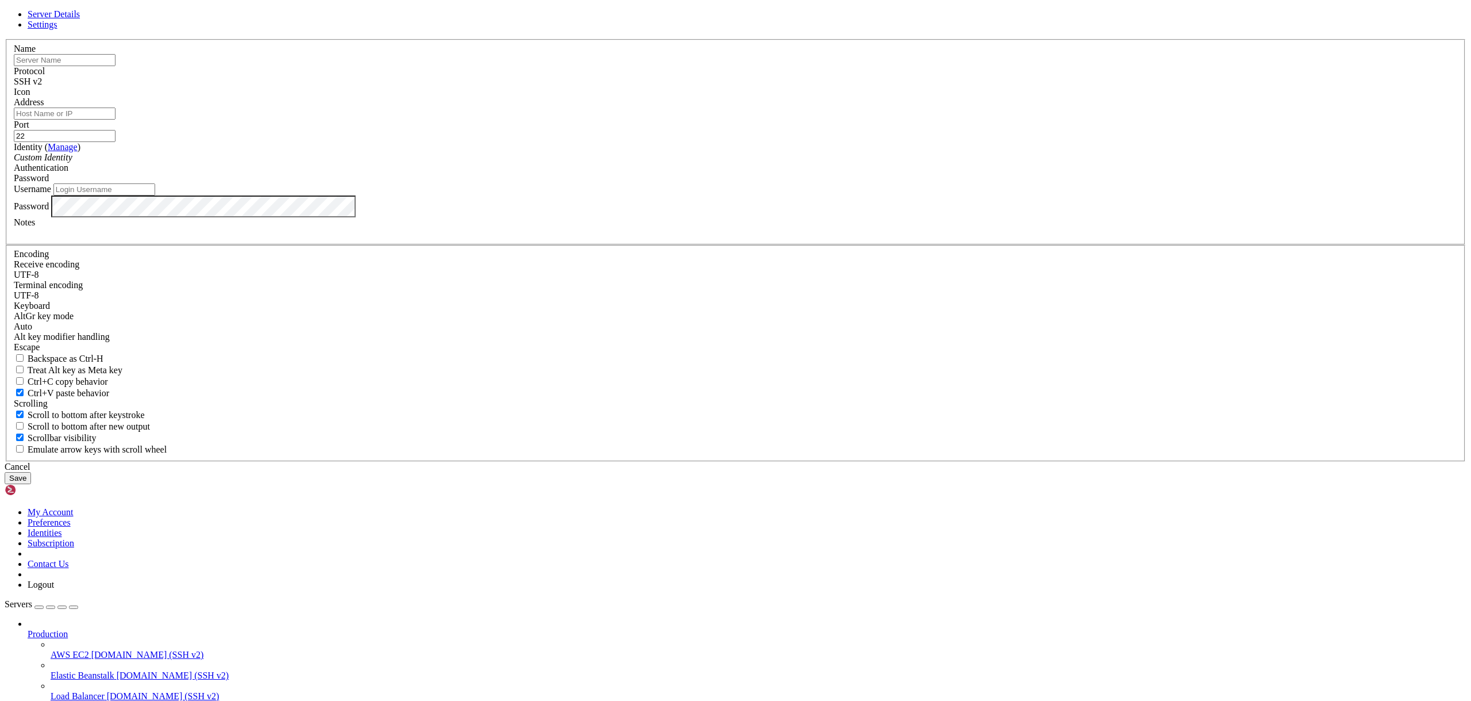
click at [116, 66] on input "text" at bounding box center [65, 60] width 102 height 12
click at [420, 178] on div "Server Details Settings Name Protocol SSH v2 Icon" at bounding box center [736, 246] width 1462 height 475
click at [116, 120] on input "Address" at bounding box center [65, 113] width 102 height 12
paste input "[TECHNICAL_ID]"
type input "[TECHNICAL_ID]"
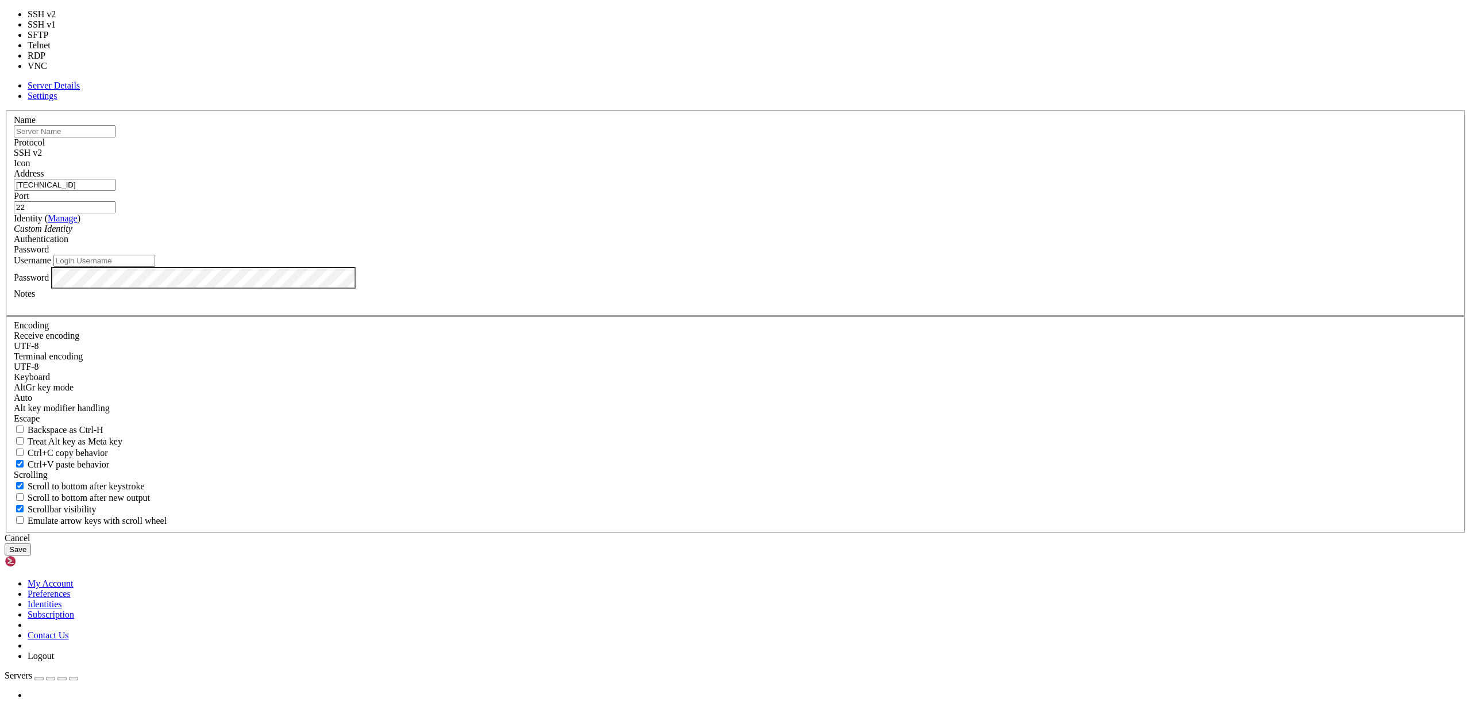
click at [42, 157] on span "SSH v2" at bounding box center [28, 153] width 28 height 10
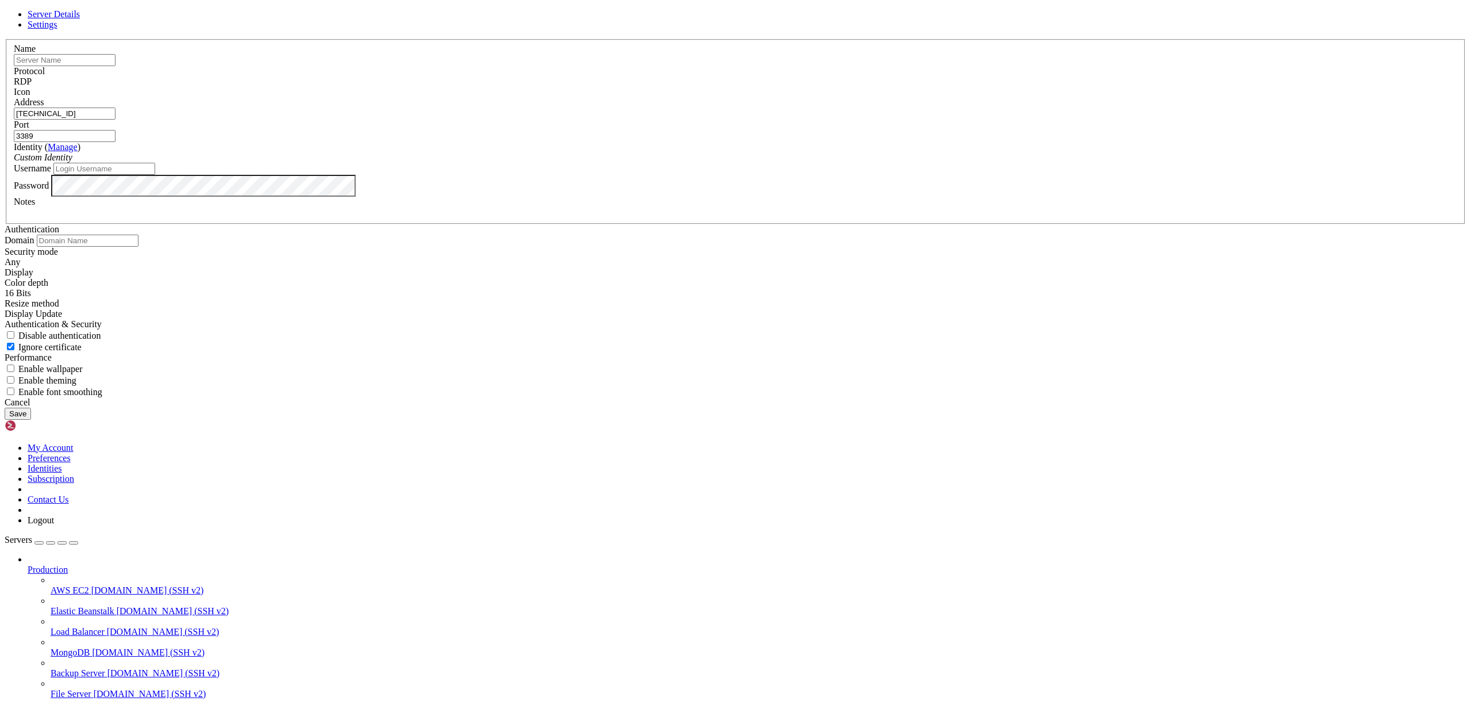
click at [116, 142] on input "3389" at bounding box center [65, 136] width 102 height 12
paste input "55201"
type input "55201"
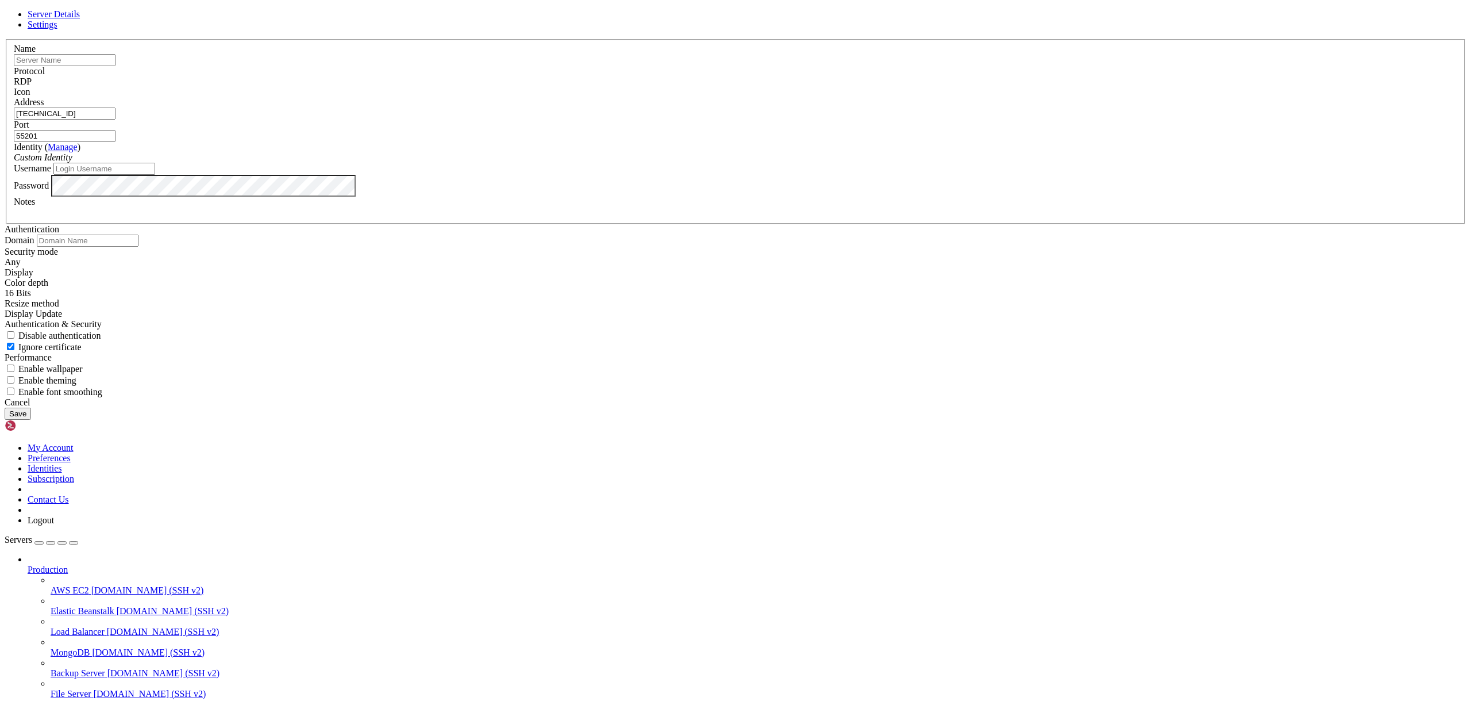
click at [116, 66] on input "text" at bounding box center [65, 60] width 102 height 12
type input "eBay"
click at [155, 175] on input "Username" at bounding box center [104, 169] width 102 height 12
click at [520, 348] on div "Server Details Settings Name eBay Protocol RDP Icon" at bounding box center [736, 214] width 1462 height 410
click at [155, 175] on input "Username" at bounding box center [104, 169] width 102 height 12
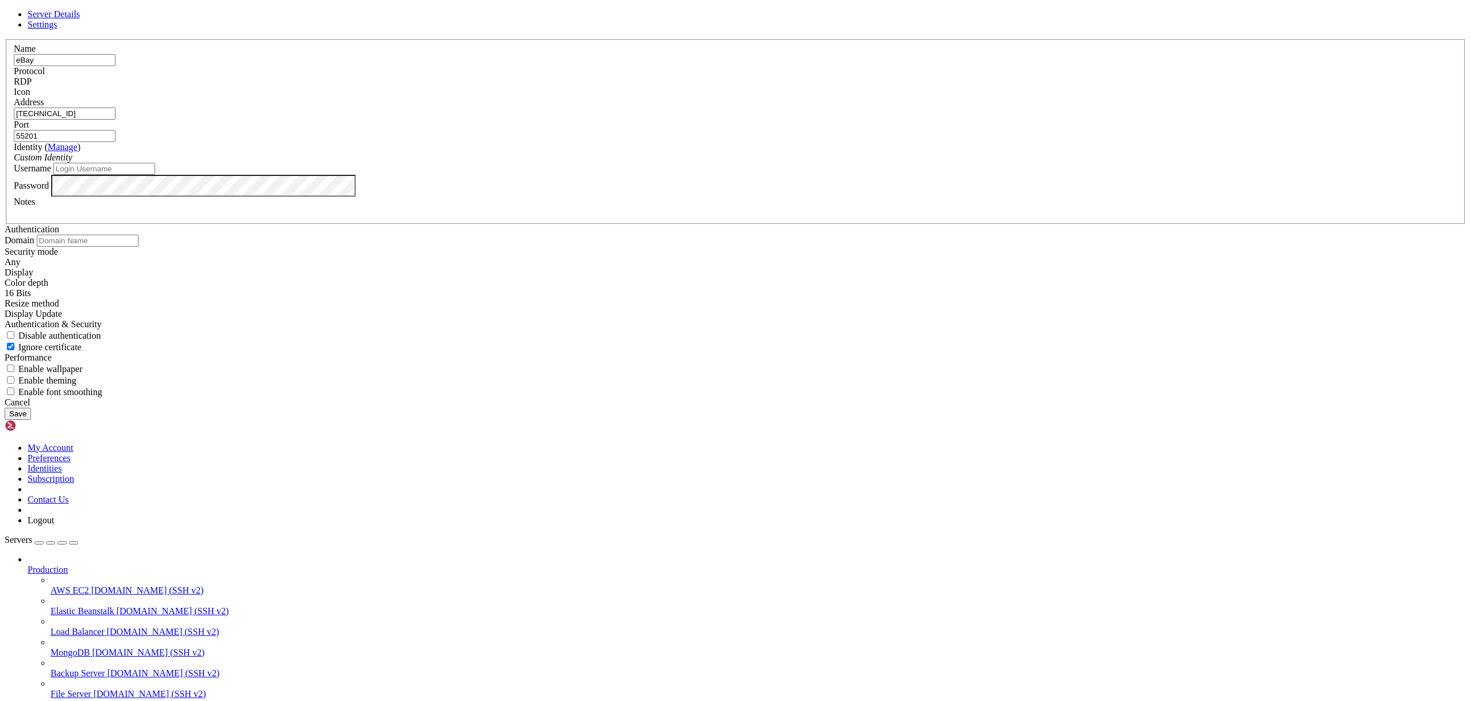
paste input "Administrator"
type input "Administrator"
click at [31, 420] on button "Save" at bounding box center [18, 413] width 26 height 12
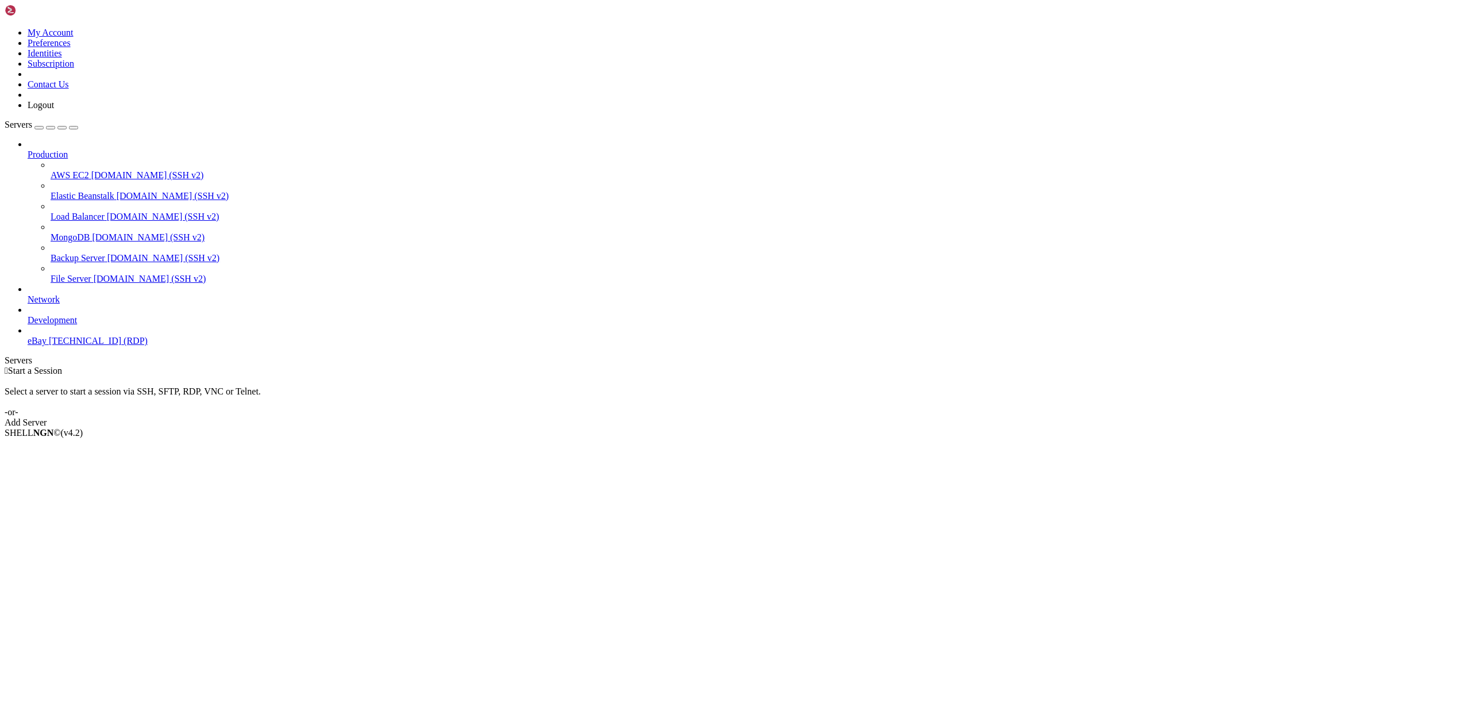
click at [47, 342] on span "eBay" at bounding box center [37, 341] width 19 height 10
click at [5, 28] on icon at bounding box center [5, 28] width 0 height 0
click at [54, 110] on link "Logout" at bounding box center [41, 105] width 26 height 10
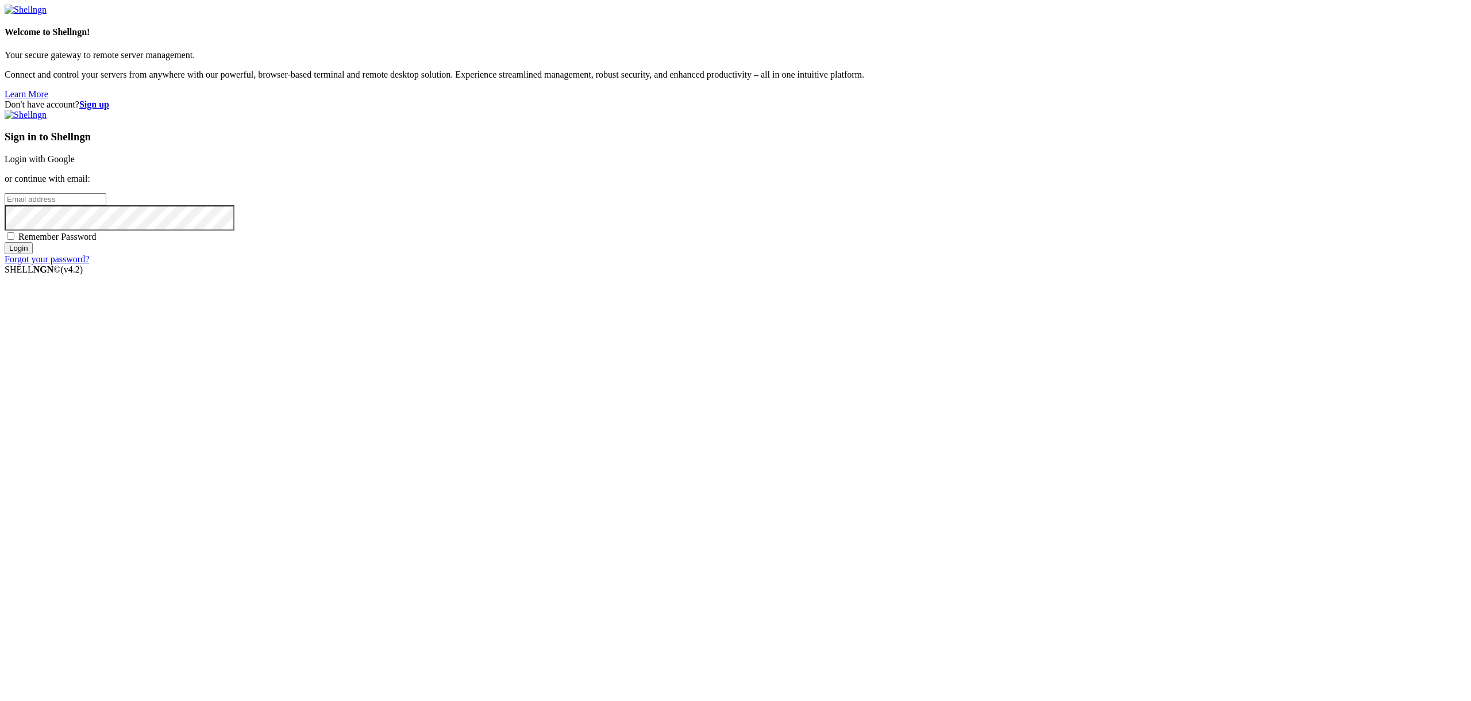
click at [106, 205] on input "email" at bounding box center [56, 199] width 102 height 12
click at [506, 264] on div "Don't have account? Sign up Sign in to Shellngn Login with Google or continue w…" at bounding box center [736, 181] width 1462 height 165
click at [106, 205] on input "email" at bounding box center [56, 199] width 102 height 12
click at [714, 264] on div "Don't have account? Sign up Sign in to Shellngn Login with Google or continue w…" at bounding box center [736, 181] width 1462 height 165
click at [89, 264] on link "Forgot your password?" at bounding box center [47, 259] width 84 height 10
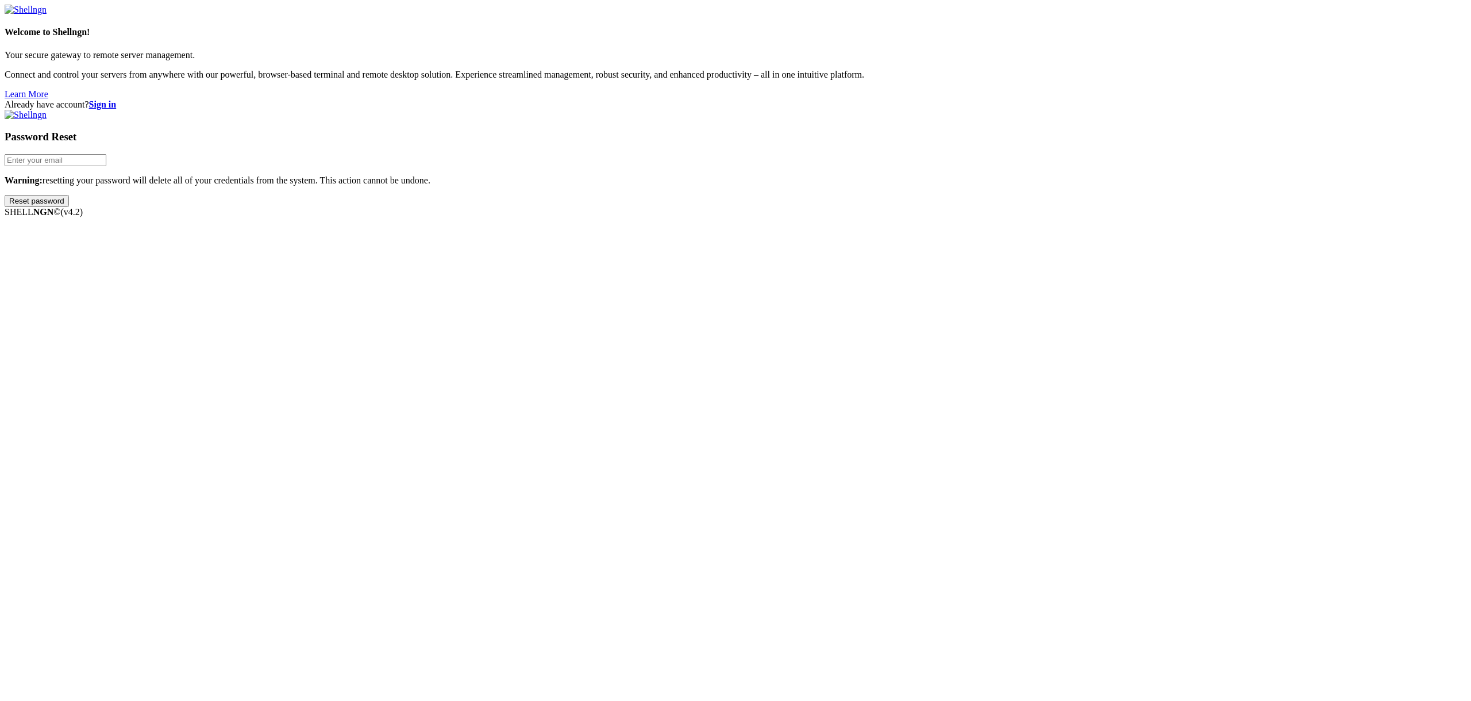
click at [106, 166] on input "email" at bounding box center [56, 160] width 102 height 12
click at [686, 207] on div "Already have account? Sign in Password Reset Warning: resetting your password w…" at bounding box center [736, 152] width 1462 height 107
click at [47, 15] on img at bounding box center [26, 10] width 42 height 10
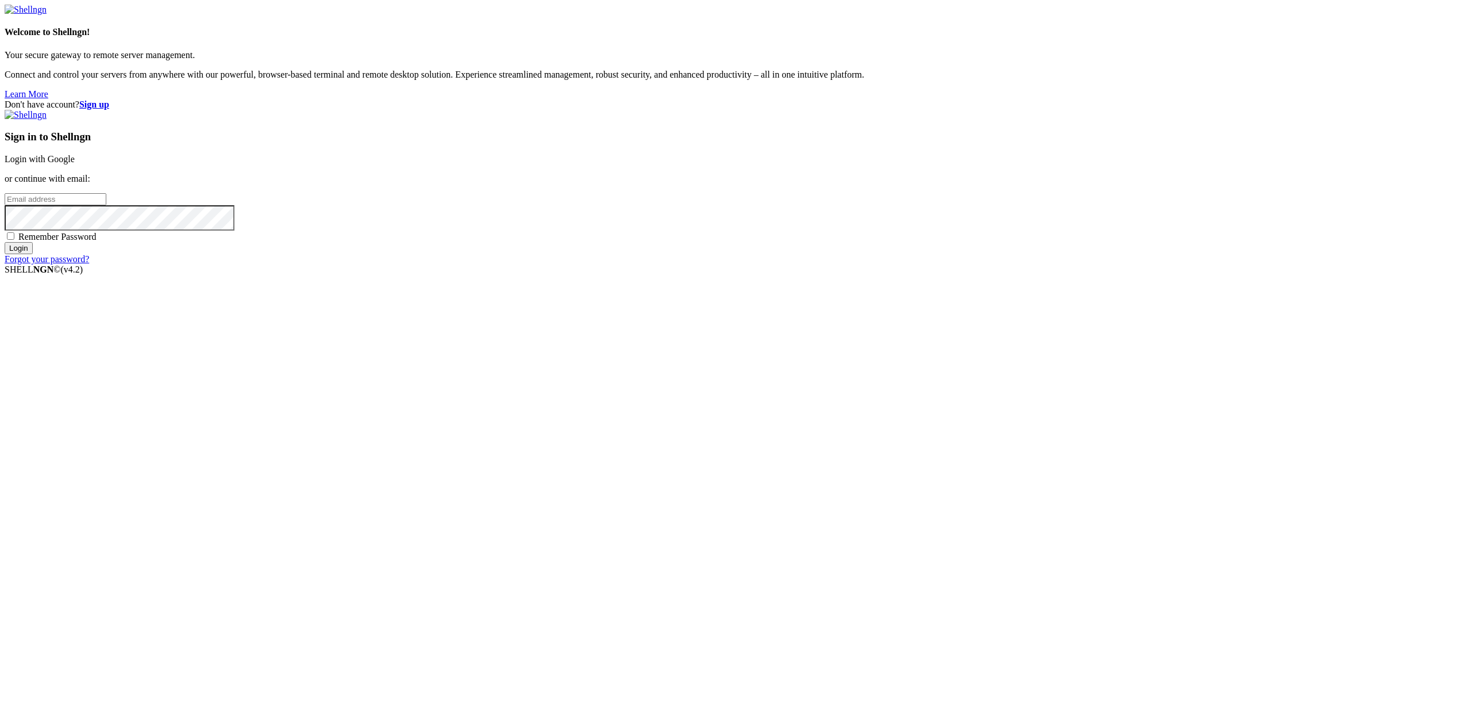
click at [106, 205] on input "email" at bounding box center [56, 199] width 102 height 12
type input "[PERSON_NAME][EMAIL_ADDRESS][DOMAIN_NAME]"
click at [97, 241] on span "Remember Password" at bounding box center [57, 237] width 78 height 10
click at [14, 240] on input "Remember Password" at bounding box center [10, 235] width 7 height 7
checkbox input "true"
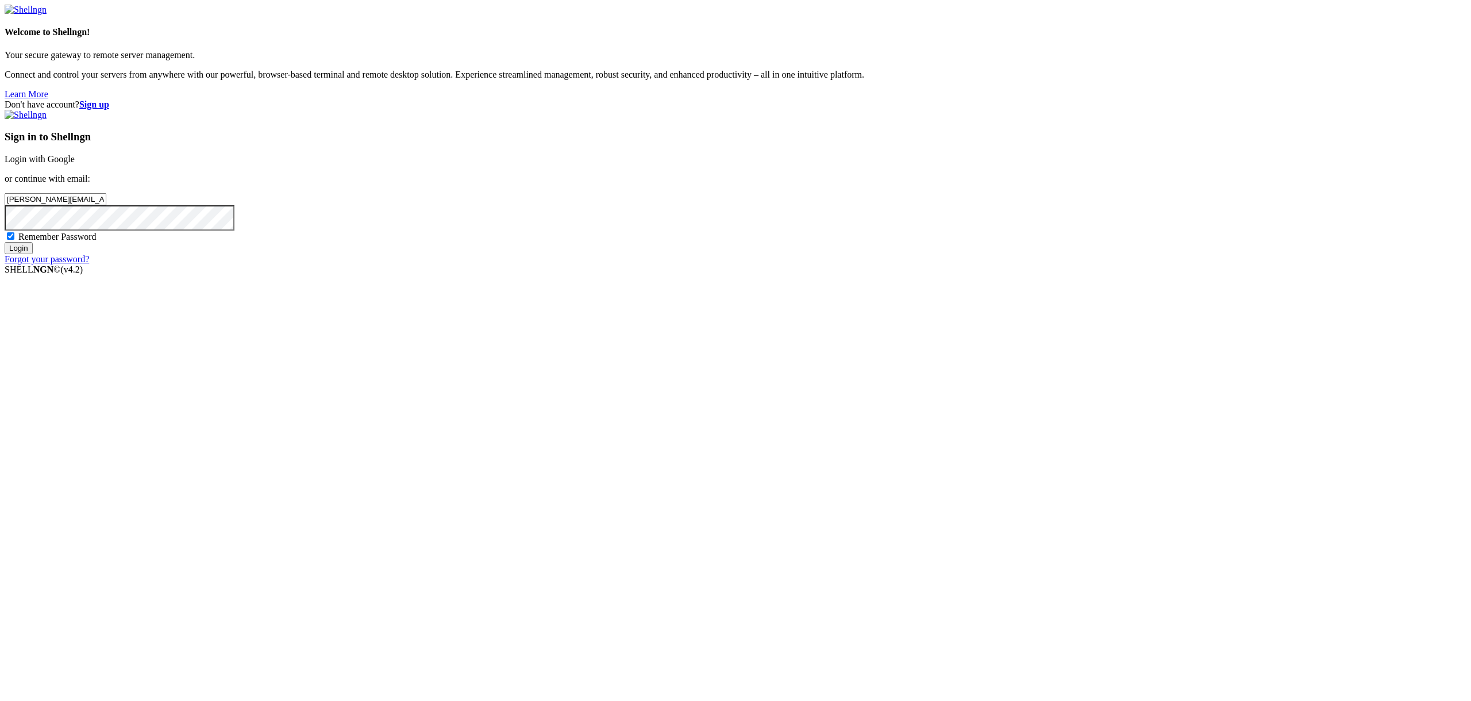
click at [33, 254] on input "Login" at bounding box center [19, 248] width 28 height 12
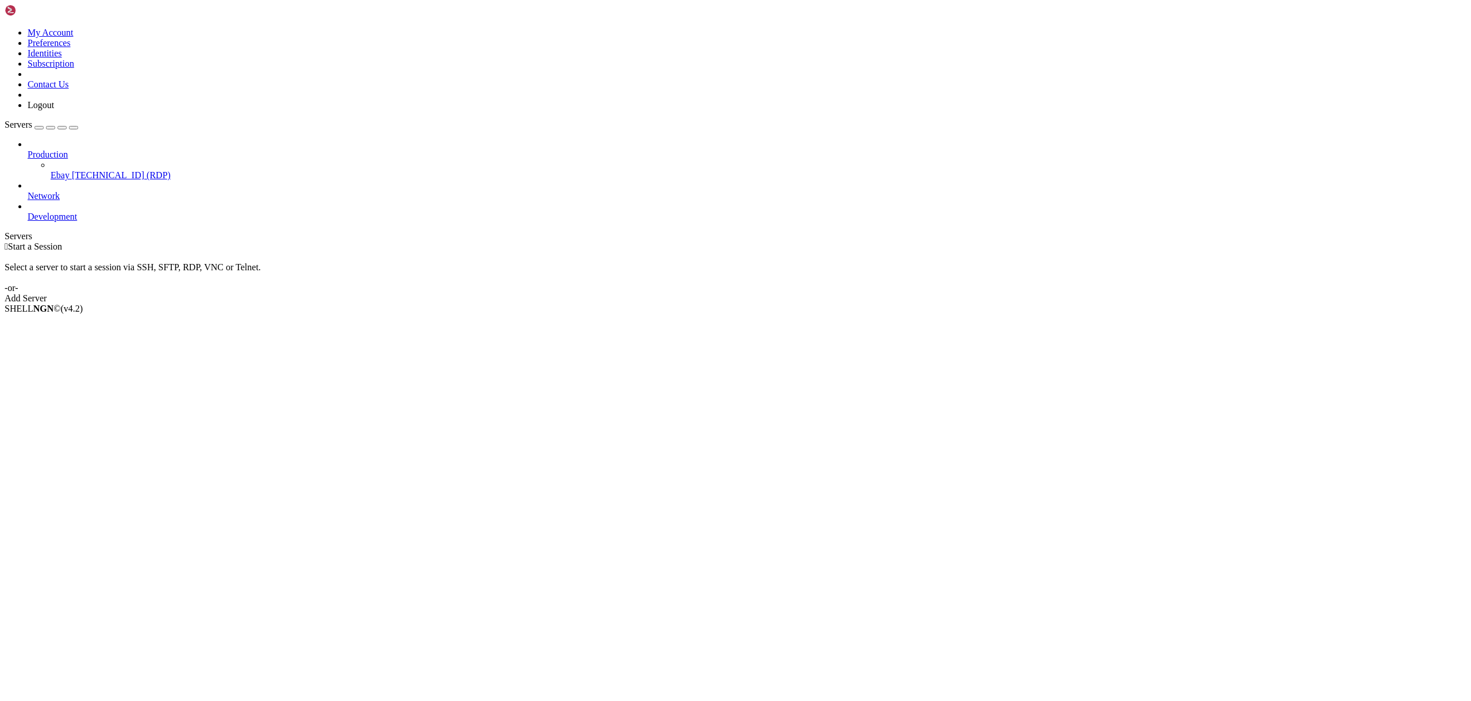
click at [70, 170] on span "Ebay" at bounding box center [60, 175] width 19 height 10
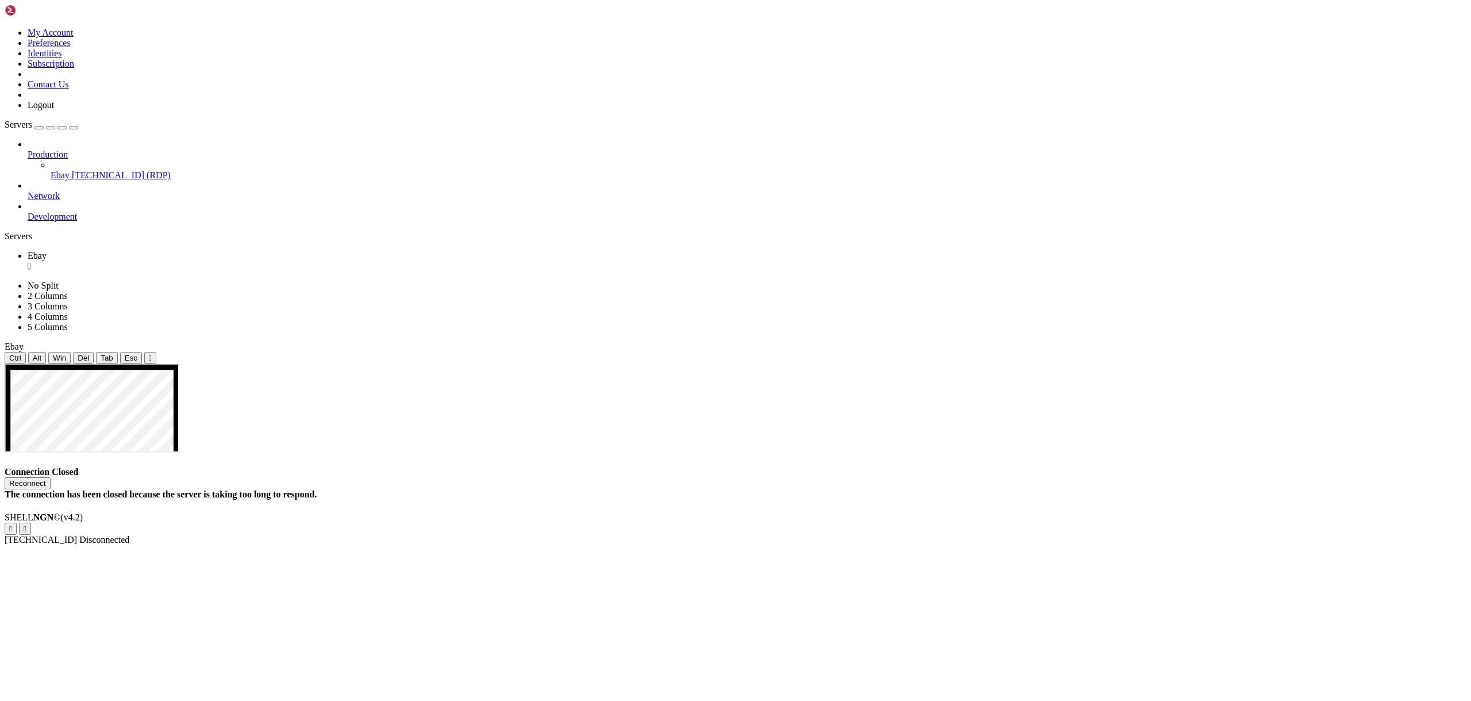
click at [77, 544] on span "[TECHNICAL_ID]" at bounding box center [41, 539] width 72 height 10
click at [129, 544] on span "Disconnected" at bounding box center [104, 539] width 50 height 10
click at [132, 616] on li "Properties" at bounding box center [80, 621] width 105 height 10
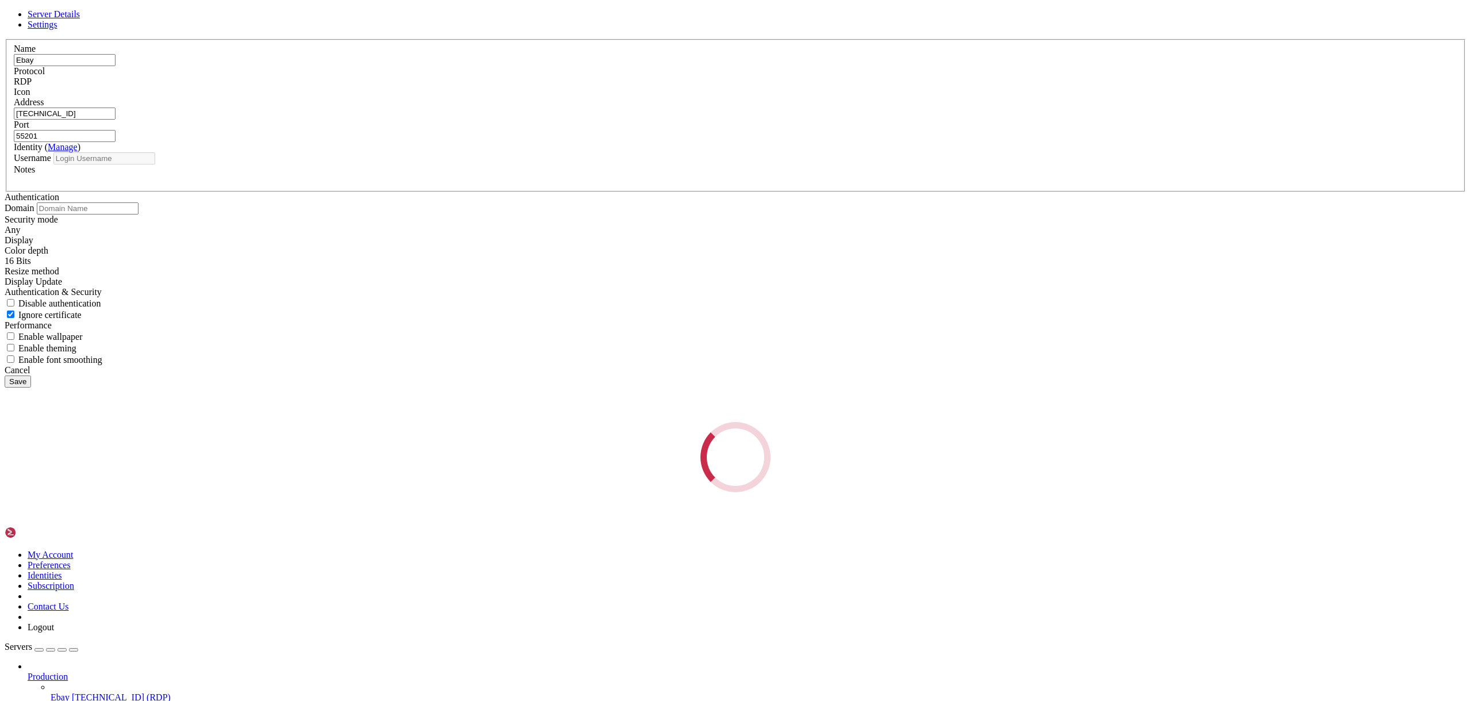
type input "Administrator"
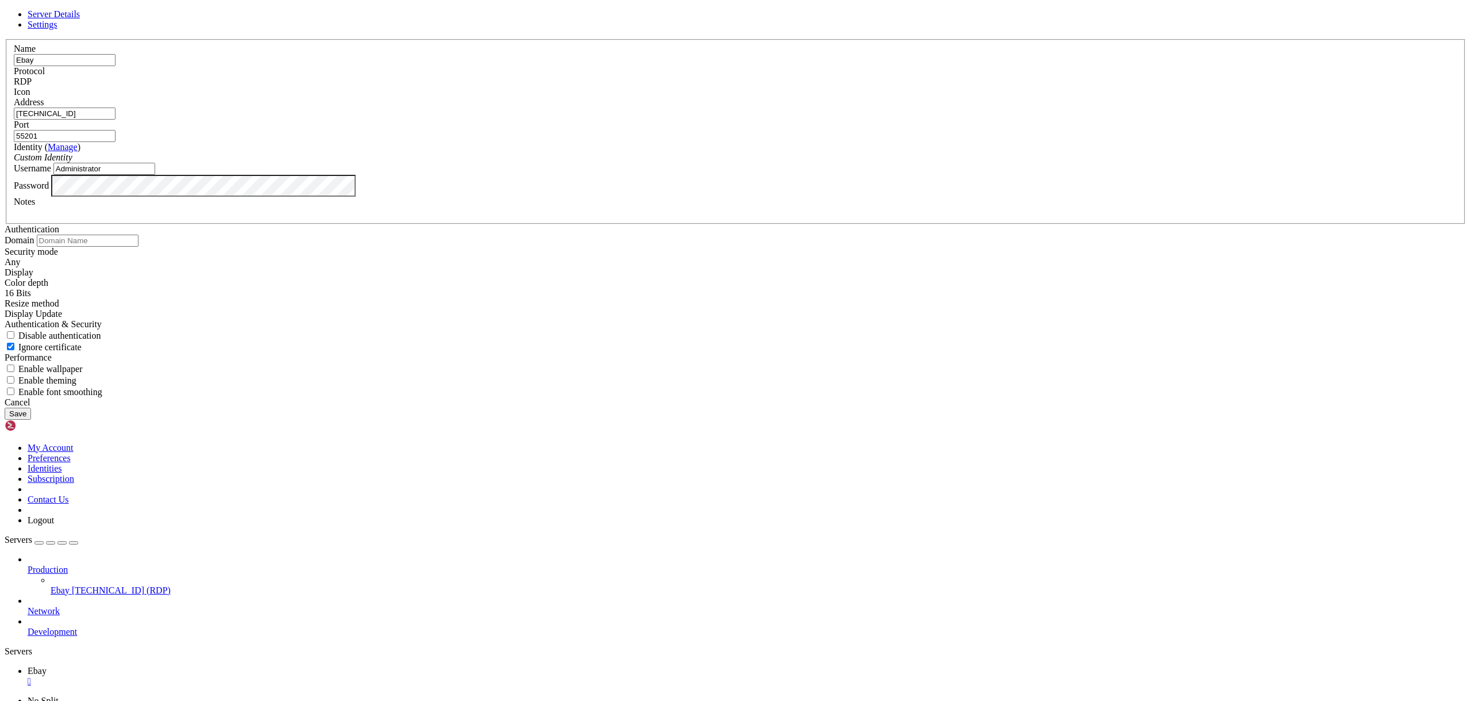
click at [57, 29] on span "Settings" at bounding box center [43, 25] width 30 height 10
click at [82, 352] on span "Ignore certificate" at bounding box center [49, 347] width 63 height 10
click at [14, 350] on input "Ignore certificate" at bounding box center [10, 346] width 7 height 7
checkbox input "false"
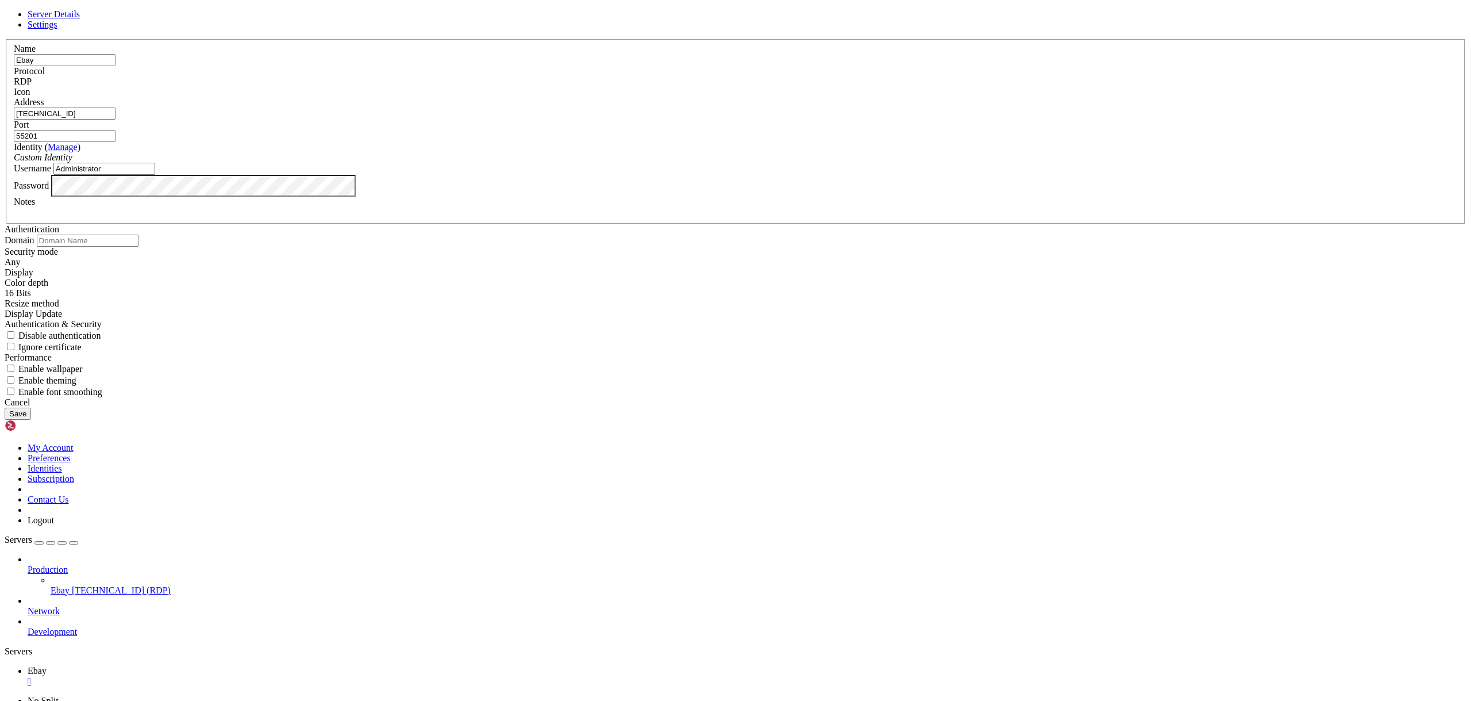
scroll to position [0, 0]
click at [31, 420] on button "Save" at bounding box center [18, 413] width 26 height 12
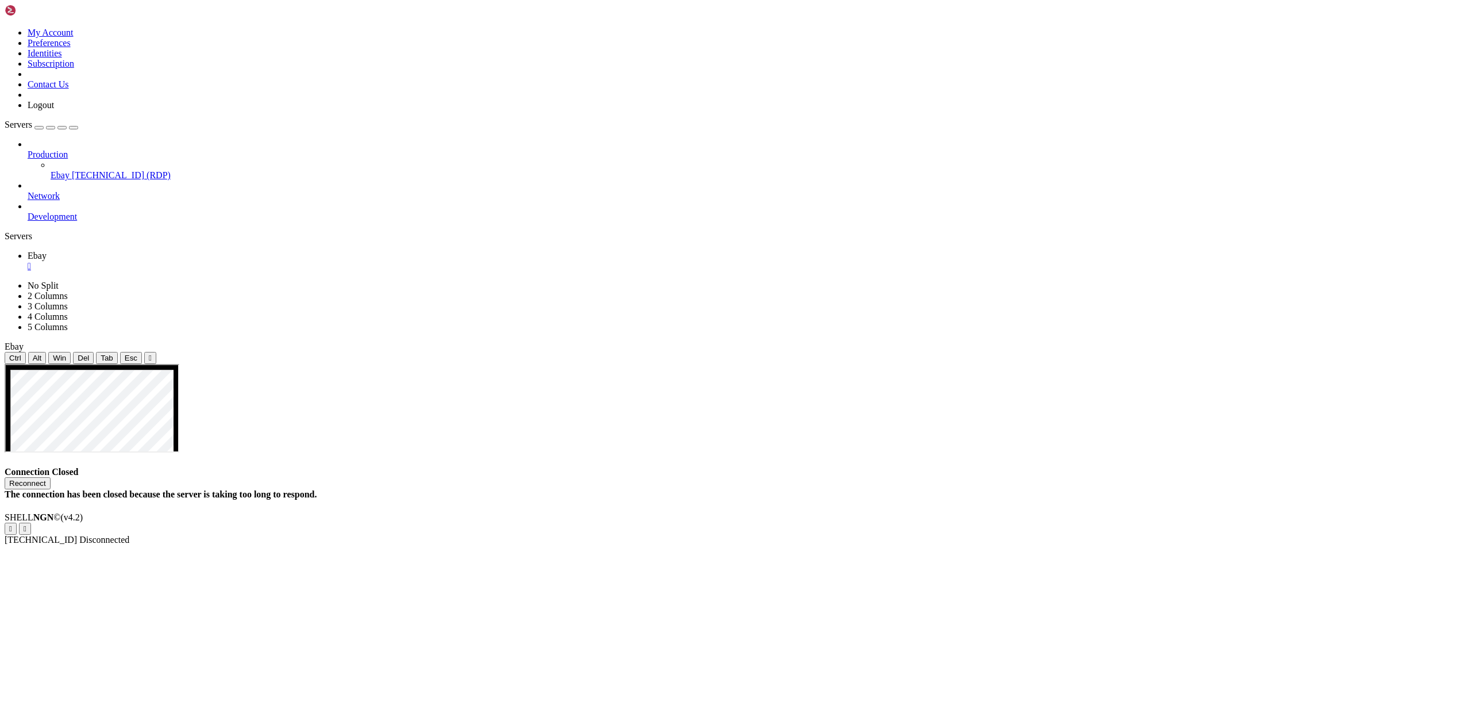
click at [51, 477] on button "Reconnect" at bounding box center [28, 483] width 46 height 12
click at [21, 353] on span "Ctrl" at bounding box center [15, 357] width 12 height 9
click at [42, 353] on span "Alt" at bounding box center [37, 357] width 9 height 9
click at [66, 353] on span "Win" at bounding box center [59, 357] width 13 height 9
click at [89, 353] on span "Del" at bounding box center [83, 357] width 11 height 9
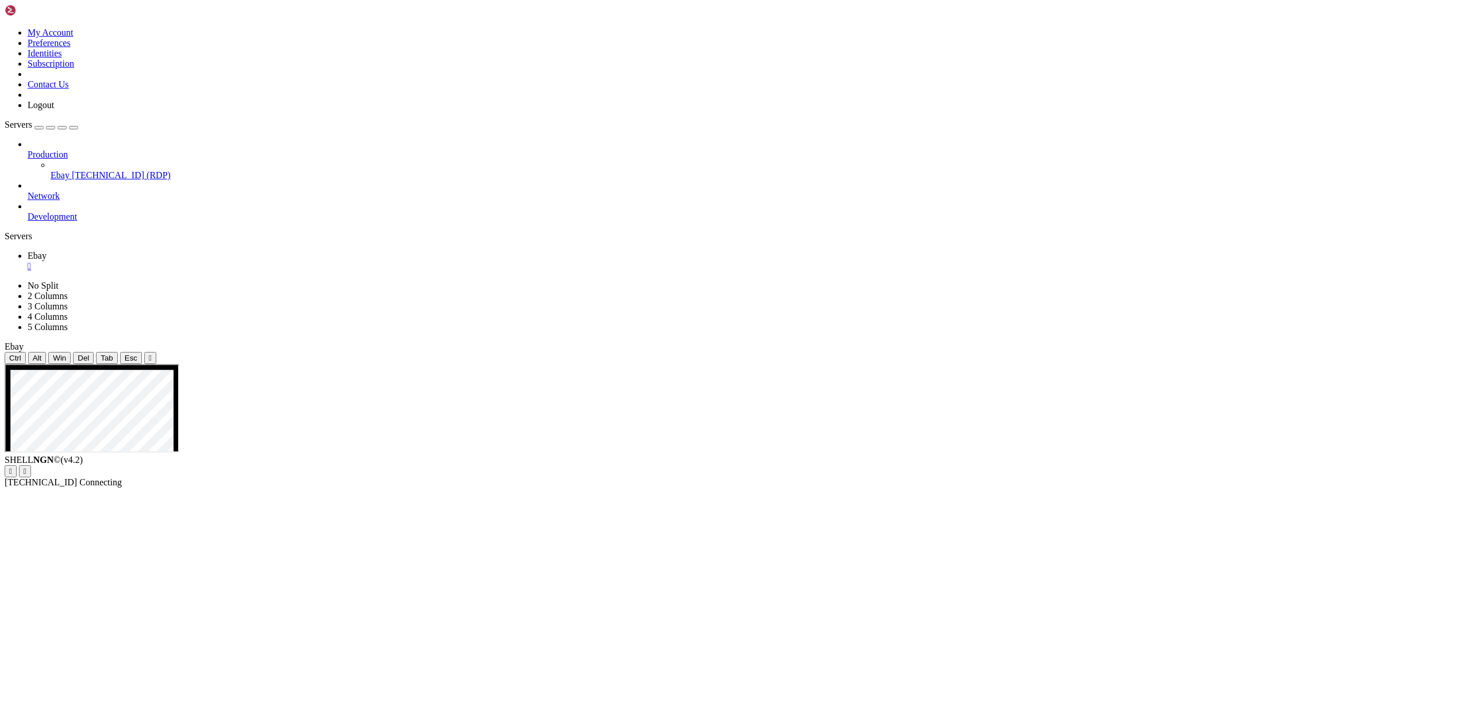
click at [113, 353] on span "Tab" at bounding box center [107, 357] width 13 height 9
click at [142, 352] on button "Esc" at bounding box center [131, 358] width 22 height 12
click at [152, 353] on div "" at bounding box center [150, 357] width 3 height 9
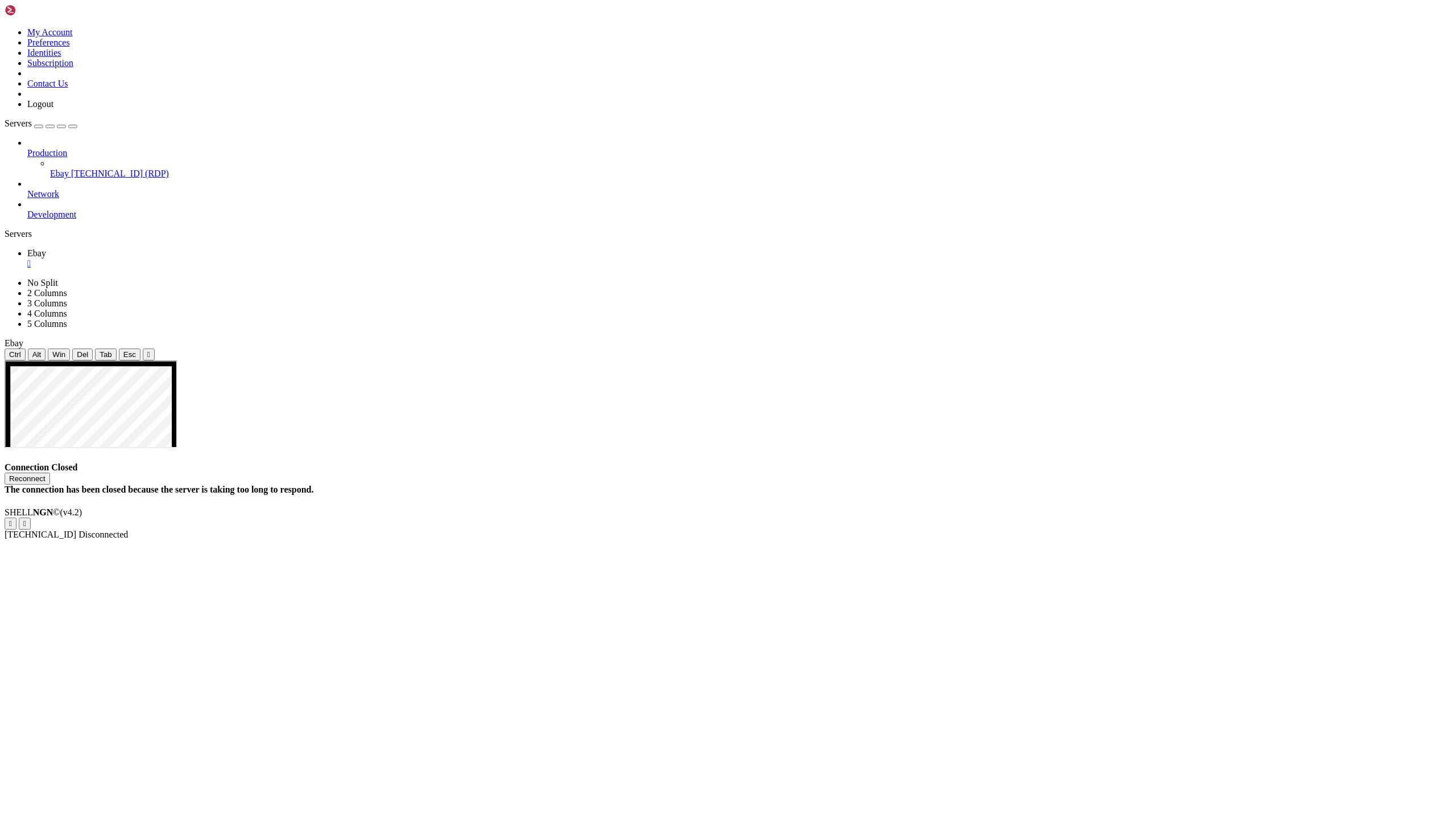
click at [876, 462] on div "Connection Closed Reconnect The connection has been closed because the server i…" at bounding box center [728, 478] width 1447 height 33
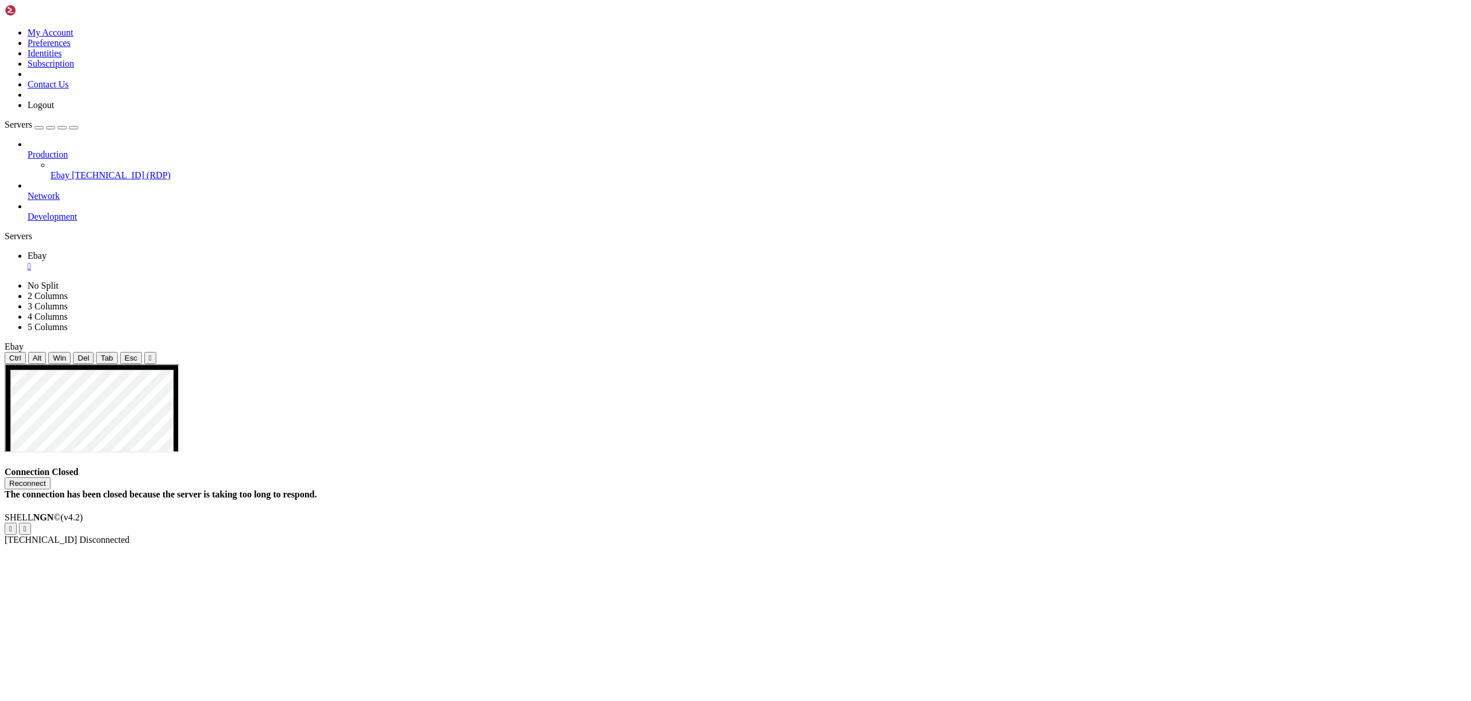
click at [66, 353] on span "Win" at bounding box center [59, 357] width 13 height 9
click at [47, 352] on button "Alt" at bounding box center [37, 358] width 18 height 12
click at [21, 353] on span "Ctrl" at bounding box center [15, 357] width 12 height 9
click at [65, 616] on span "Properties" at bounding box center [46, 621] width 37 height 10
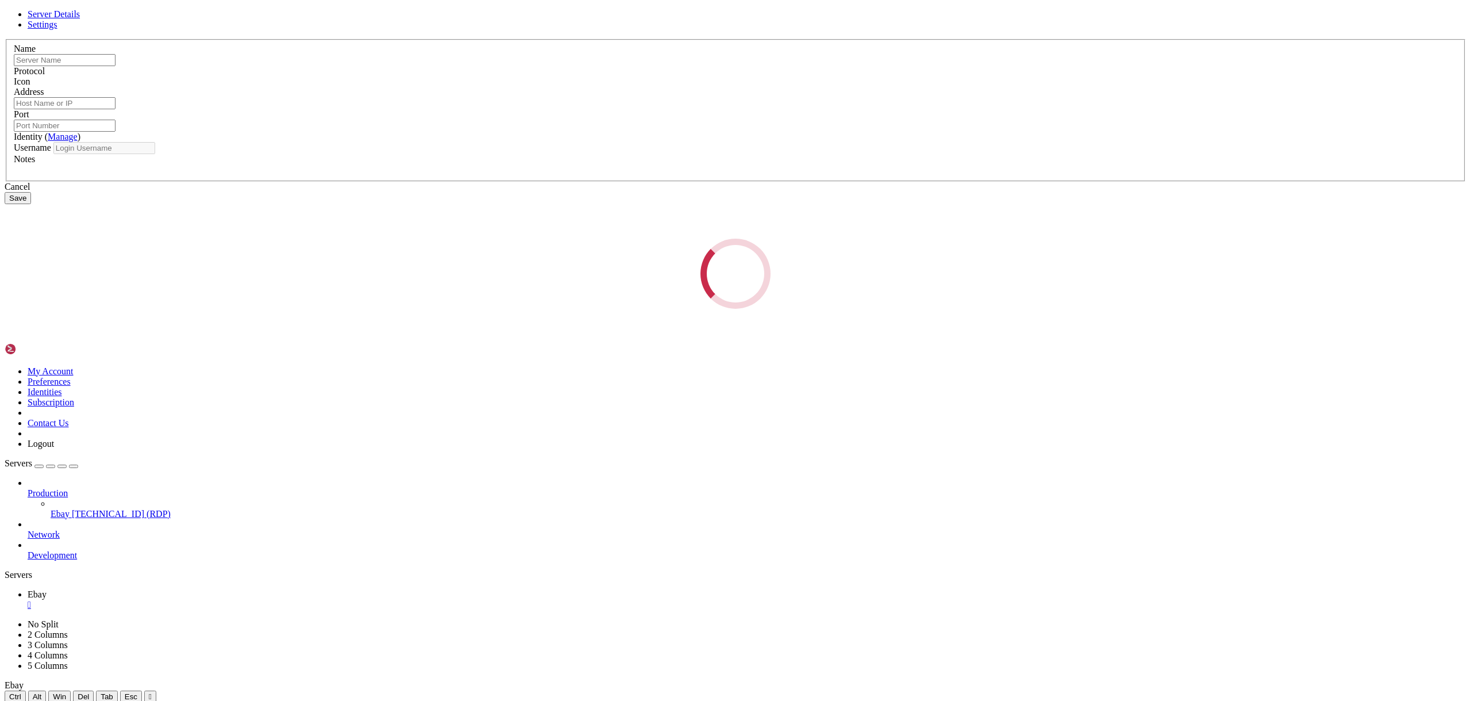
type input "Ebay"
type input "[TECHNICAL_ID]"
type input "55201"
type input "Administrator"
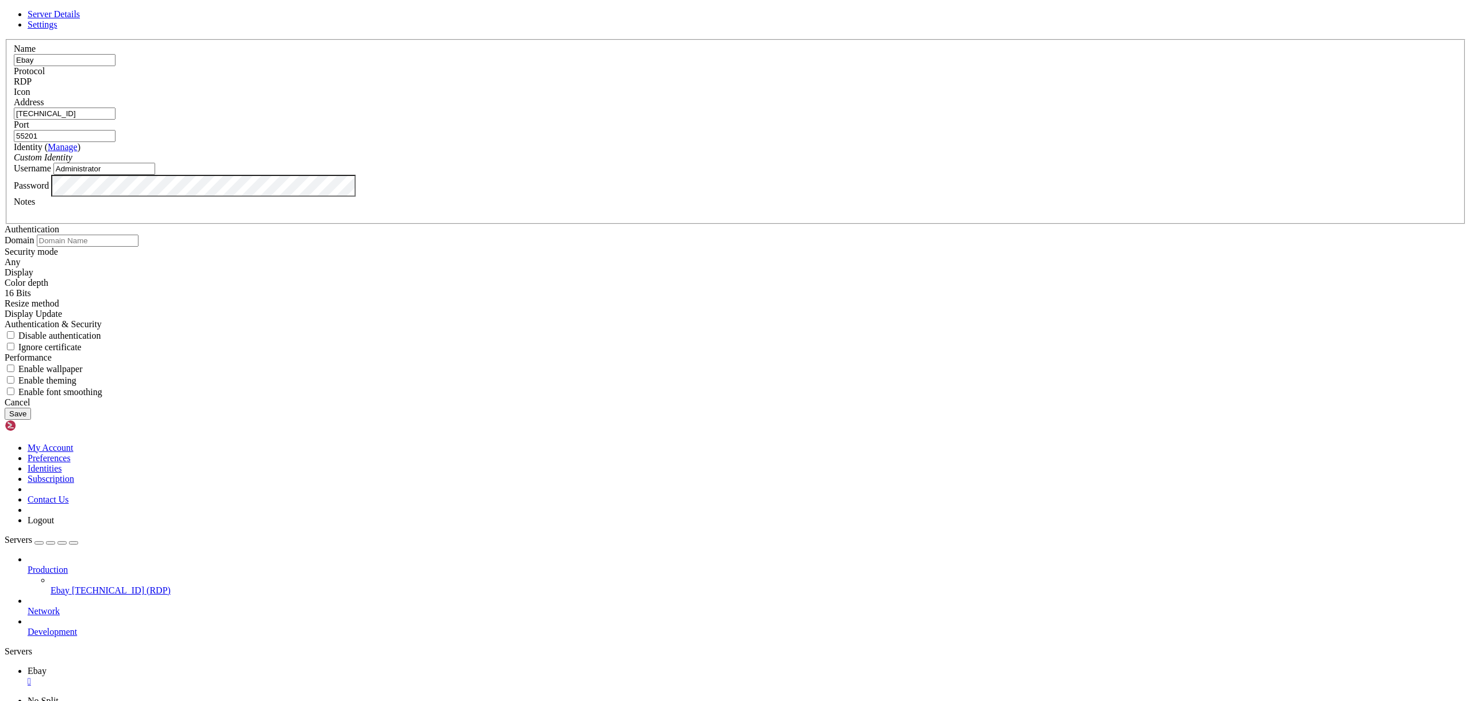
click at [57, 29] on span "Settings" at bounding box center [43, 25] width 30 height 10
click at [632, 352] on div "Ignore certificate" at bounding box center [736, 346] width 1462 height 11
click at [82, 352] on span "Ignore certificate" at bounding box center [49, 347] width 63 height 10
click at [14, 350] on input "Ignore certificate" at bounding box center [10, 346] width 7 height 7
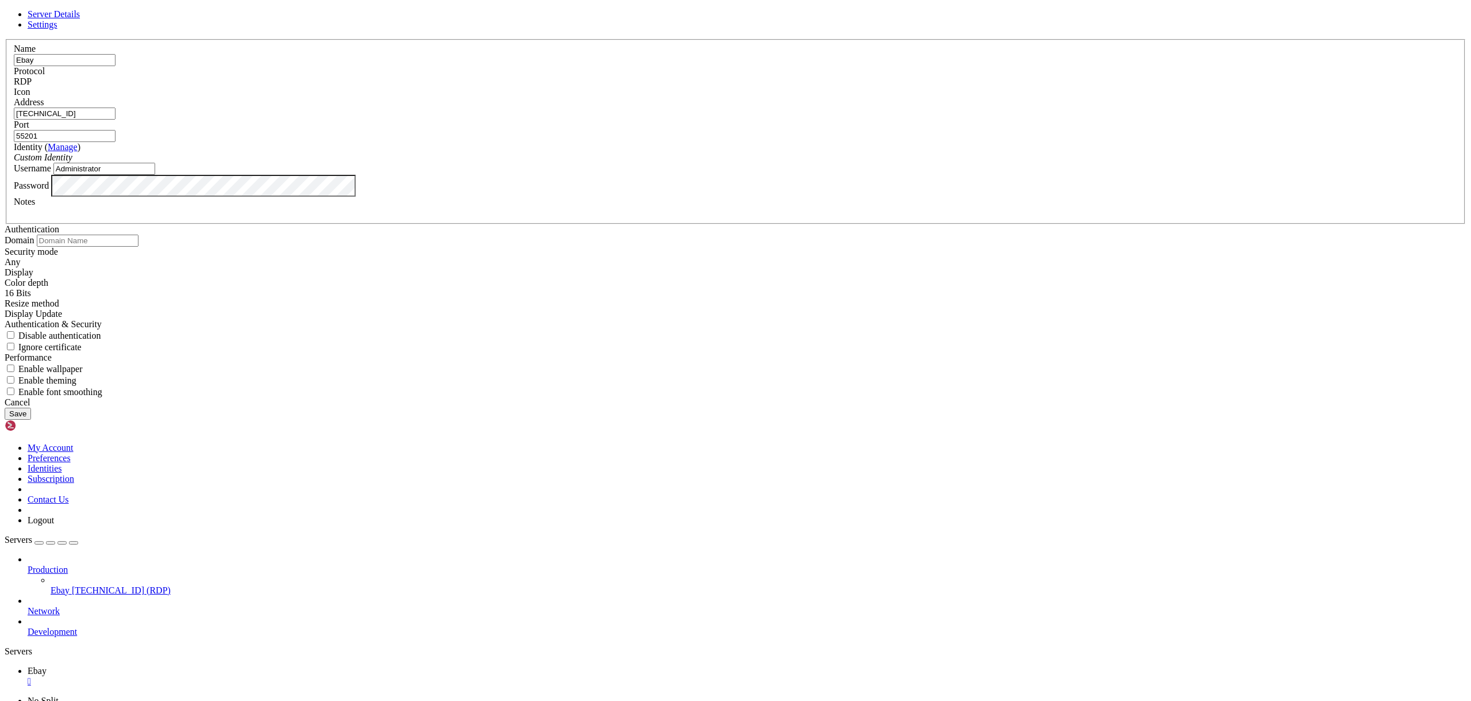
checkbox input "true"
click at [650, 298] on div "16 Bits" at bounding box center [736, 293] width 1462 height 10
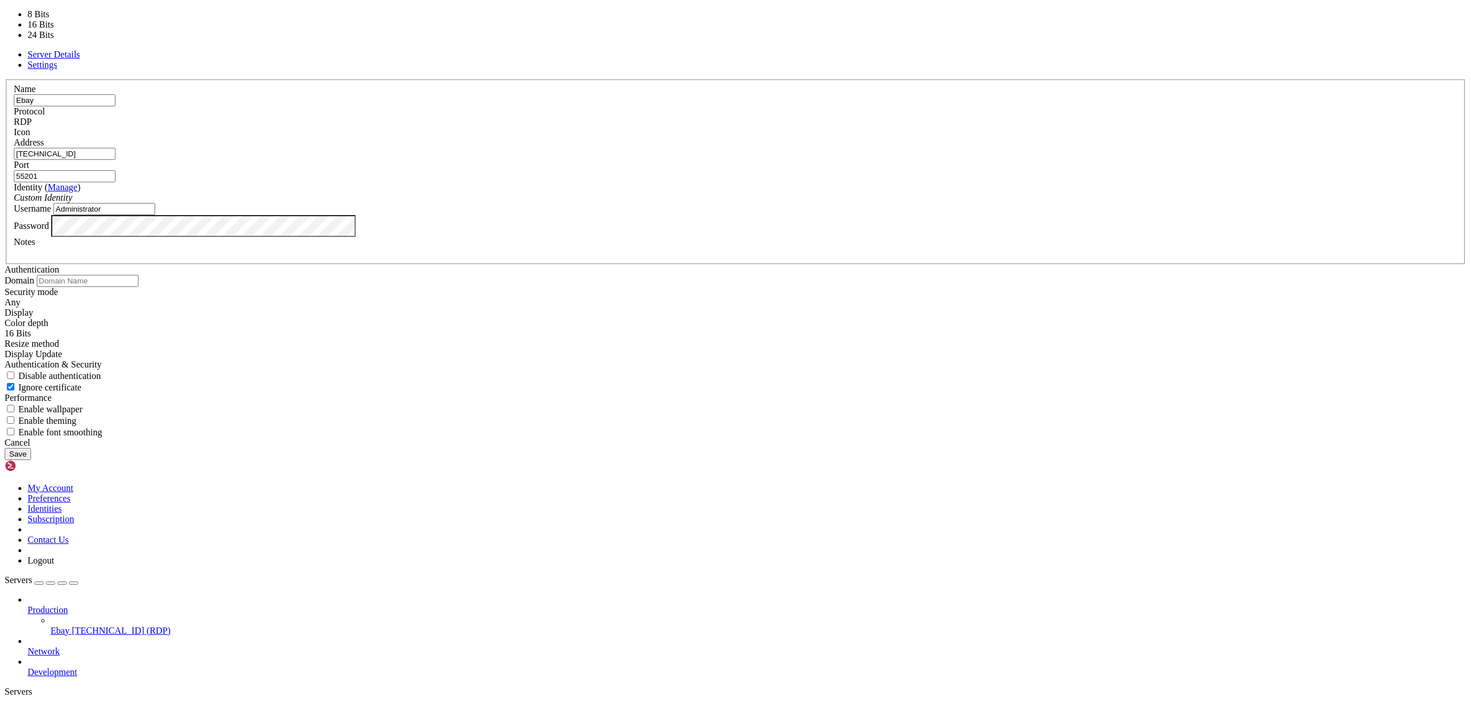
click at [650, 339] on div "16 Bits" at bounding box center [736, 333] width 1462 height 10
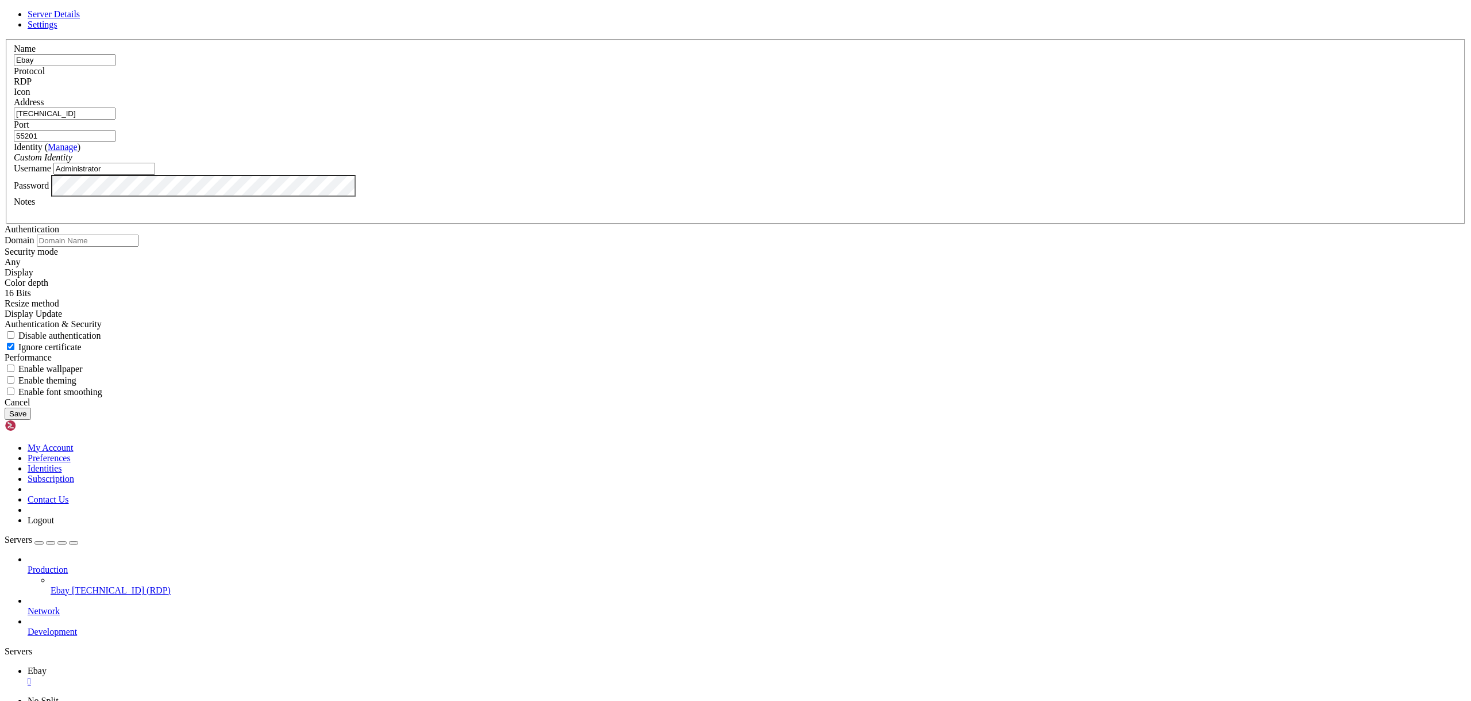
click at [639, 319] on div "Display Update" at bounding box center [736, 314] width 1462 height 10
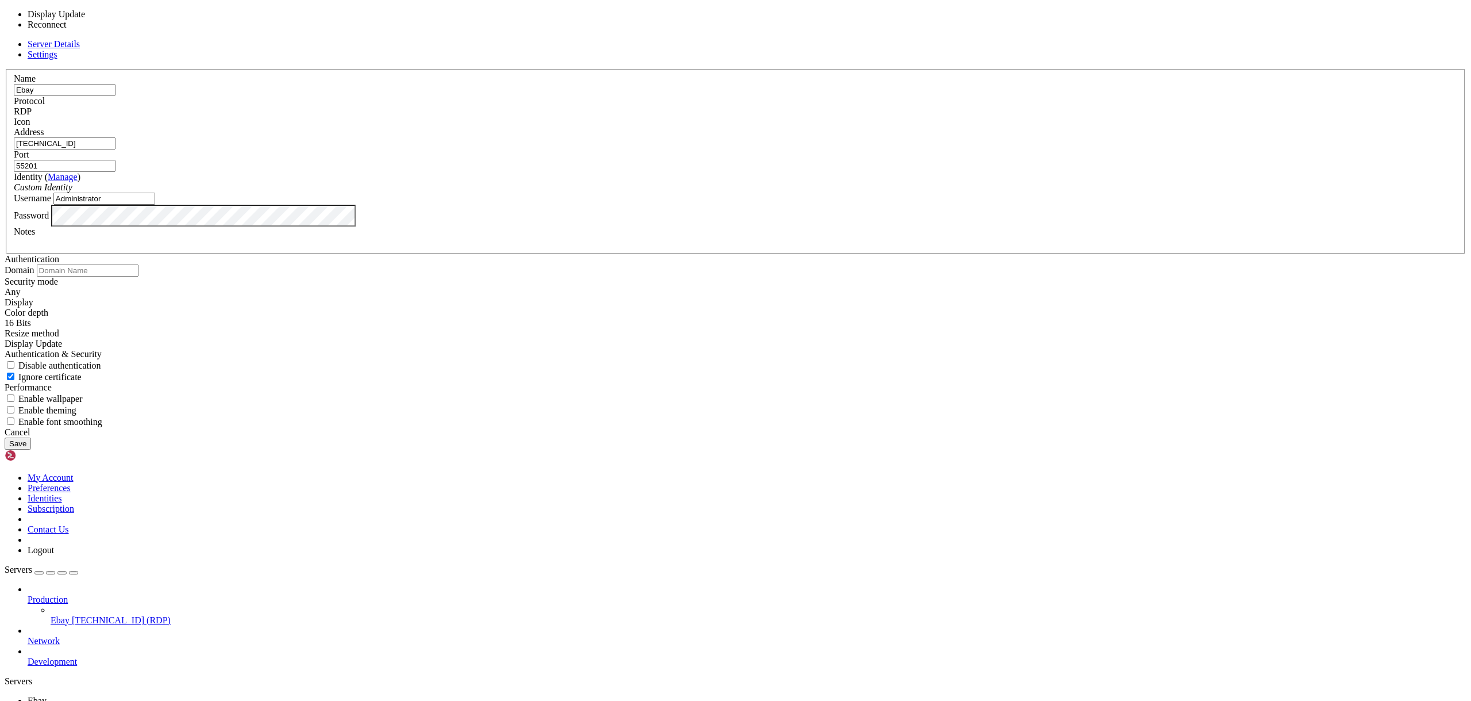
click at [639, 349] on div "Display Update" at bounding box center [736, 344] width 1462 height 10
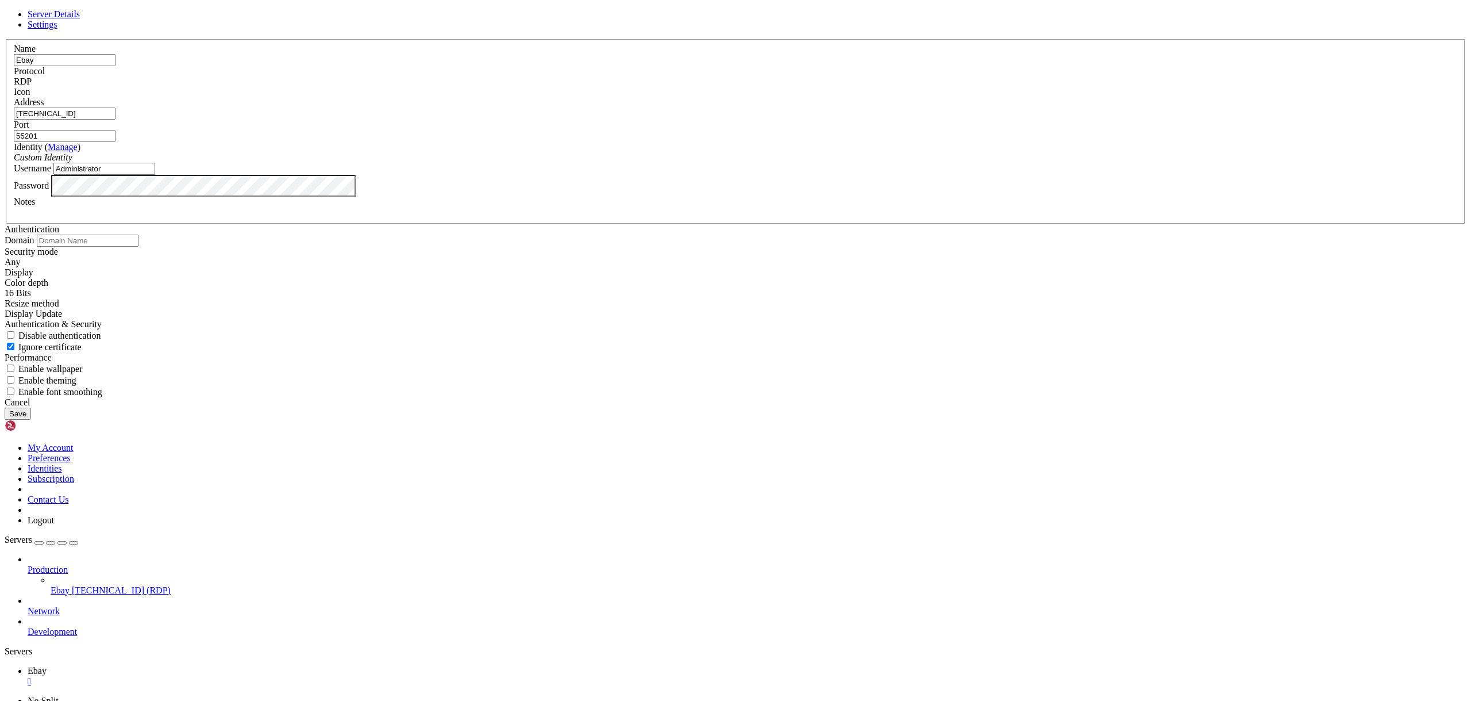
scroll to position [0, 0]
click at [645, 267] on div "Any" at bounding box center [736, 262] width 1462 height 10
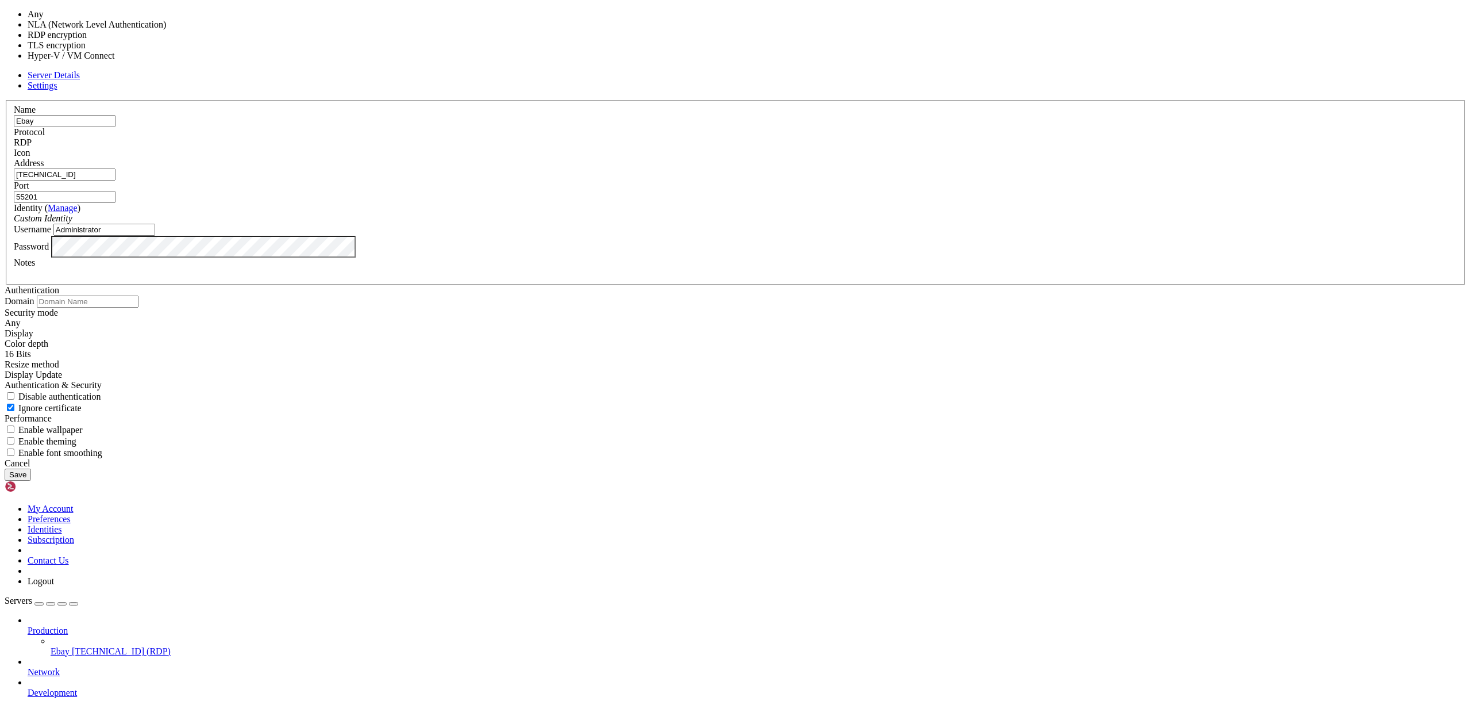
click at [139, 295] on input "text" at bounding box center [88, 301] width 102 height 12
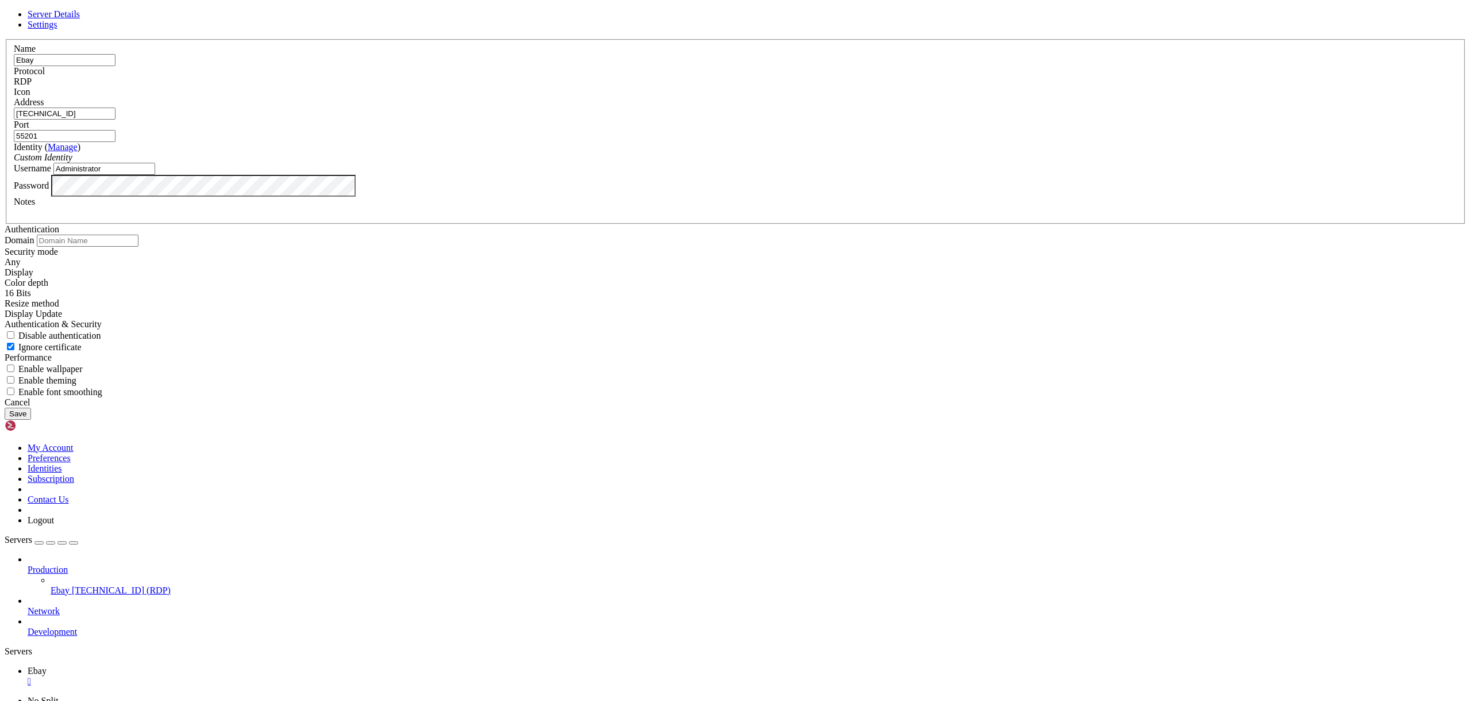
click at [607, 30] on header "Server Details Settings" at bounding box center [736, 19] width 1462 height 21
click at [80, 19] on link "Server Details" at bounding box center [54, 14] width 52 height 10
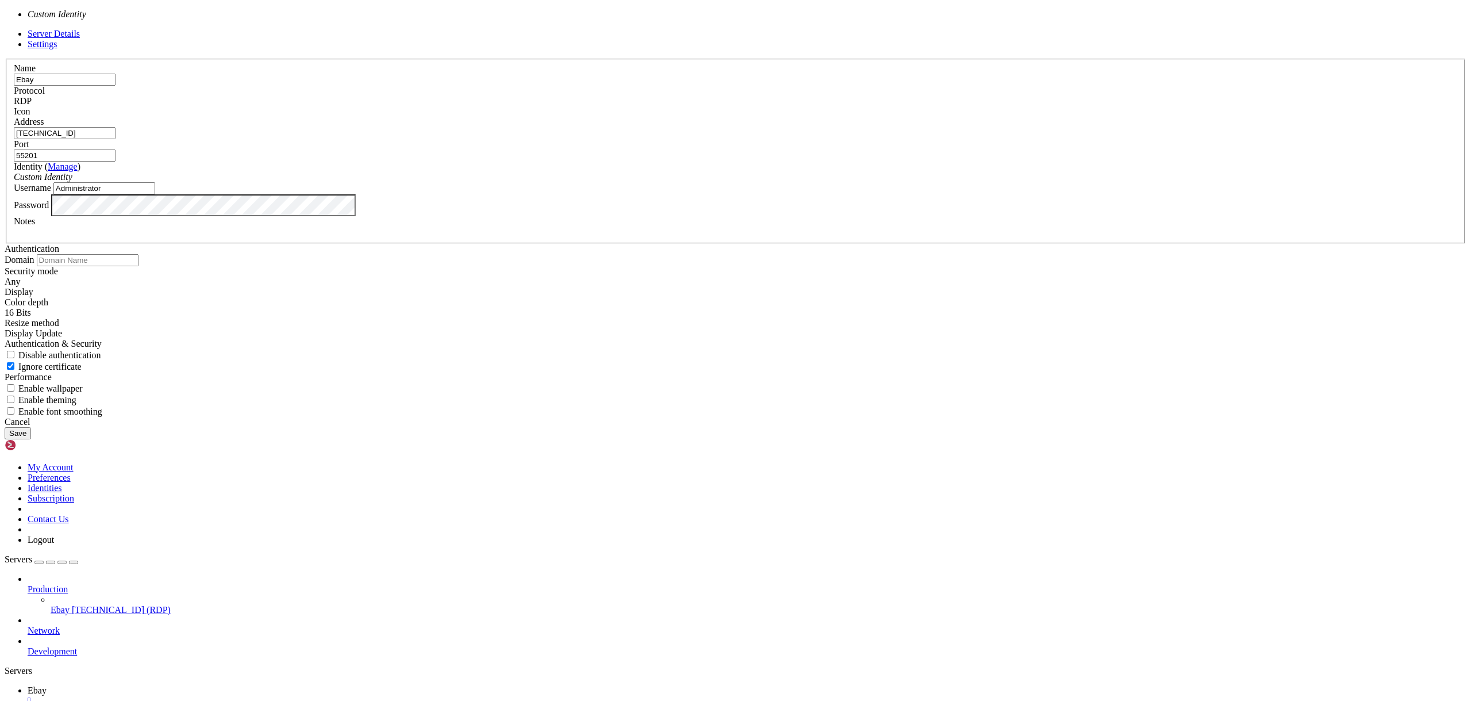
click at [687, 182] on div "Custom Identity" at bounding box center [736, 177] width 1444 height 10
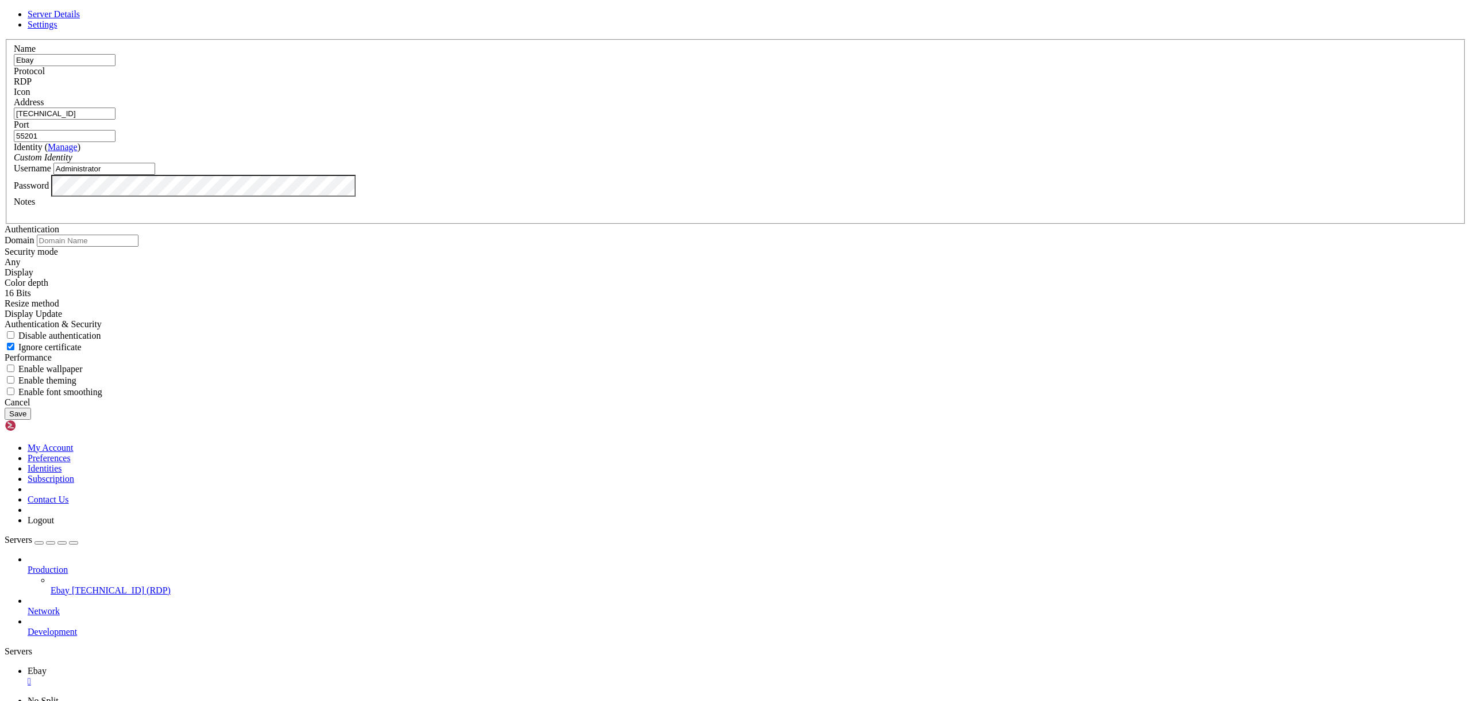
click at [155, 175] on input "Administrator" at bounding box center [104, 169] width 102 height 12
click at [51, 173] on label "Username" at bounding box center [32, 168] width 37 height 10
click at [155, 175] on input "Administrator" at bounding box center [104, 169] width 102 height 12
click at [31, 420] on button "Save" at bounding box center [18, 413] width 26 height 12
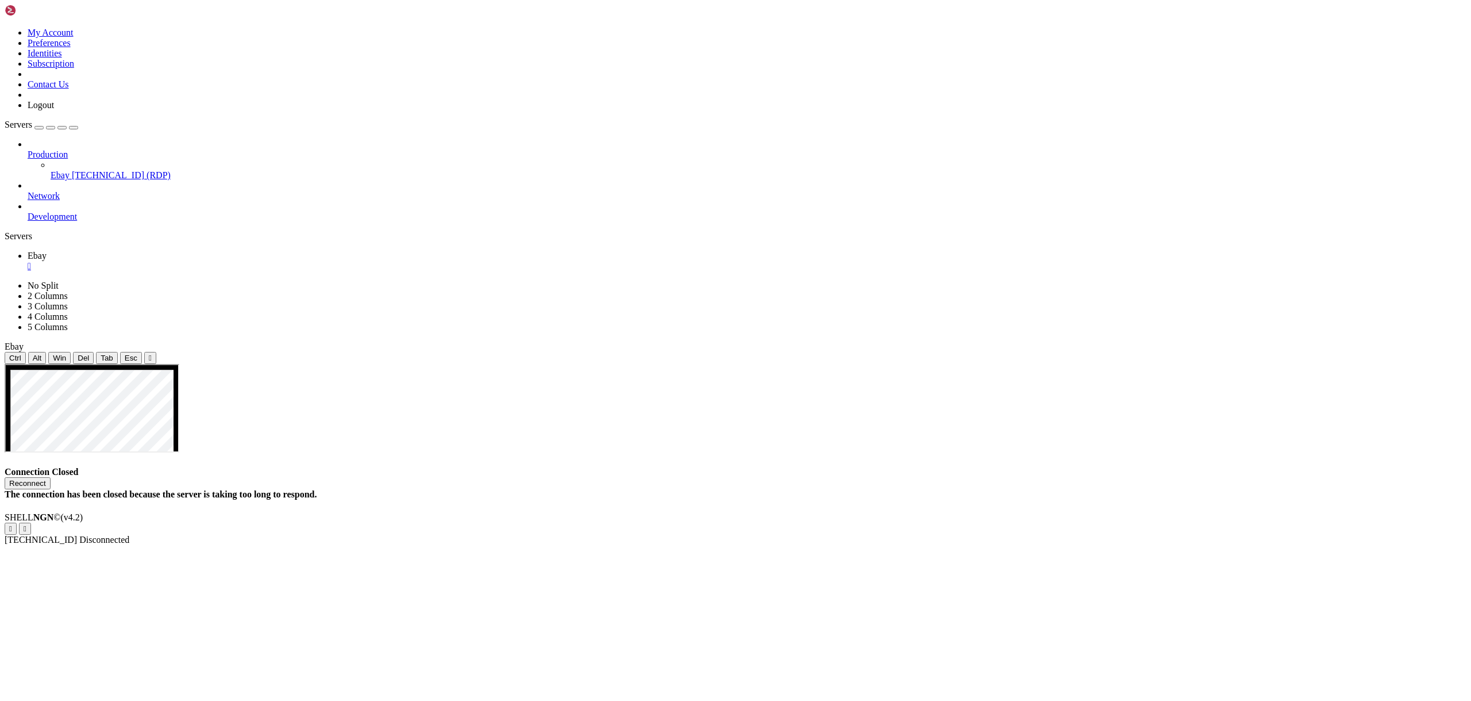
click at [820, 477] on div "Reconnect" at bounding box center [736, 483] width 1462 height 12
click at [51, 477] on button "Reconnect" at bounding box center [28, 483] width 46 height 12
click at [57, 16] on img at bounding box center [38, 10] width 66 height 11
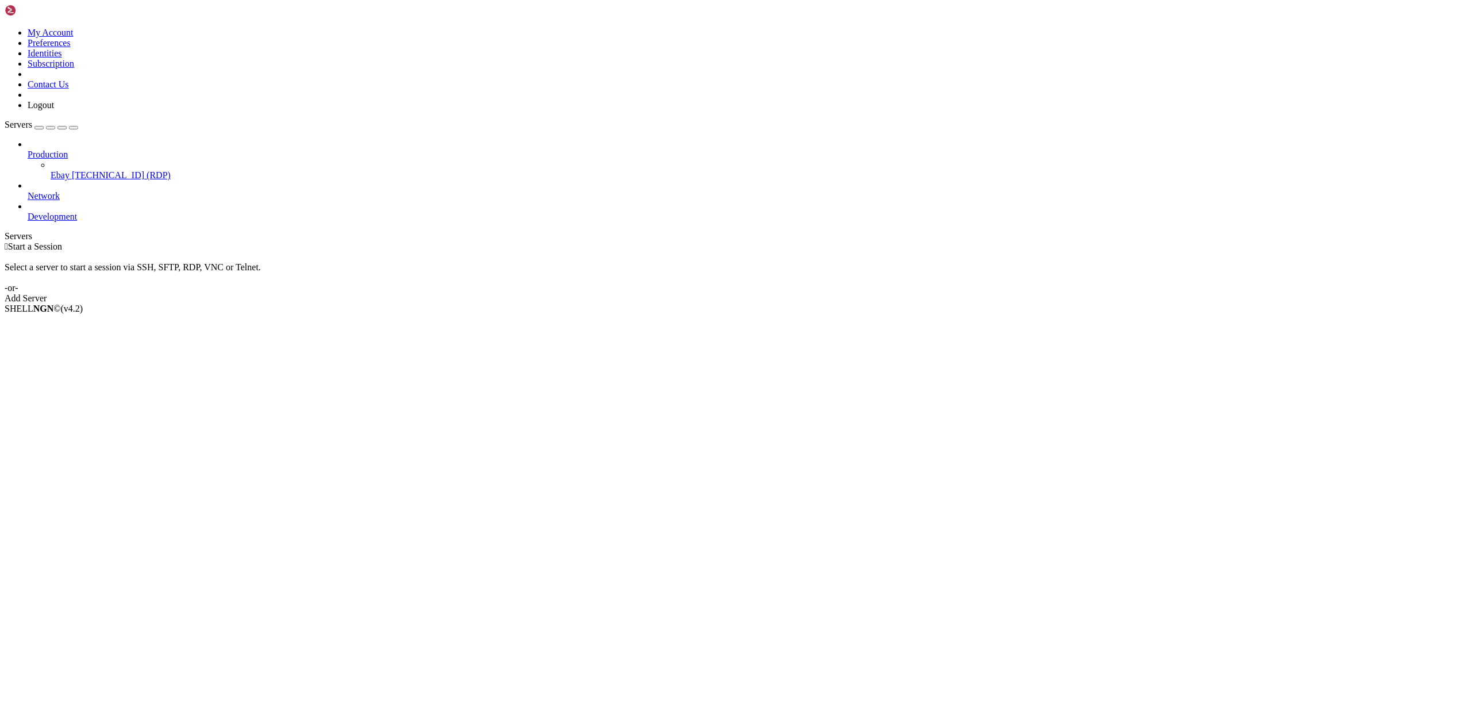
click at [51, 170] on icon at bounding box center [51, 170] width 0 height 0
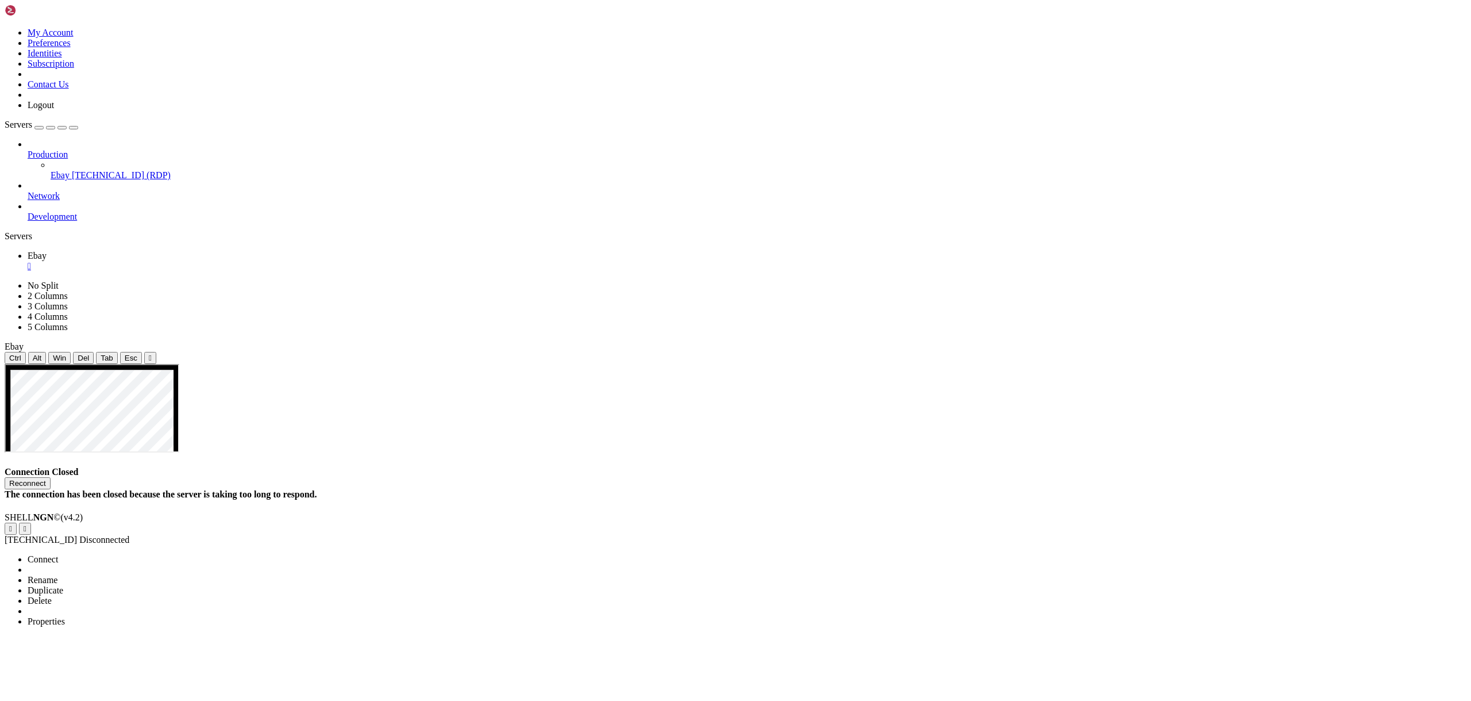
click at [52, 595] on span "Delete" at bounding box center [40, 600] width 24 height 10
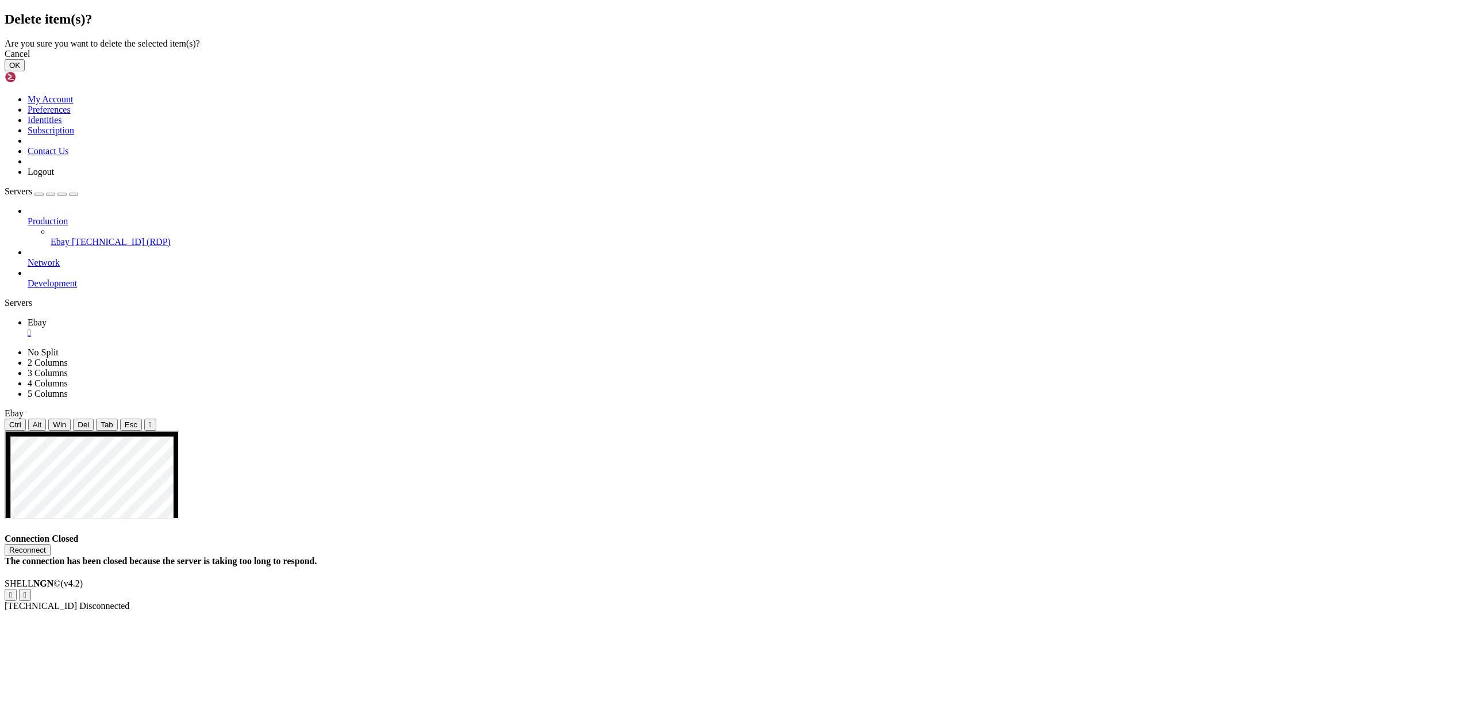
click at [25, 71] on button "OK" at bounding box center [15, 65] width 20 height 12
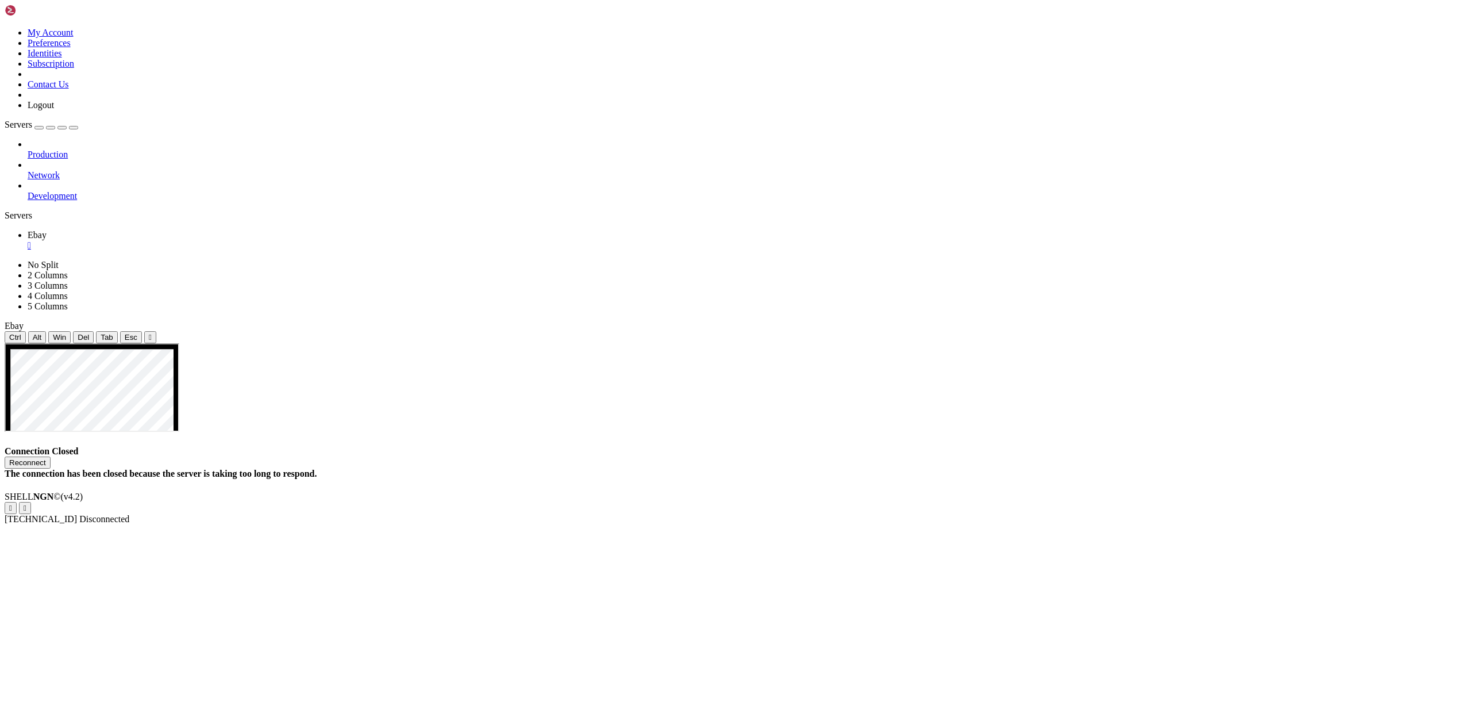
click at [598, 446] on h4 "Connection Closed Reconnect The connection has been closed because the server i…" at bounding box center [736, 462] width 1462 height 33
click at [193, 240] on div "" at bounding box center [747, 245] width 1439 height 10
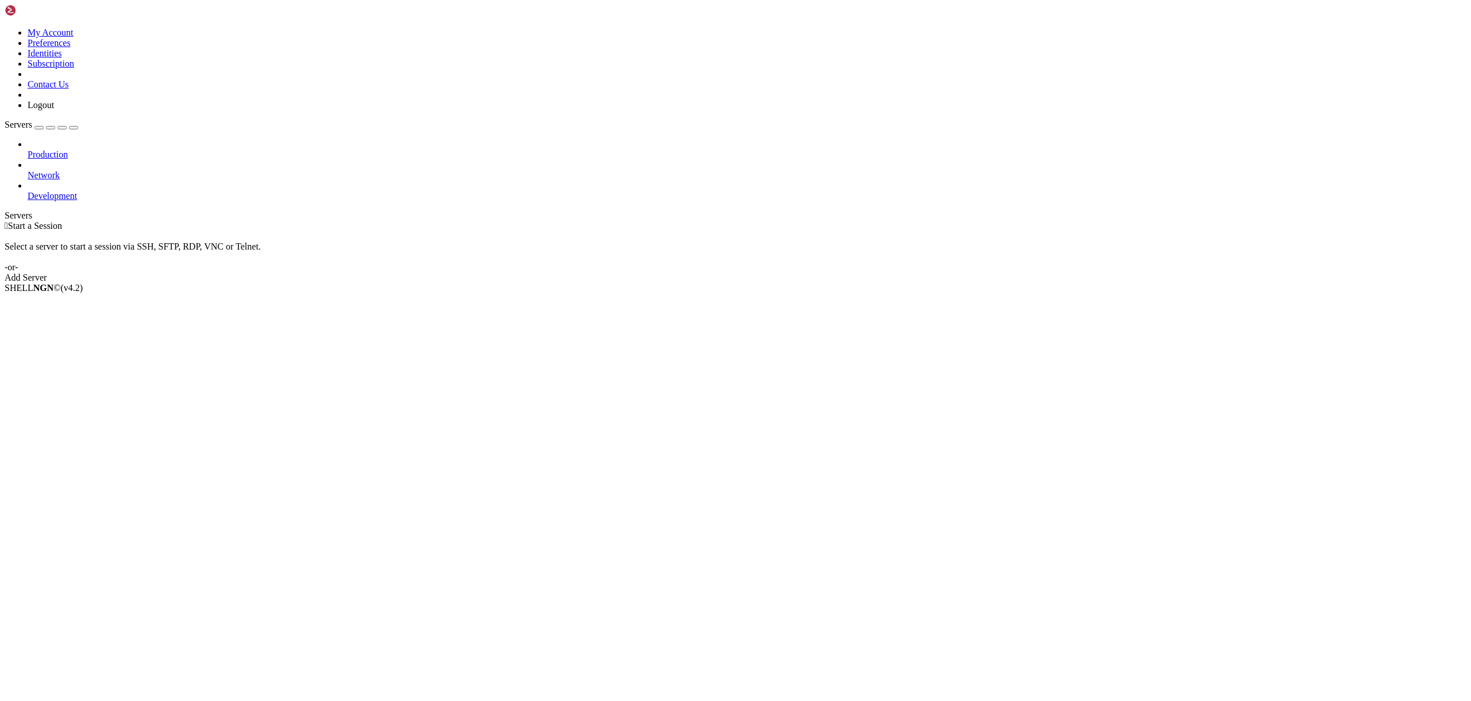
click at [39, 128] on div "button" at bounding box center [39, 128] width 0 height 0
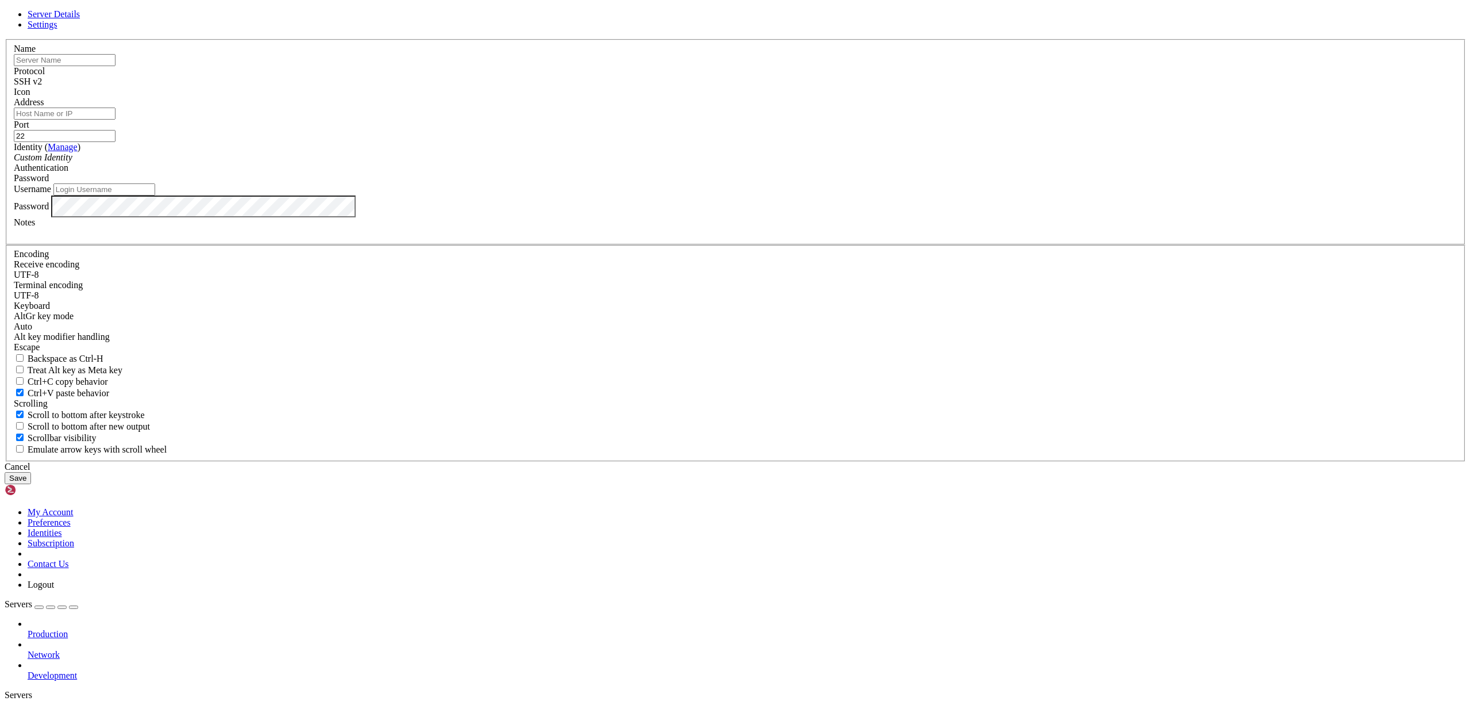
click at [36, 53] on label "Name" at bounding box center [25, 49] width 22 height 10
click at [116, 66] on input "text" at bounding box center [65, 60] width 102 height 12
click at [367, 164] on div "Server Details Settings Name Protocol SSH v2 Icon" at bounding box center [736, 246] width 1462 height 475
click at [59, 484] on div "Server Details Settings Name Protocol SSH v2 Icon" at bounding box center [736, 246] width 1462 height 475
click at [818, 472] on div "Cancel" at bounding box center [736, 467] width 1462 height 10
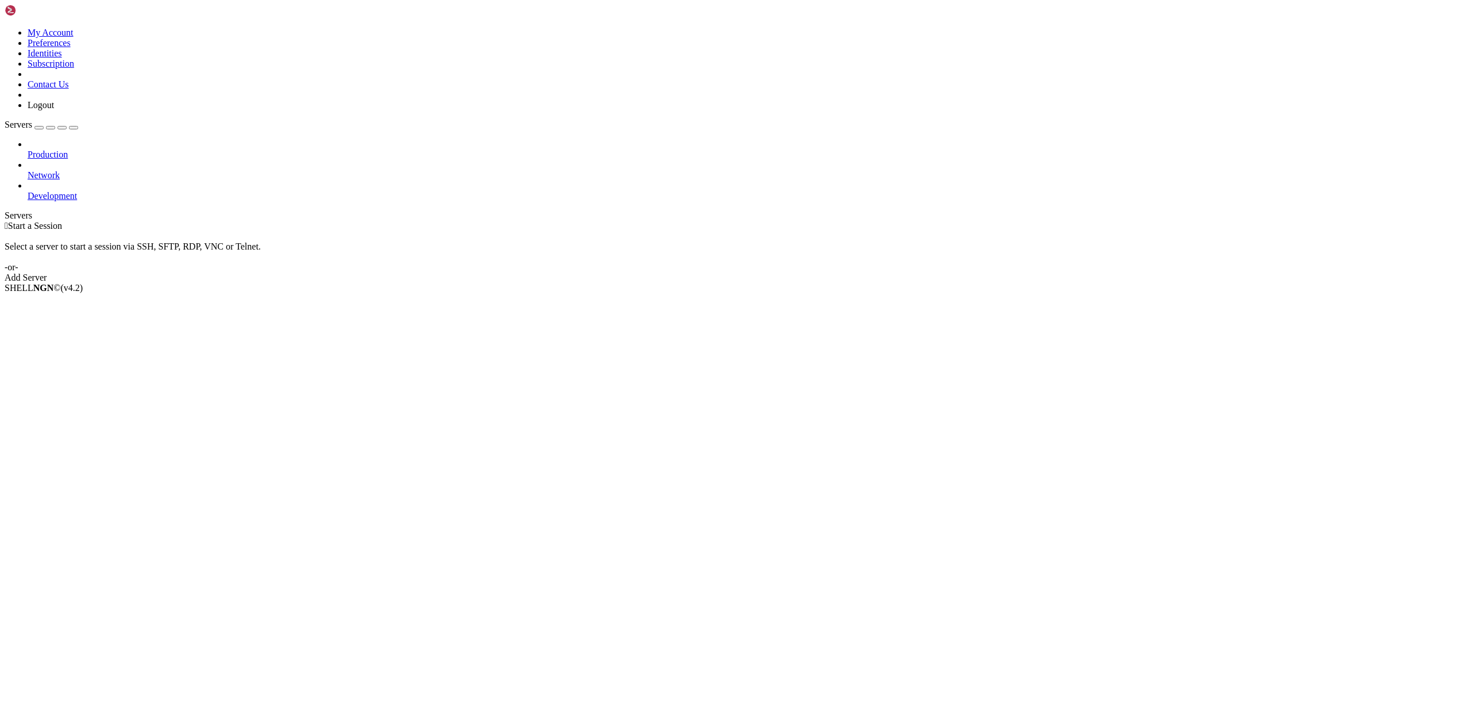
click at [61, 293] on div "SHELL NGN © (v 4.2 )" at bounding box center [736, 288] width 1462 height 10
click at [5, 28] on icon at bounding box center [5, 28] width 0 height 0
click at [54, 110] on link "Logout" at bounding box center [41, 105] width 26 height 10
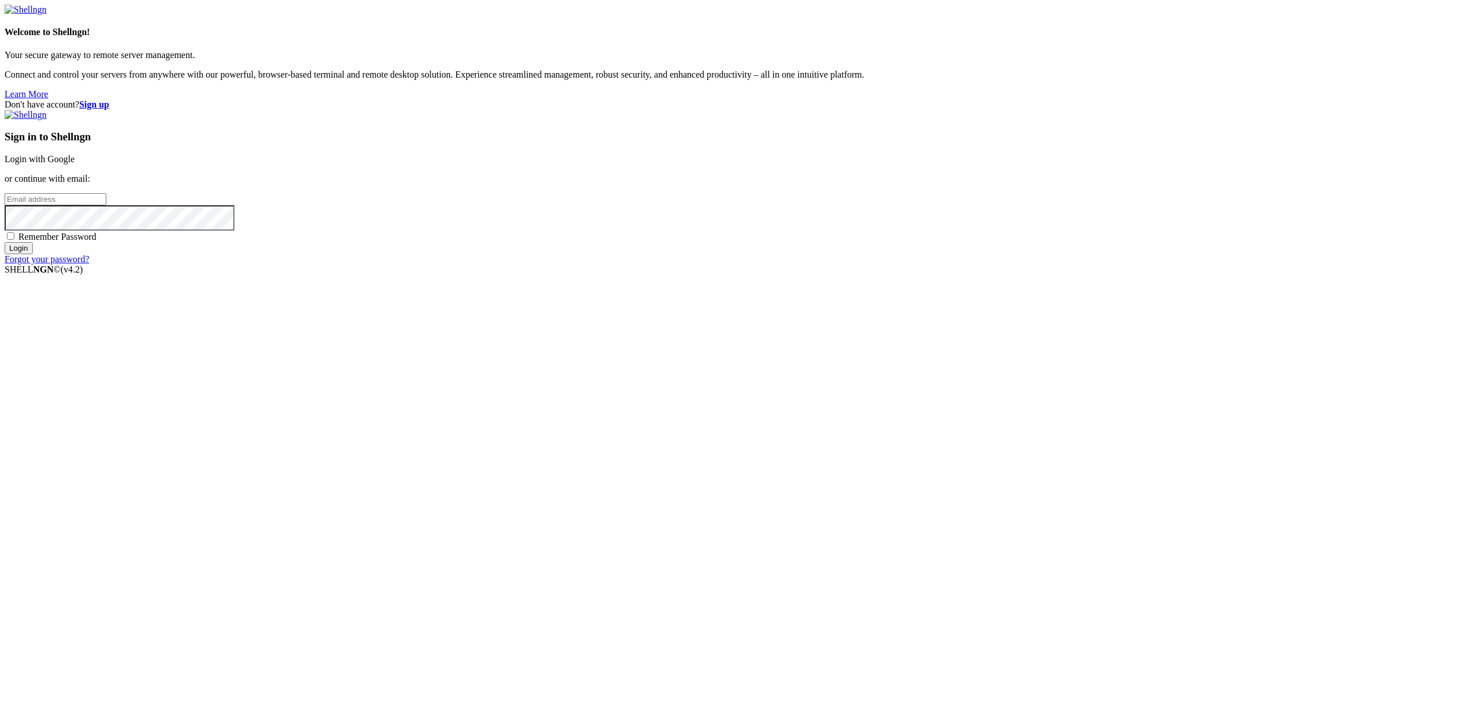
click at [106, 205] on input "email" at bounding box center [56, 199] width 102 height 12
click at [649, 103] on div "Don't have account? Sign up Sign in to Shellngn Login with Google or continue w…" at bounding box center [736, 181] width 1462 height 165
